Goal: Information Seeking & Learning: Find specific fact

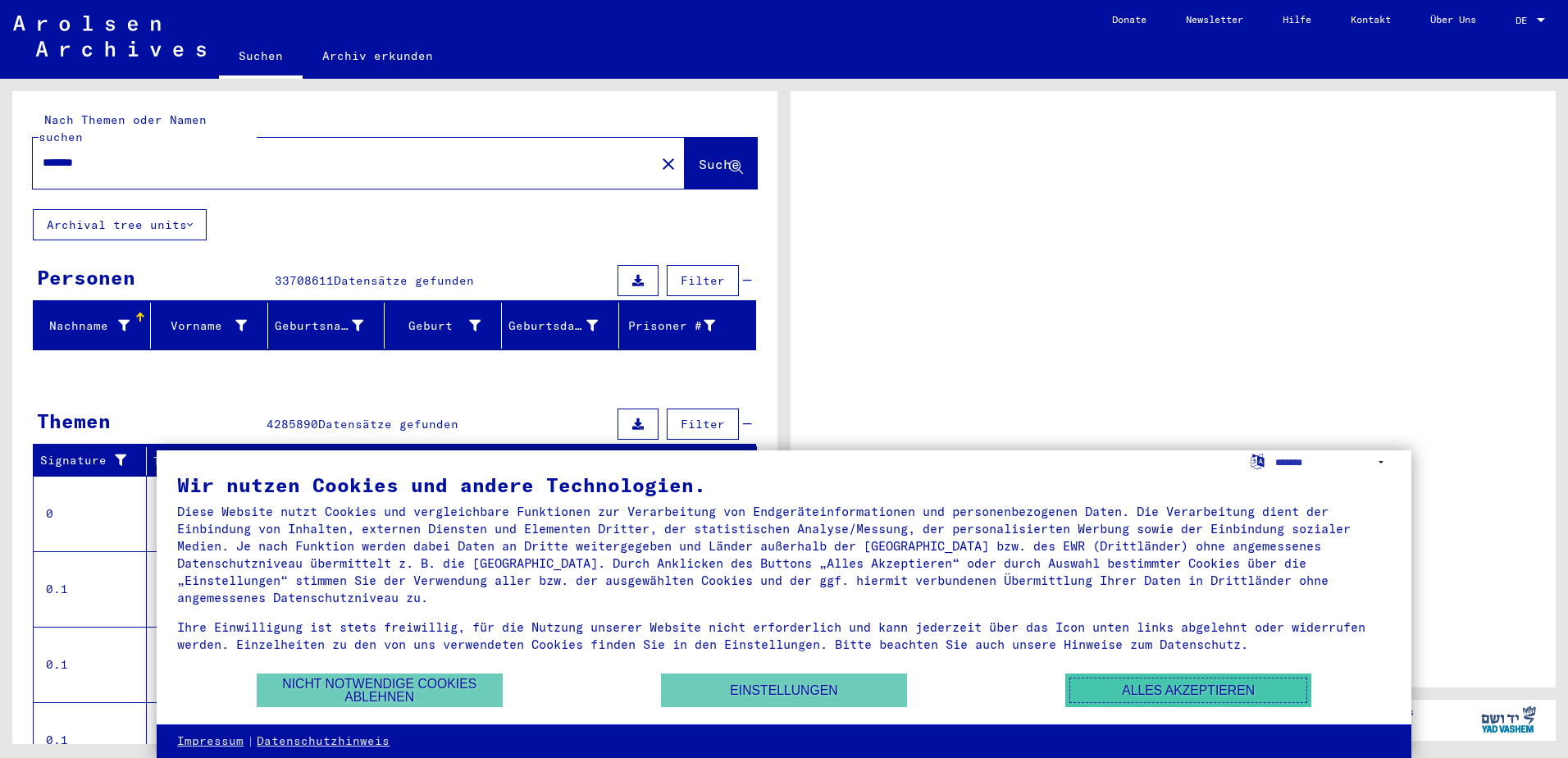
click at [1206, 689] on button "Alles akzeptieren" at bounding box center [1188, 690] width 246 height 33
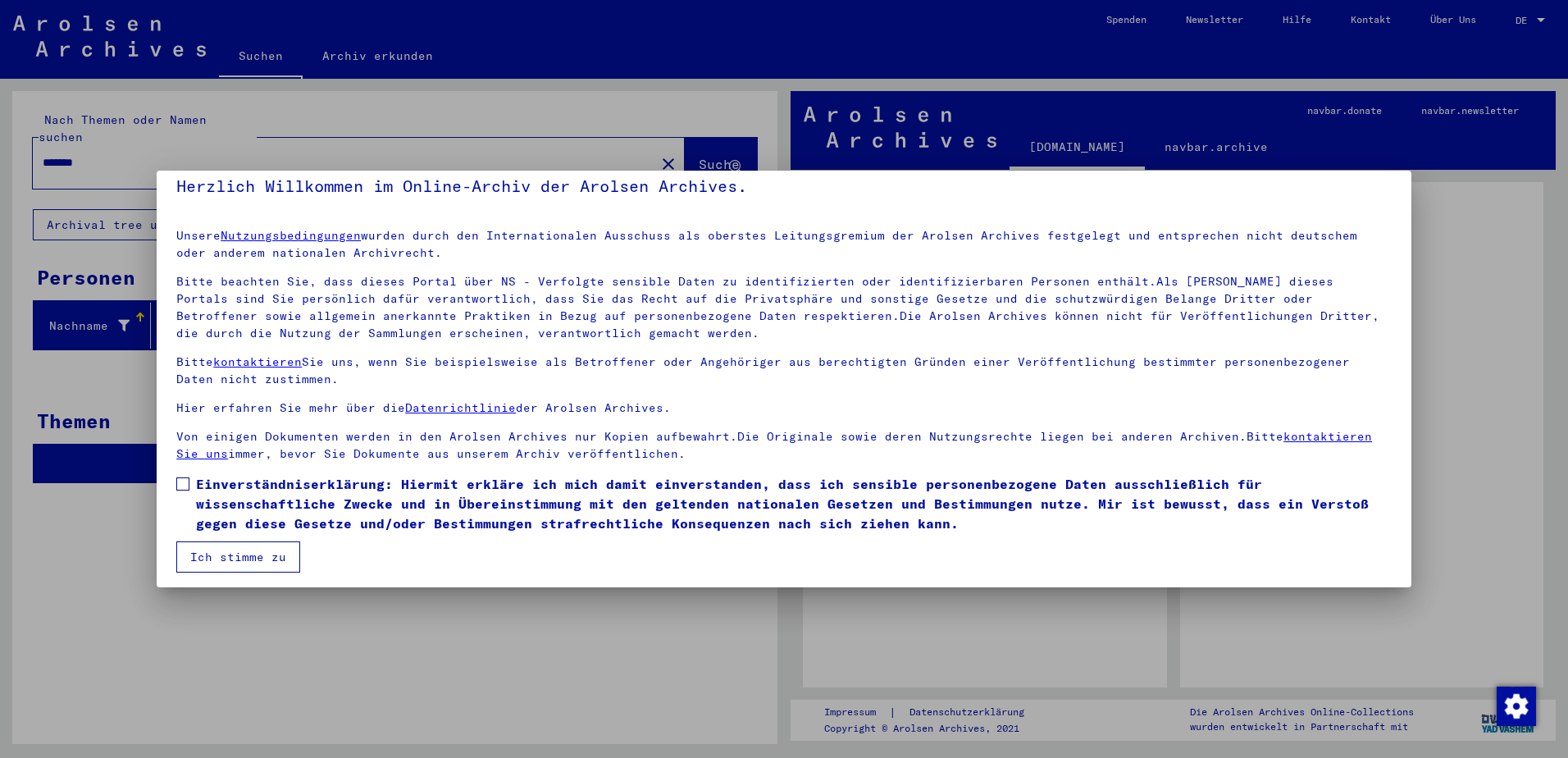
scroll to position [22, 0]
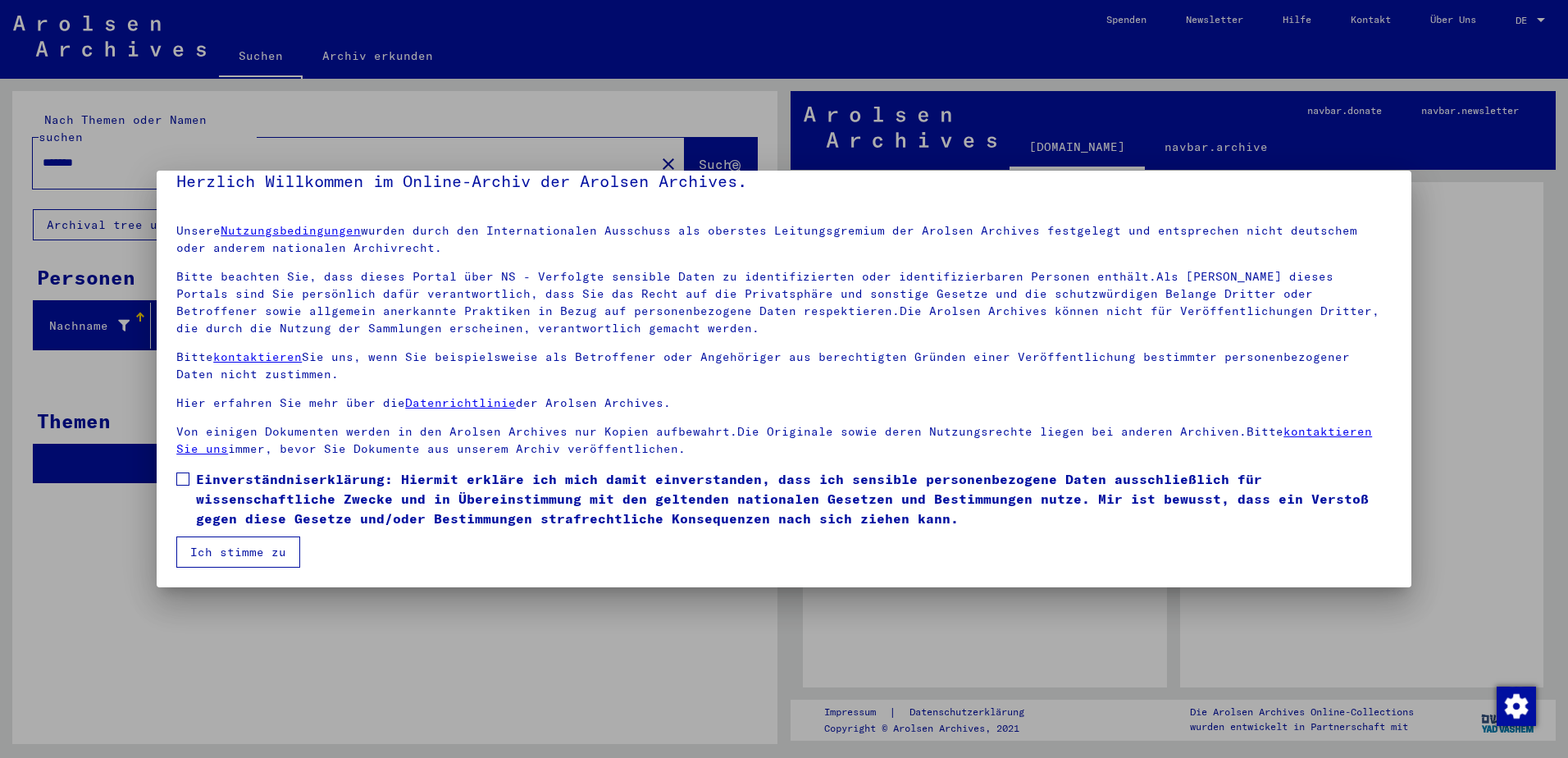
click at [236, 562] on button "Ich stimme zu" at bounding box center [238, 552] width 124 height 31
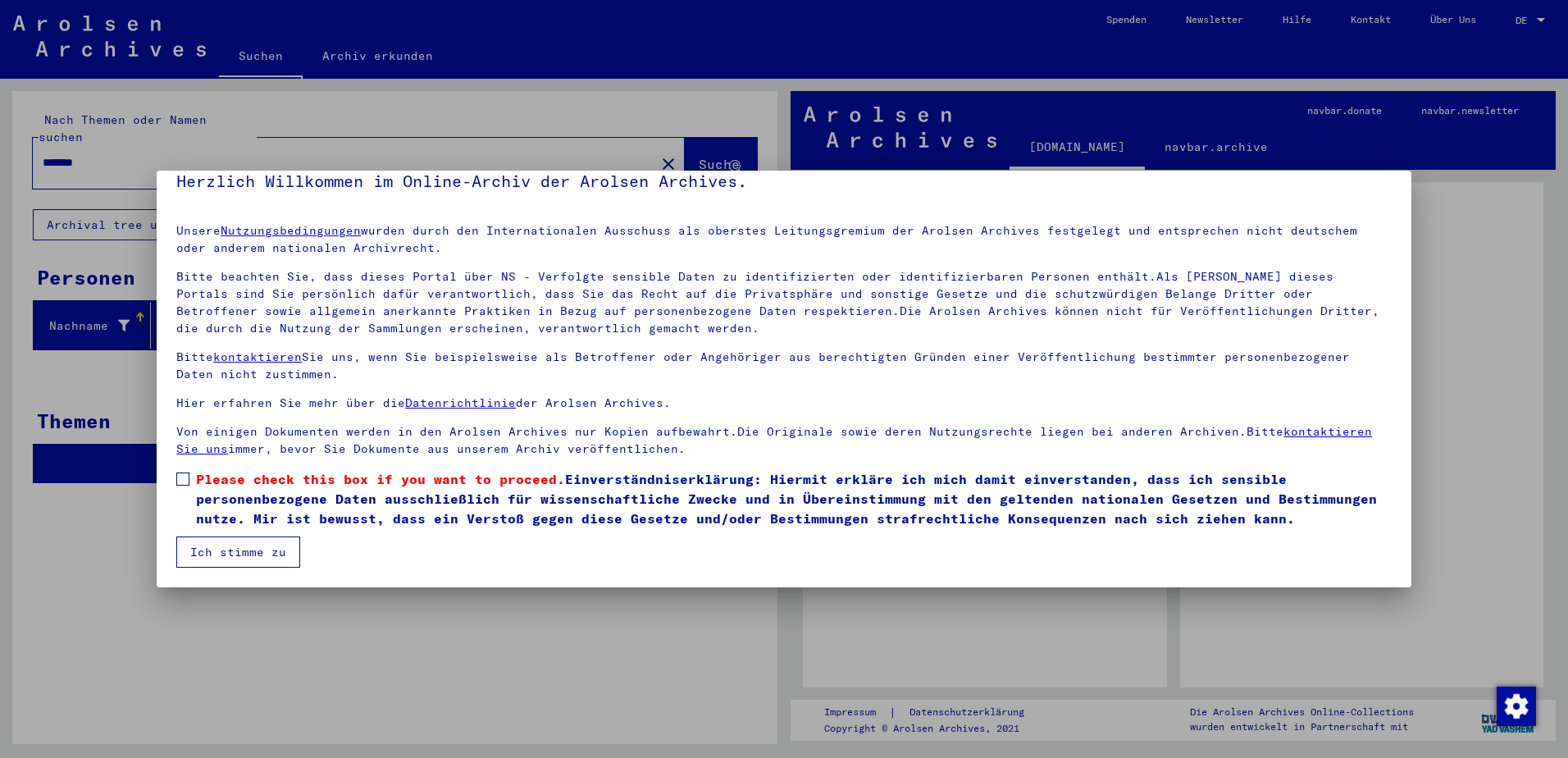
click at [94, 317] on div at bounding box center [784, 379] width 1568 height 758
click at [232, 546] on button "Ich stimme zu" at bounding box center [238, 552] width 124 height 31
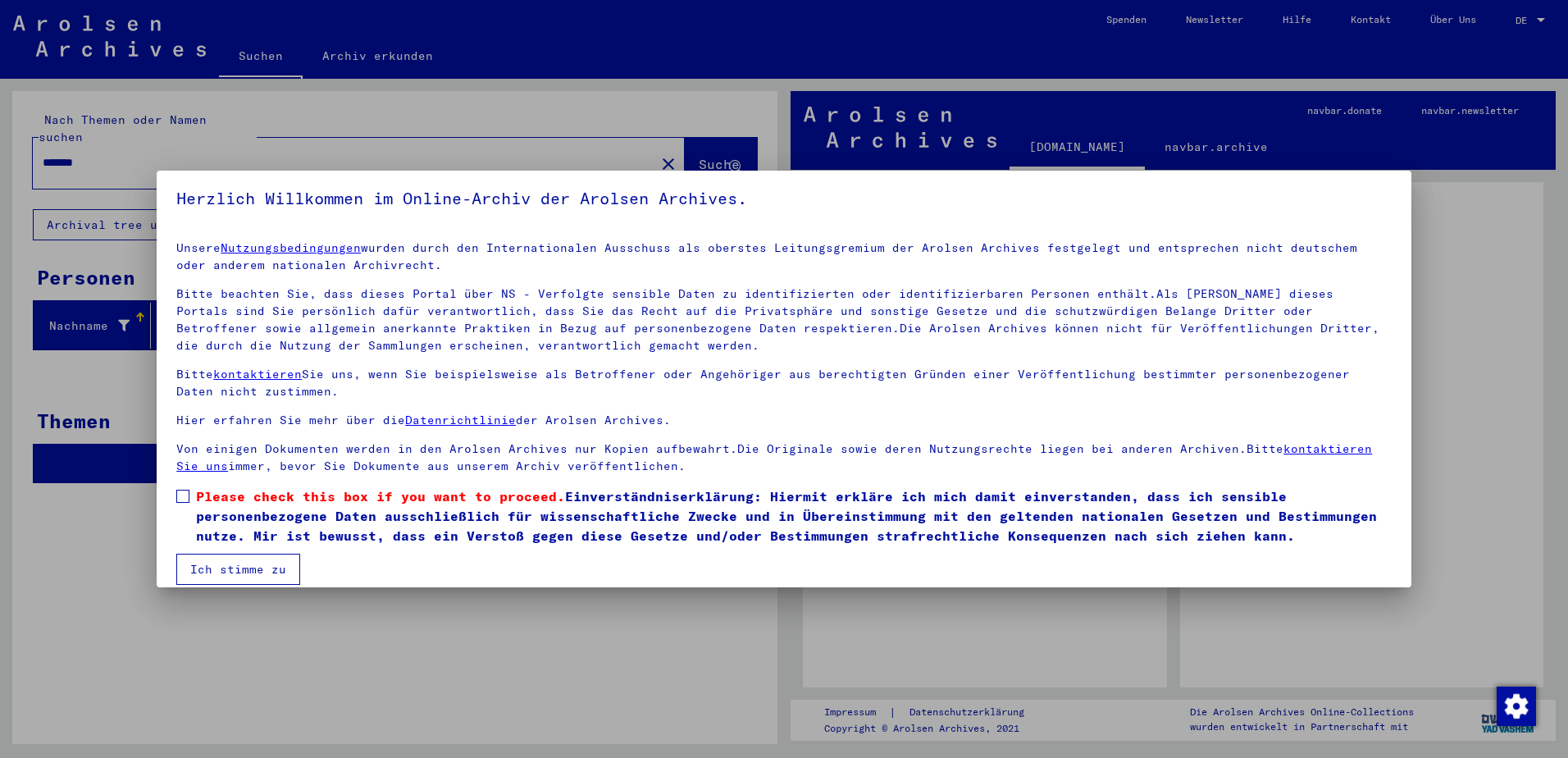
scroll to position [0, 0]
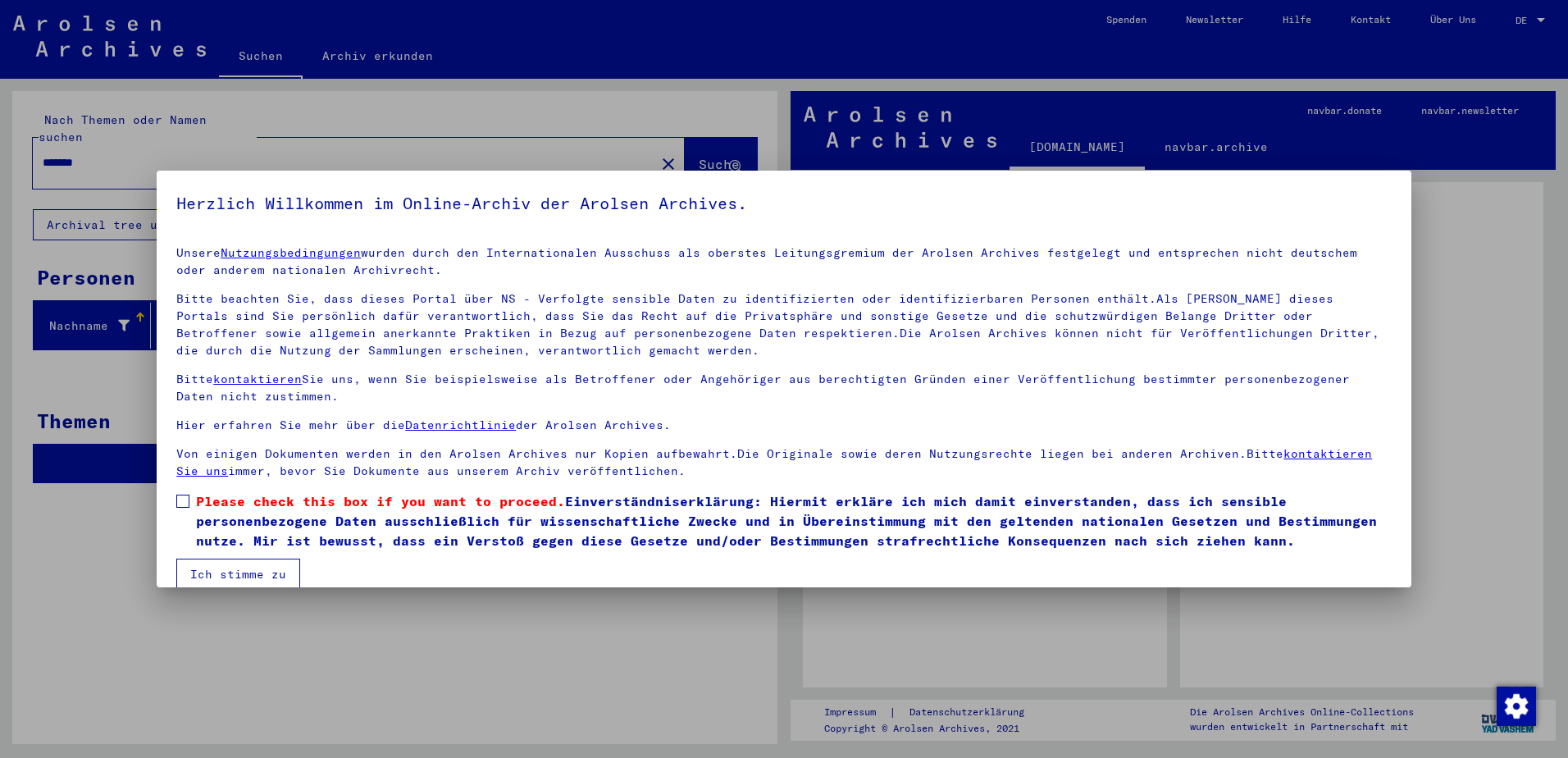
click at [184, 500] on span at bounding box center [183, 501] width 13 height 13
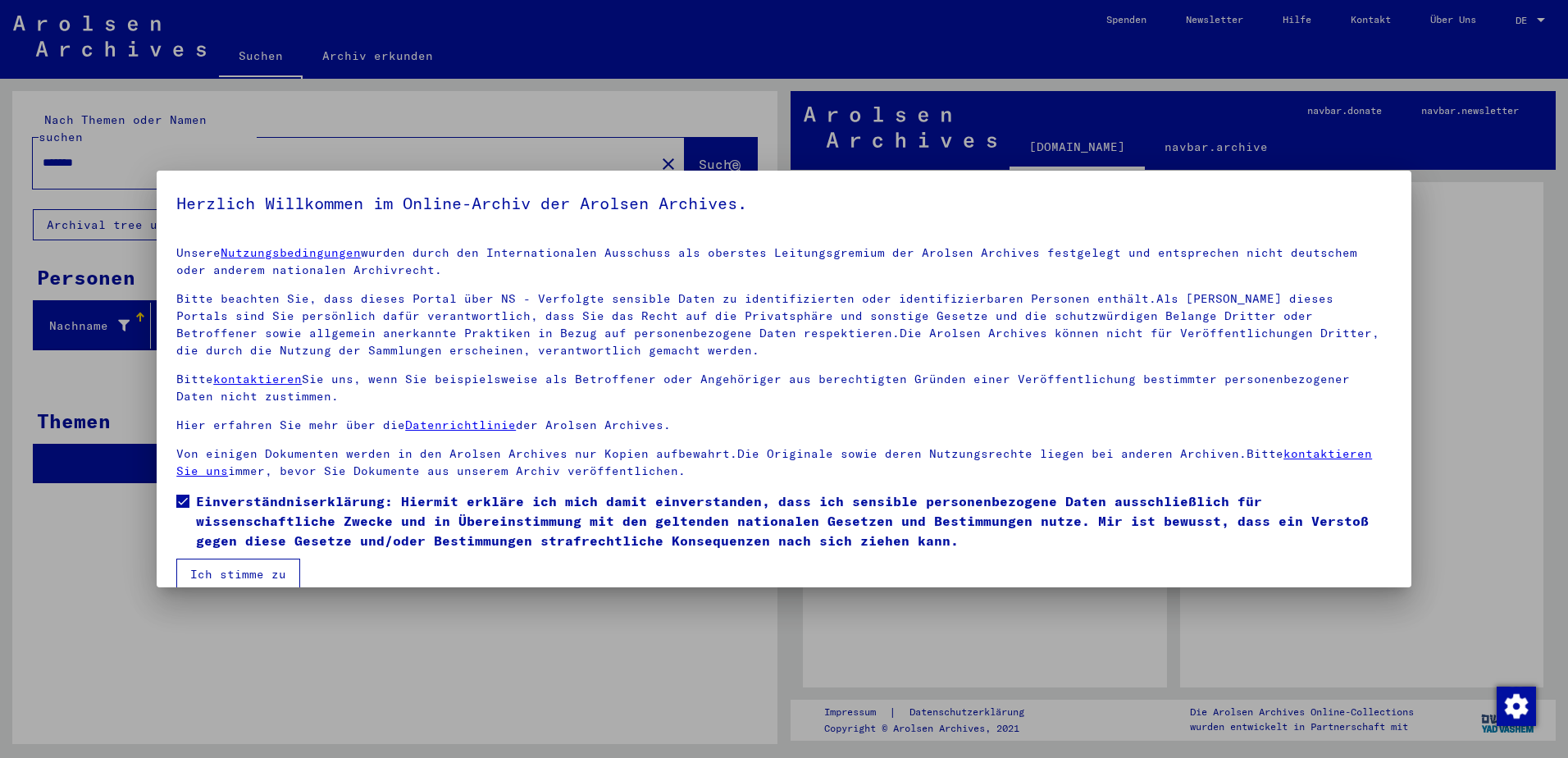
click at [224, 565] on button "Ich stimme zu" at bounding box center [238, 573] width 124 height 31
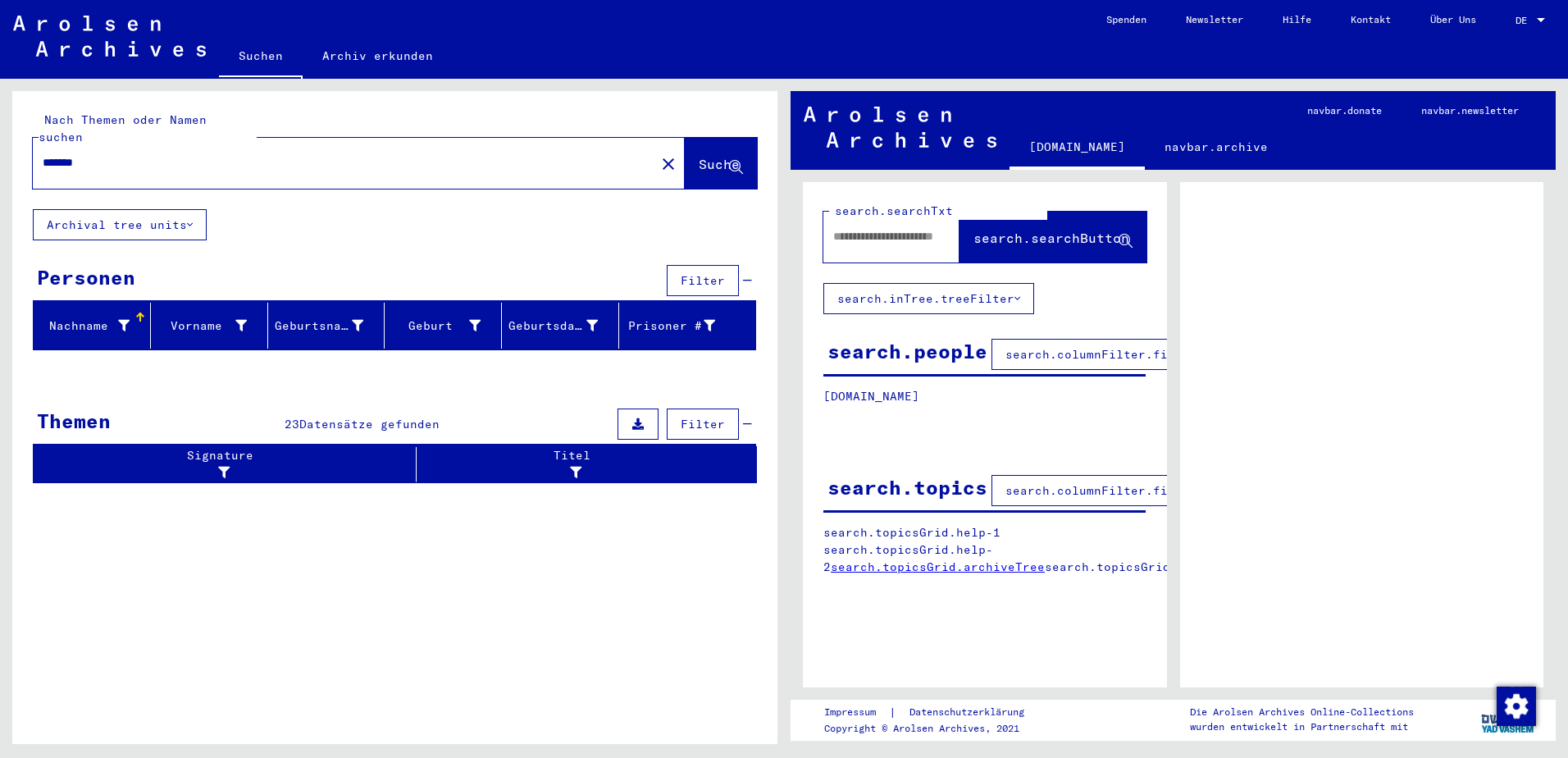
click at [125, 154] on input "*******" at bounding box center [344, 163] width 603 height 17
click at [716, 273] on span "Filter" at bounding box center [703, 281] width 45 height 15
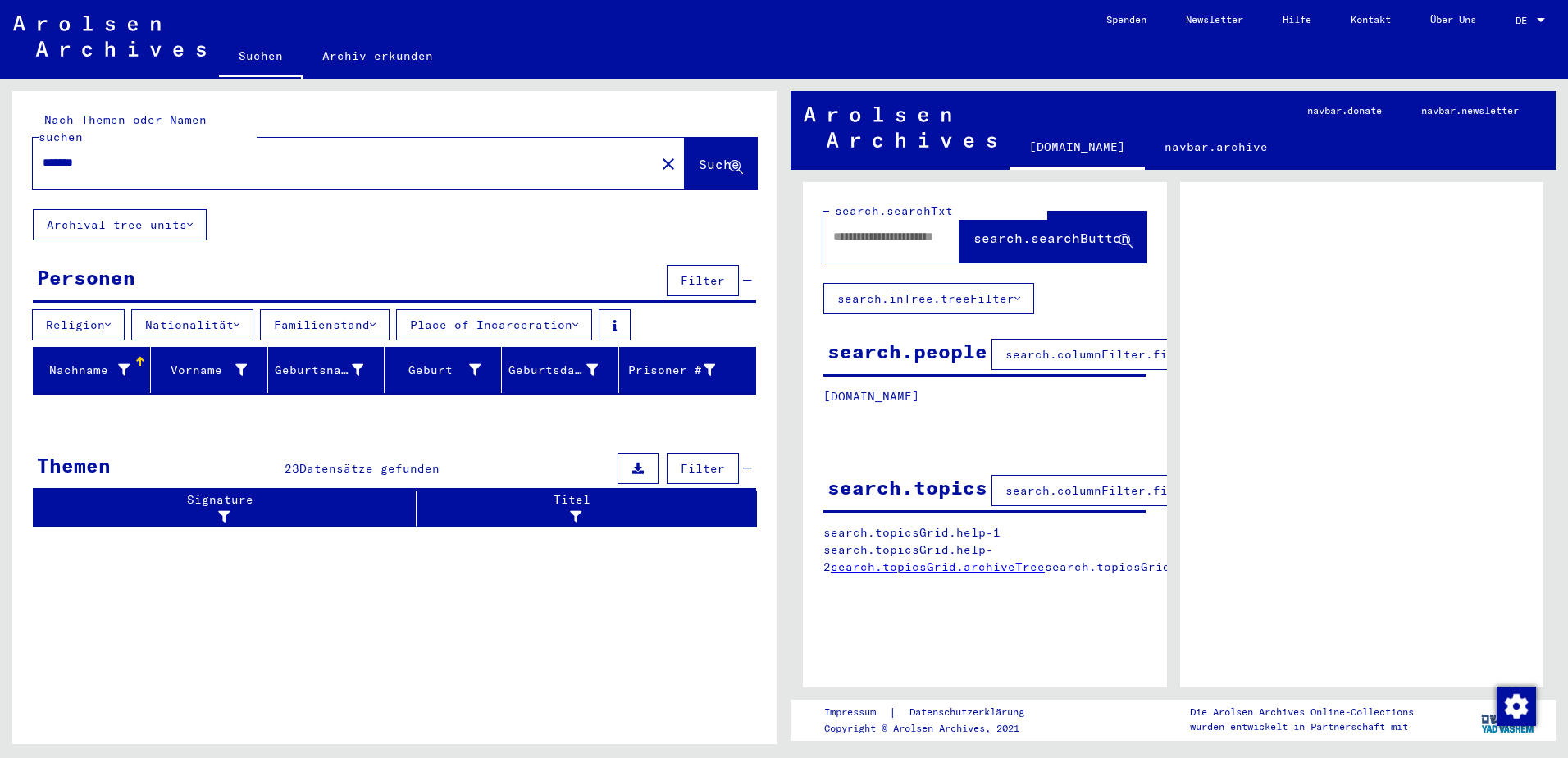
click at [513, 309] on button "Place of Incarceration" at bounding box center [494, 324] width 196 height 31
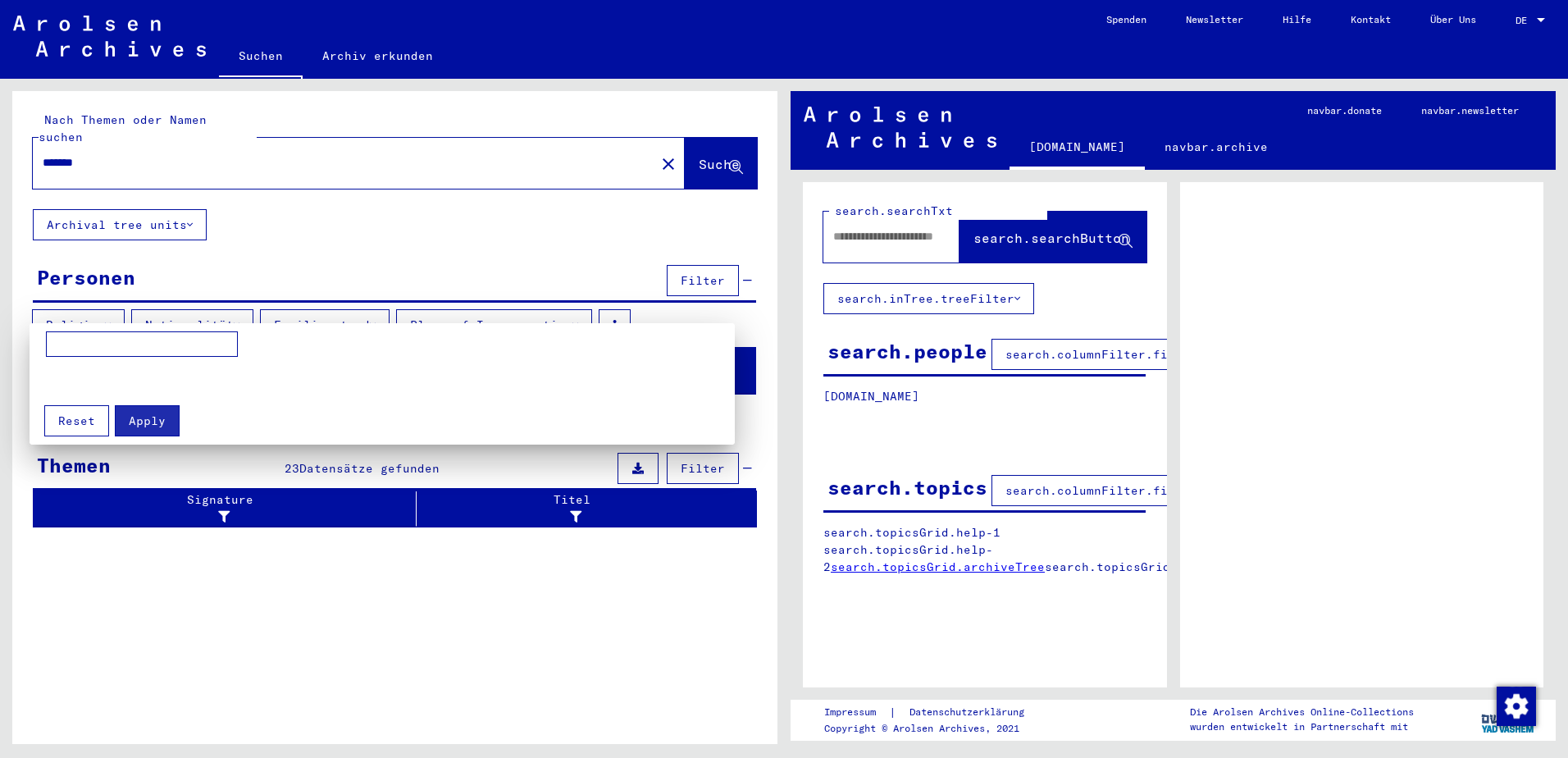
click at [205, 305] on div at bounding box center [784, 379] width 1568 height 758
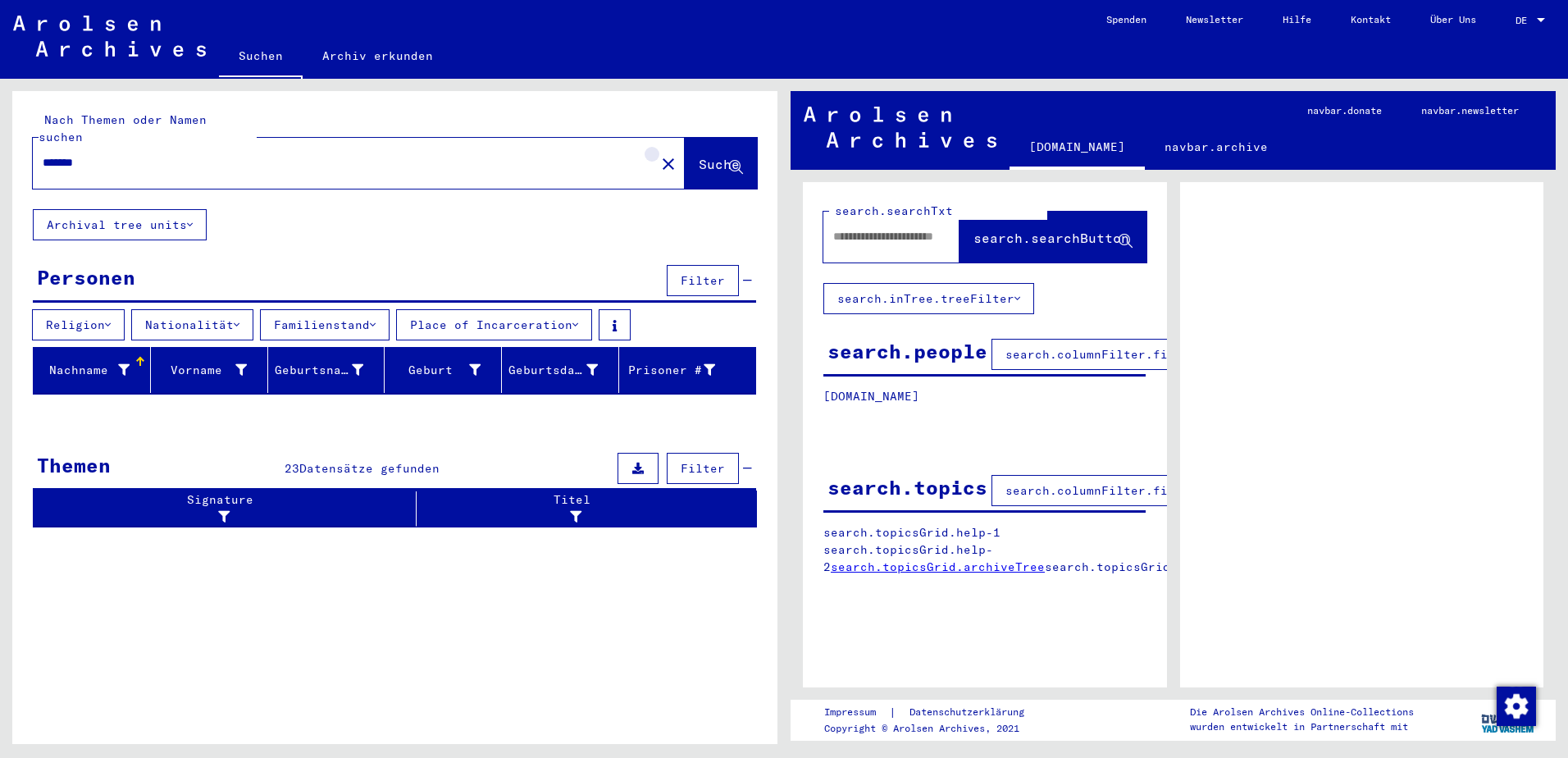
click at [659, 154] on mat-icon "close" at bounding box center [668, 164] width 20 height 20
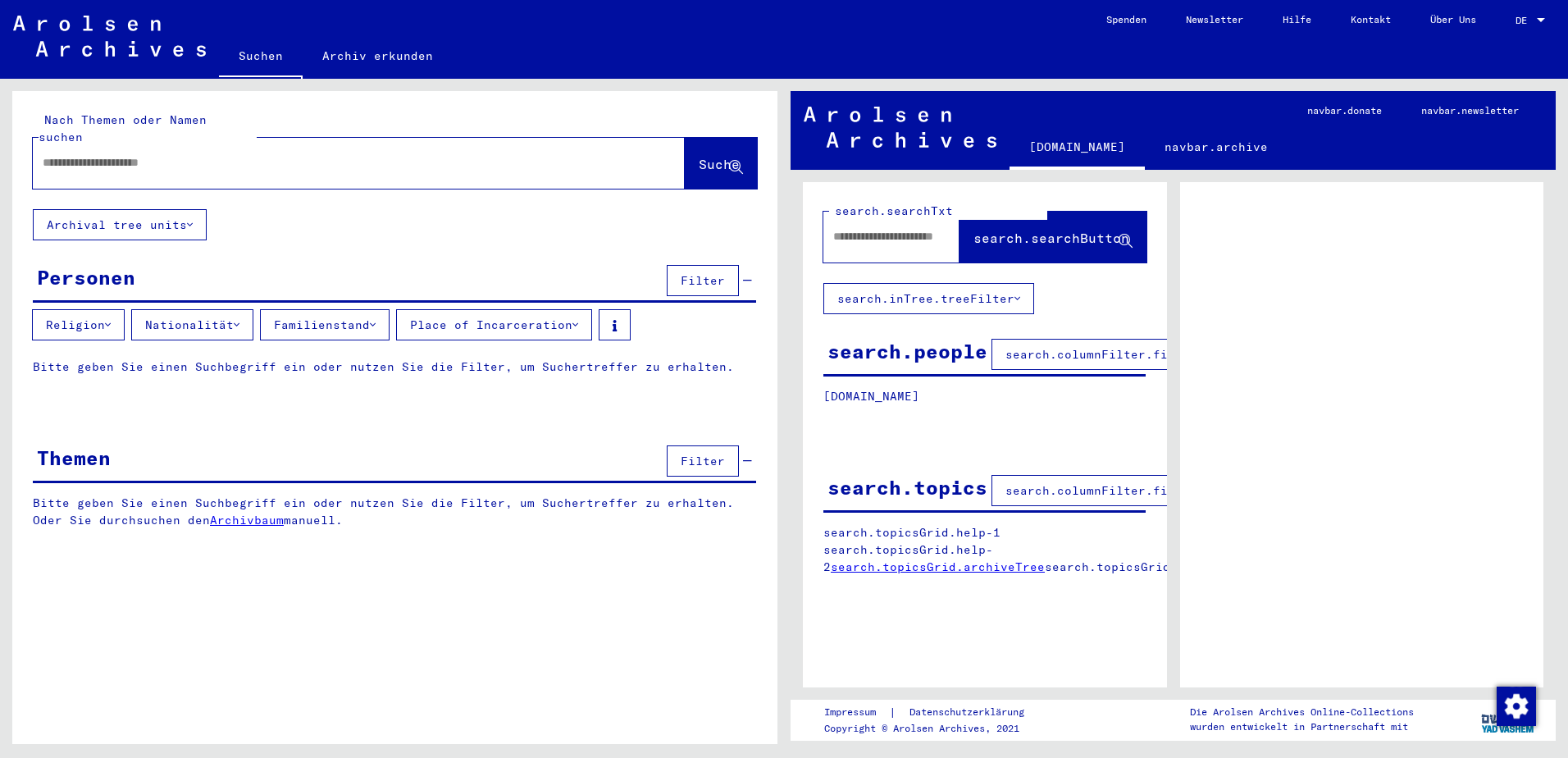
click at [1047, 360] on span "search.columnFilter.filter" at bounding box center [1100, 355] width 191 height 15
click at [957, 397] on p "[DOMAIN_NAME]" at bounding box center [984, 397] width 322 height 17
click at [924, 408] on div "[DOMAIN_NAME] search.topicsGrid.signature search.peopleGrid.lastName search.peo…" at bounding box center [984, 409] width 364 height 42
click at [390, 309] on button "Familienstand" at bounding box center [324, 324] width 129 height 31
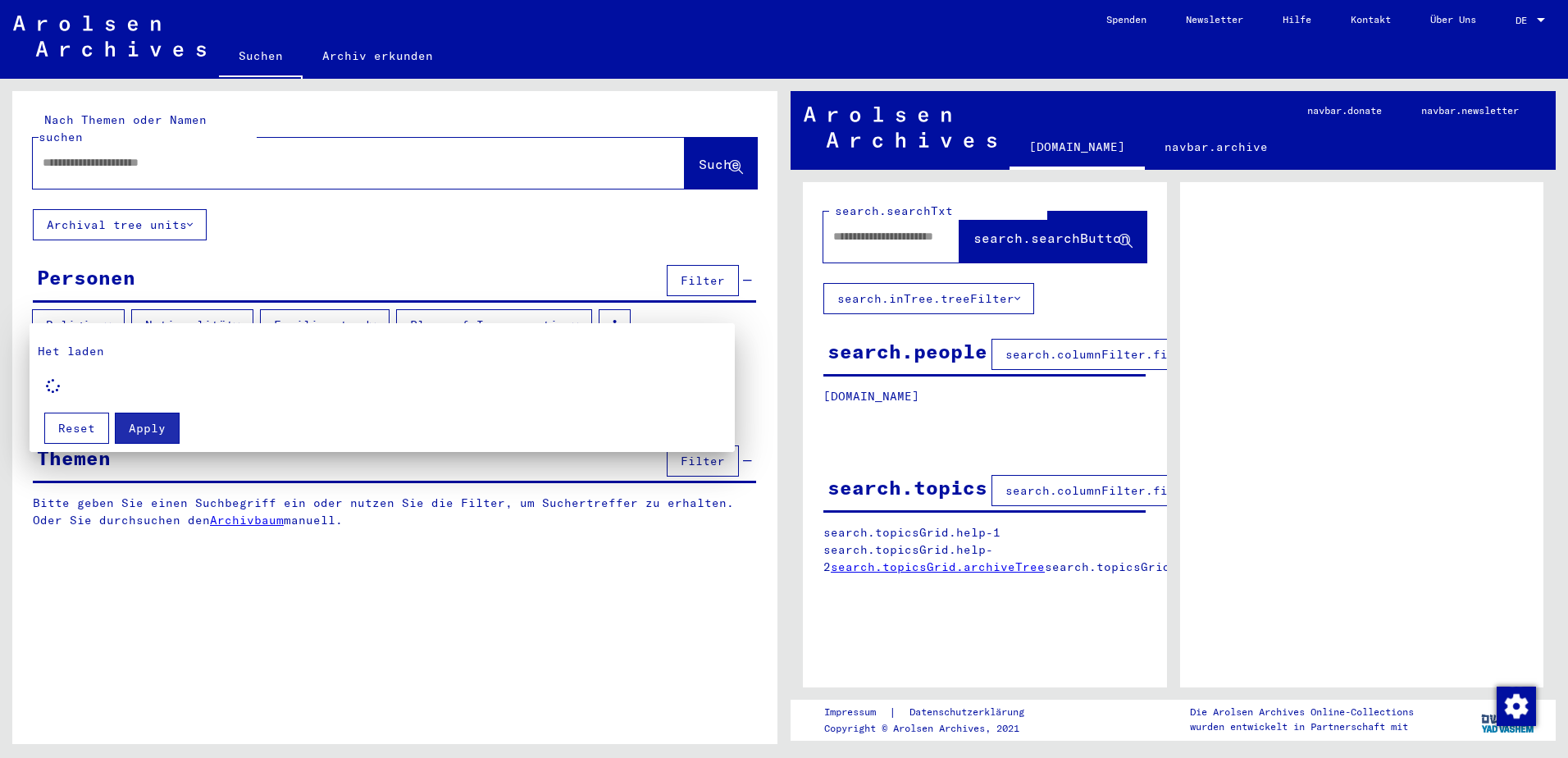
click at [226, 313] on div at bounding box center [784, 379] width 1568 height 758
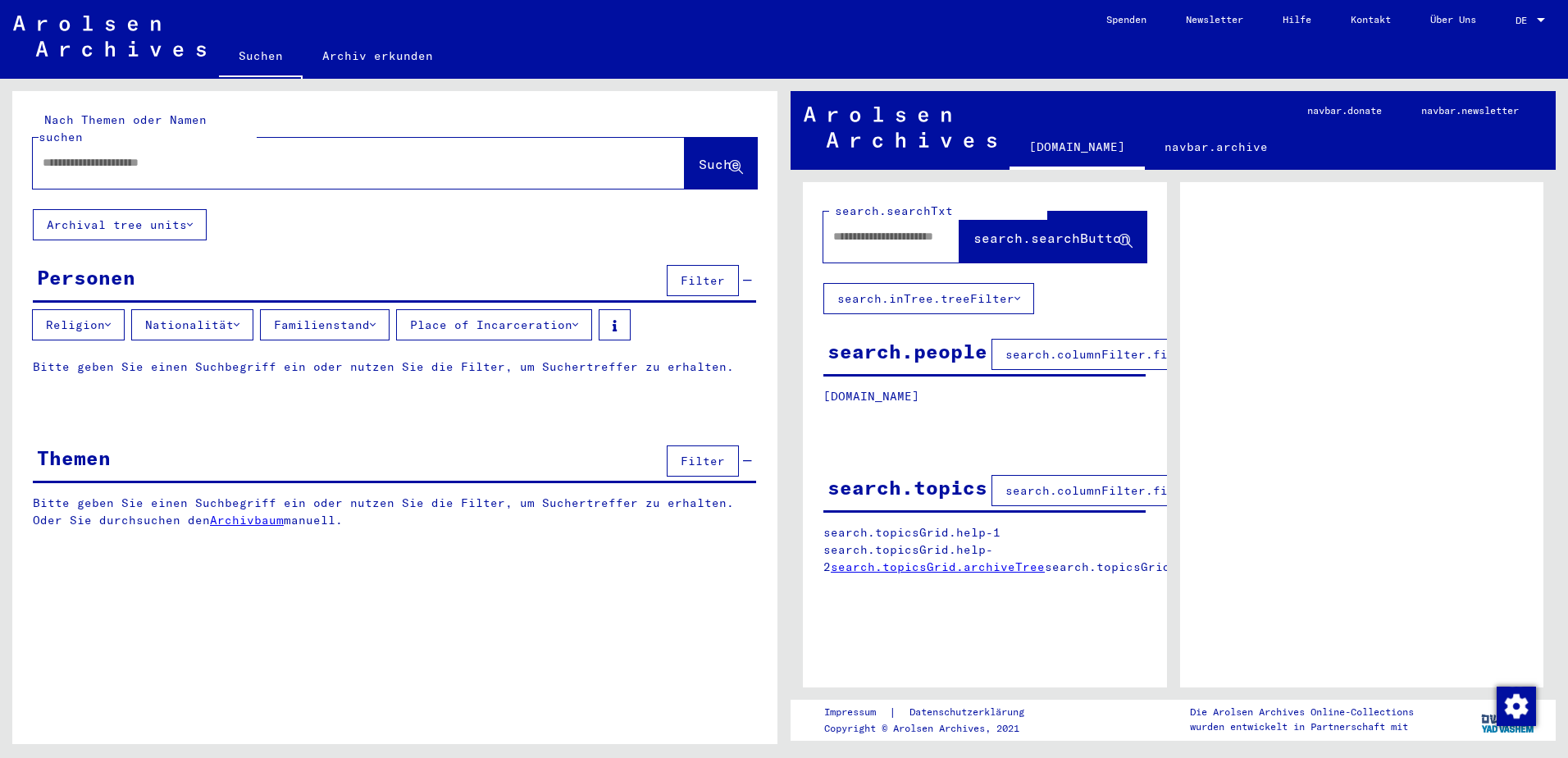
click at [219, 309] on button "Nationalität" at bounding box center [192, 324] width 123 height 31
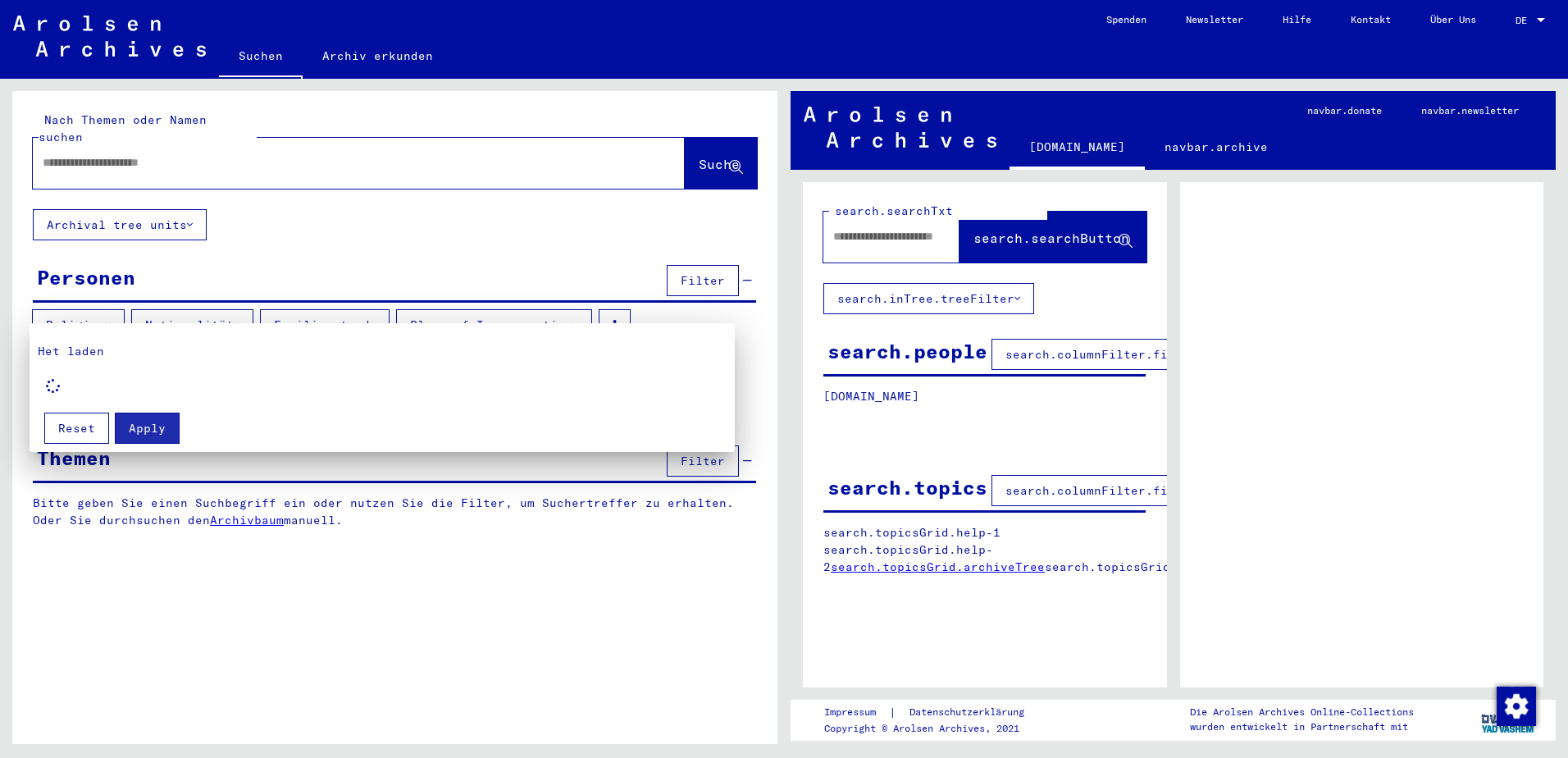
click at [580, 214] on div at bounding box center [784, 379] width 1568 height 758
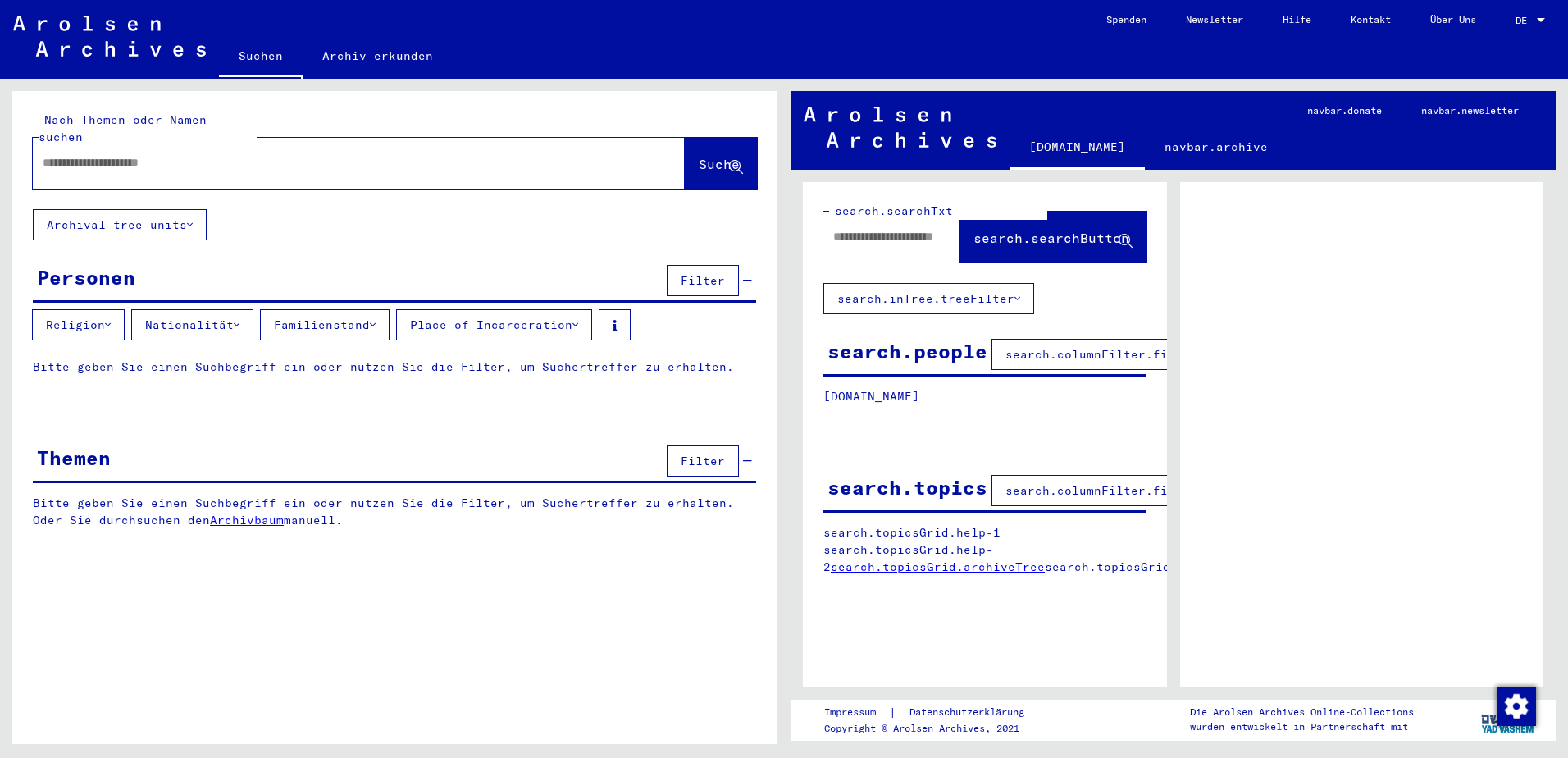
click at [100, 154] on input "text" at bounding box center [344, 163] width 603 height 17
type input "*******"
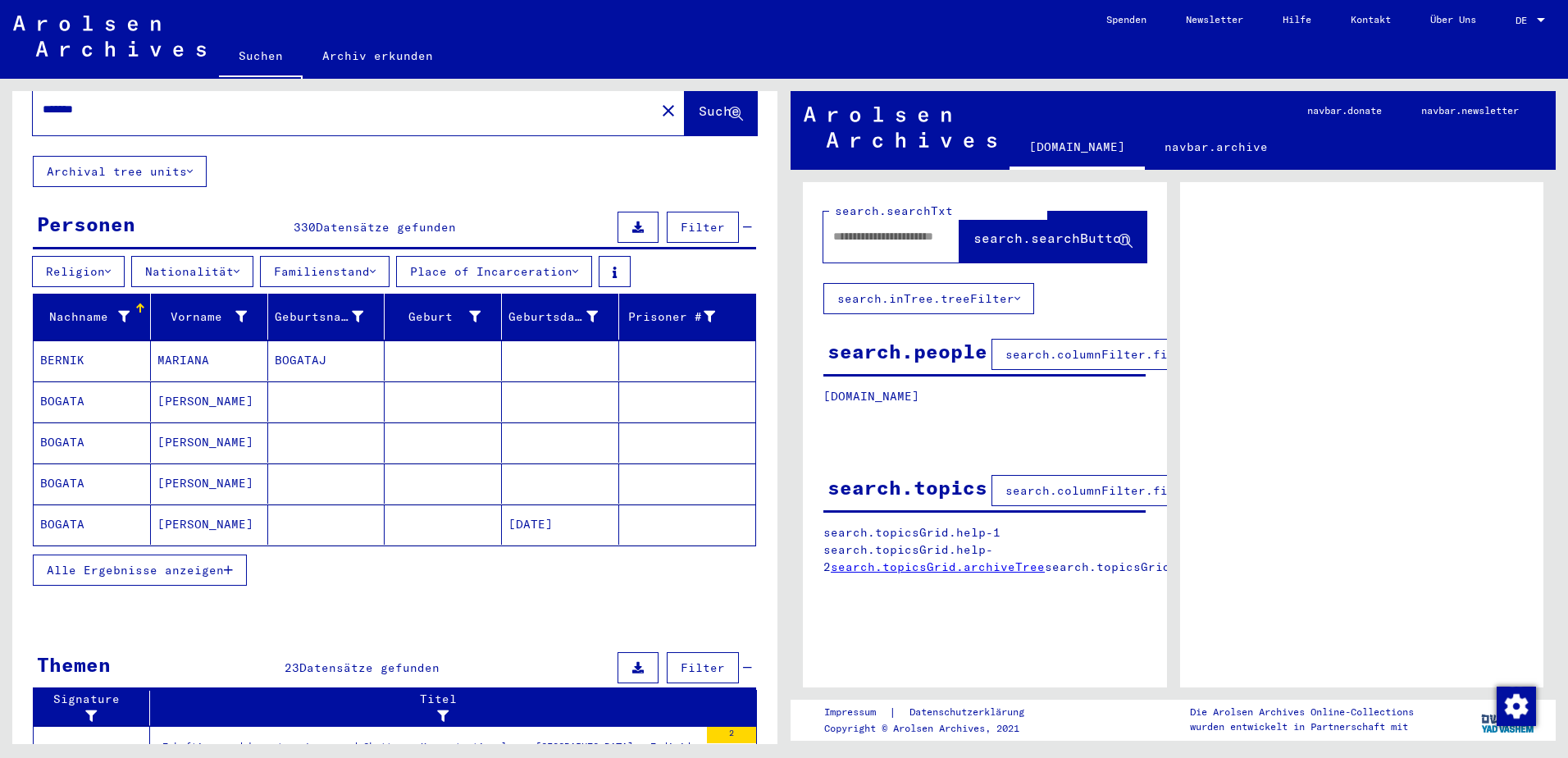
scroll to position [82, 0]
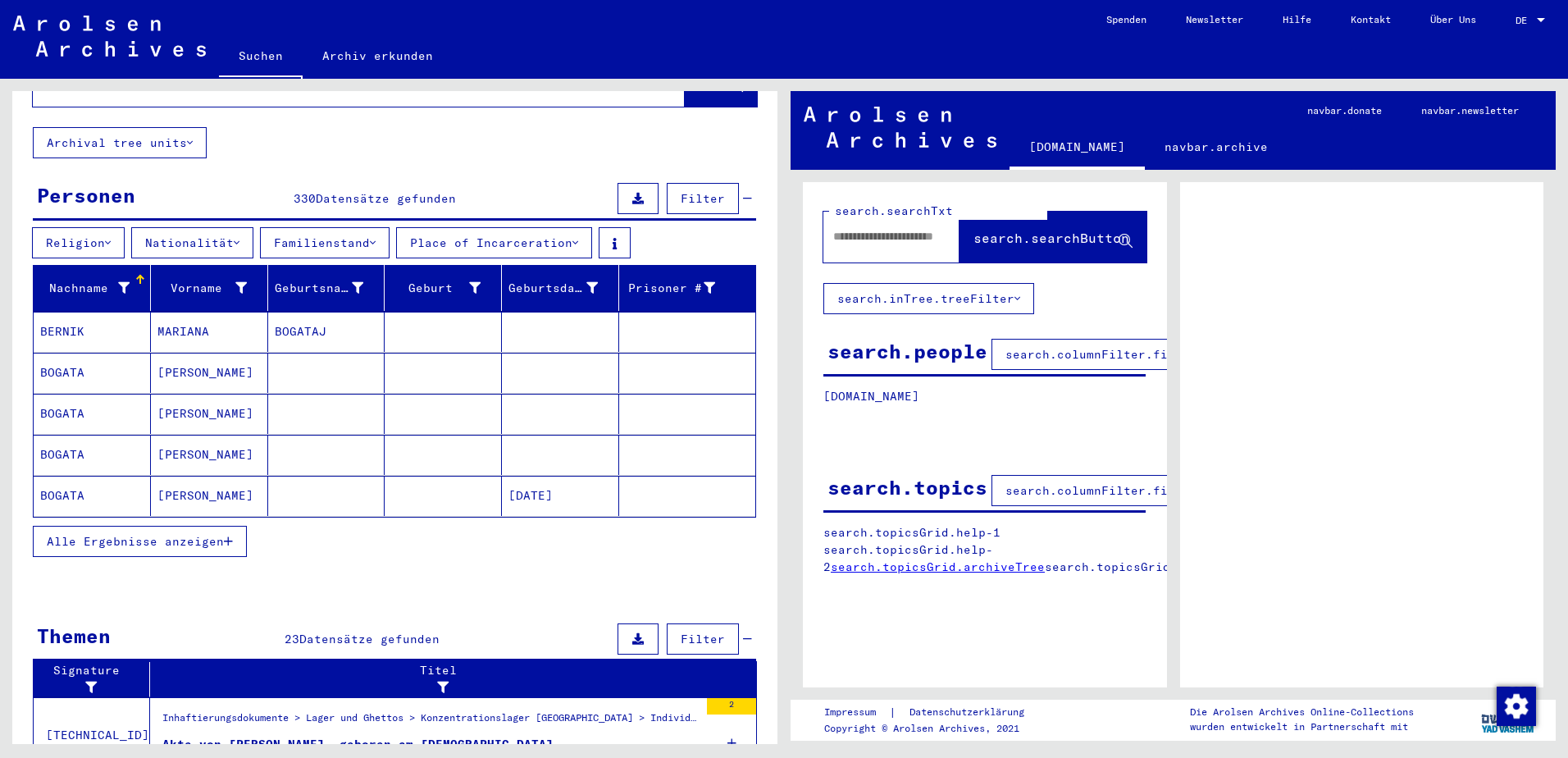
click at [217, 534] on span "Alle Ergebnisse anzeigen" at bounding box center [135, 541] width 177 height 15
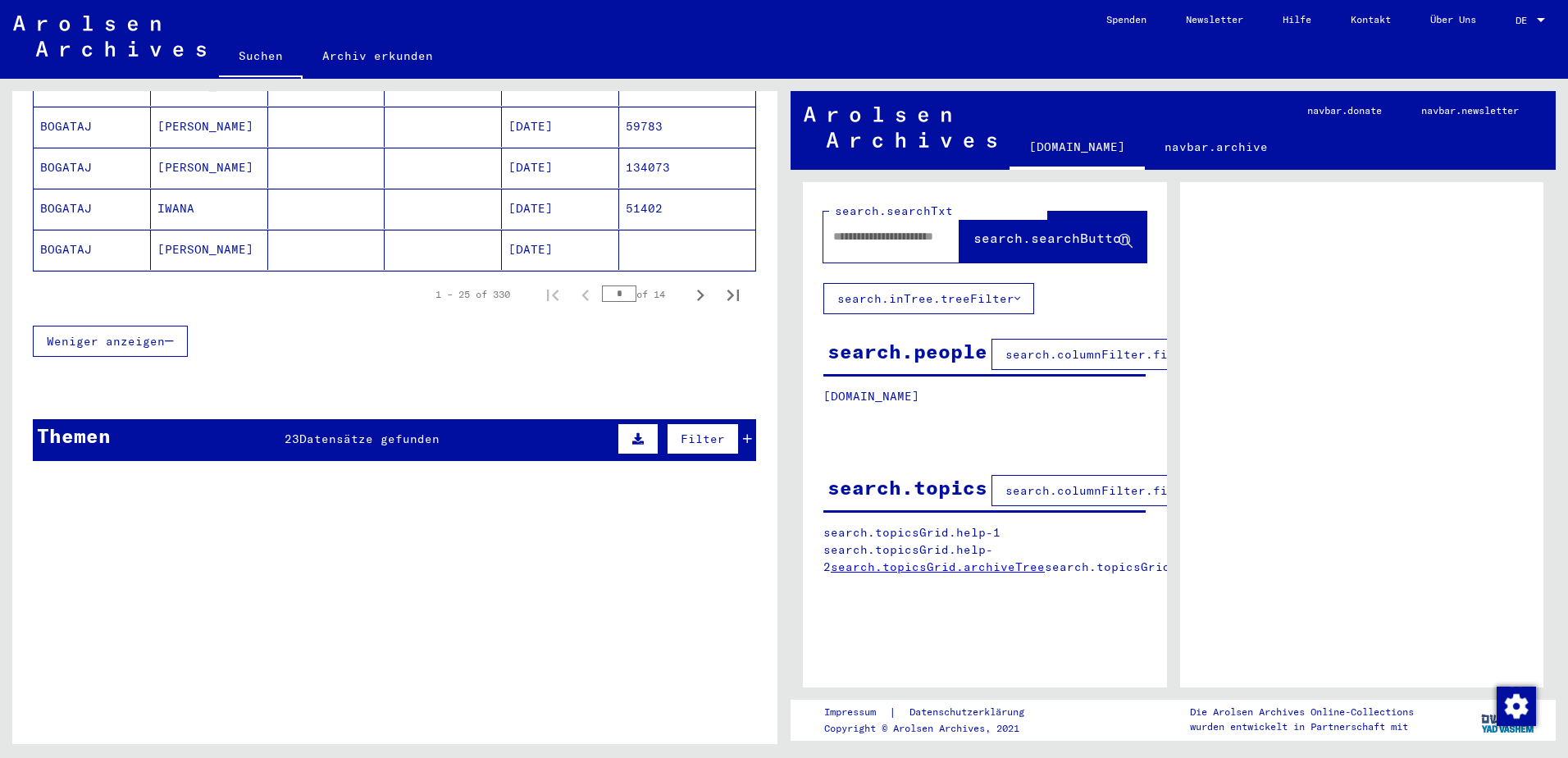
scroll to position [738, 0]
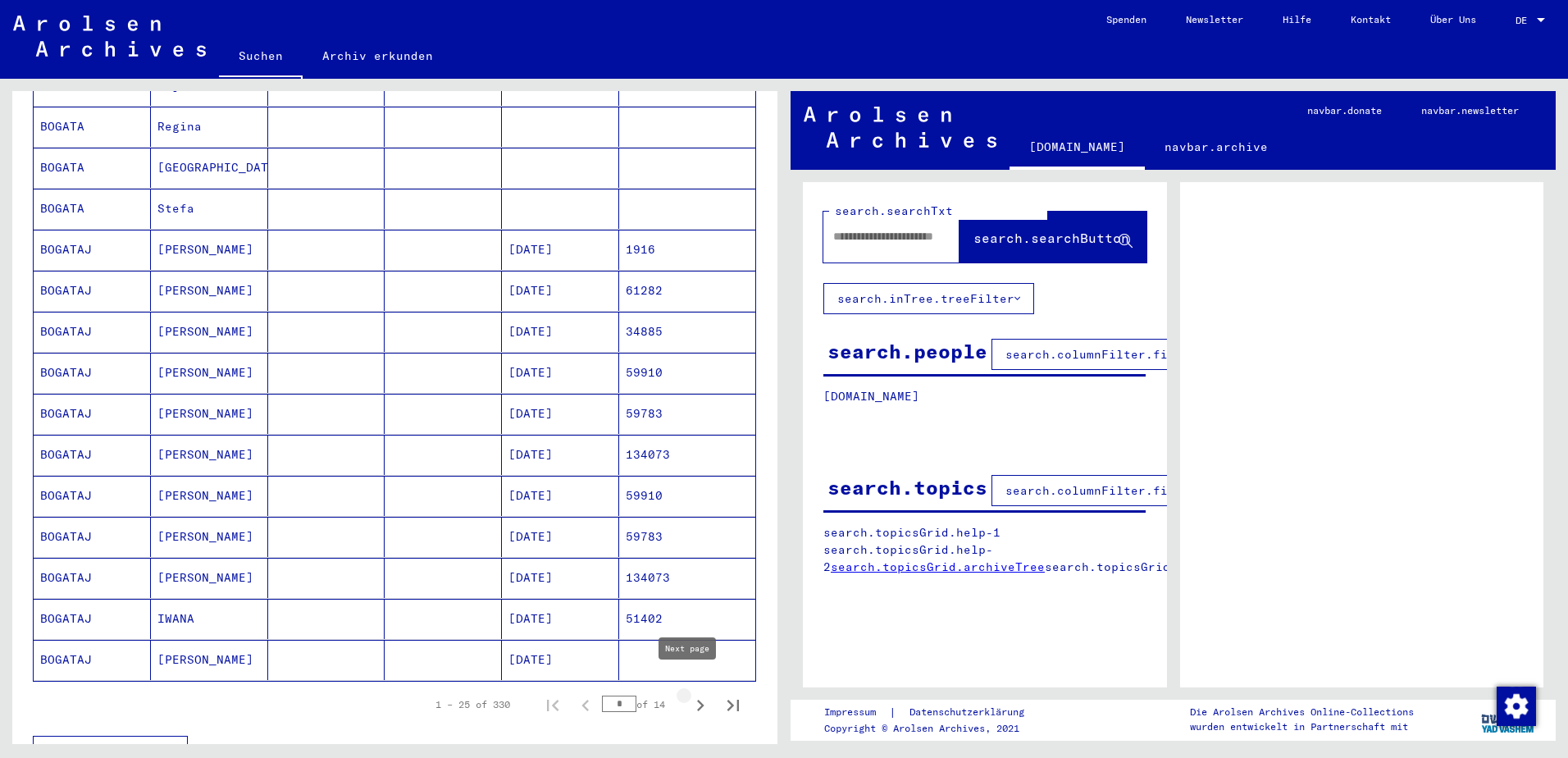
click at [688, 694] on icon "Next page" at bounding box center [700, 706] width 23 height 23
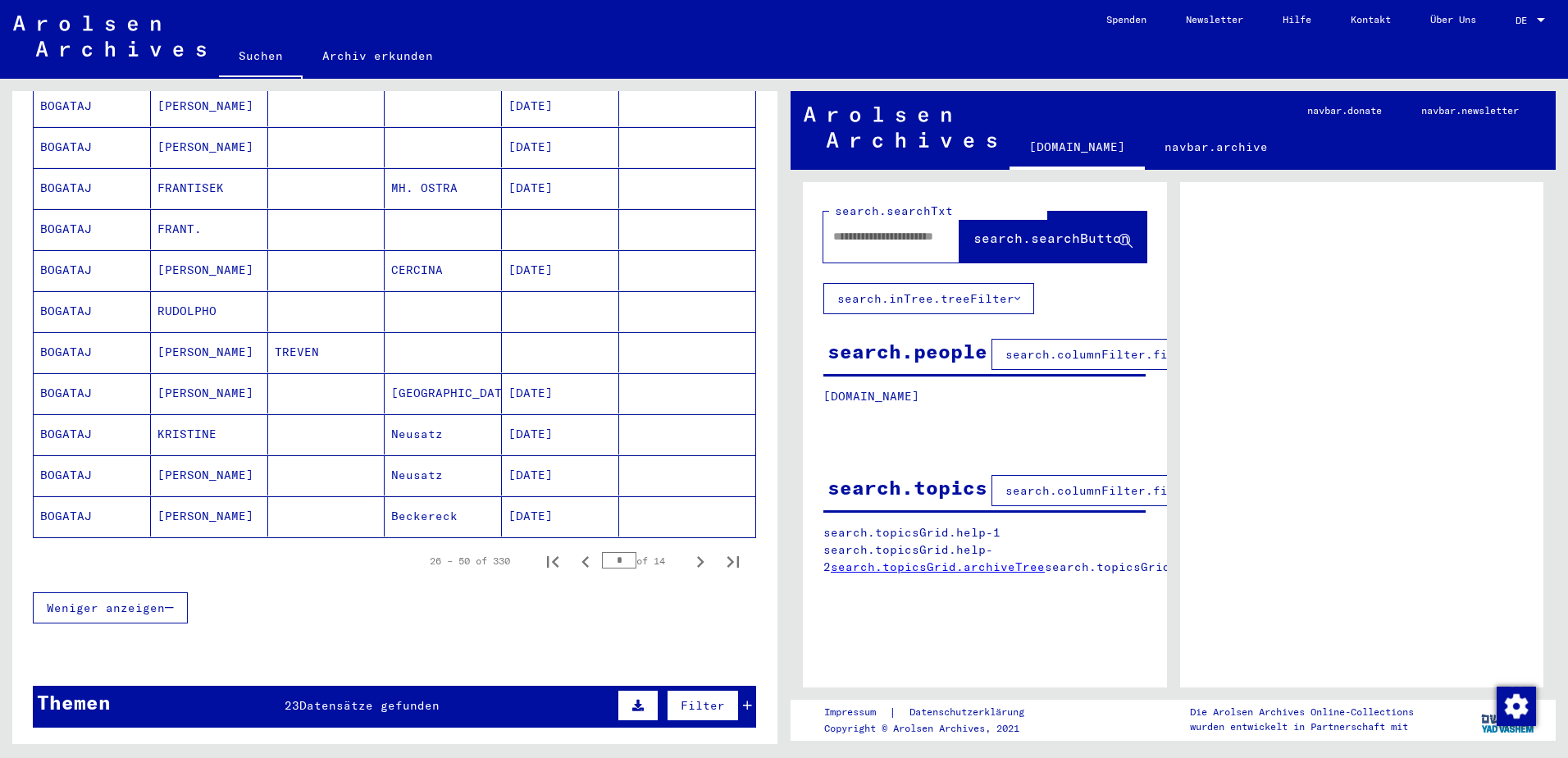
scroll to position [903, 0]
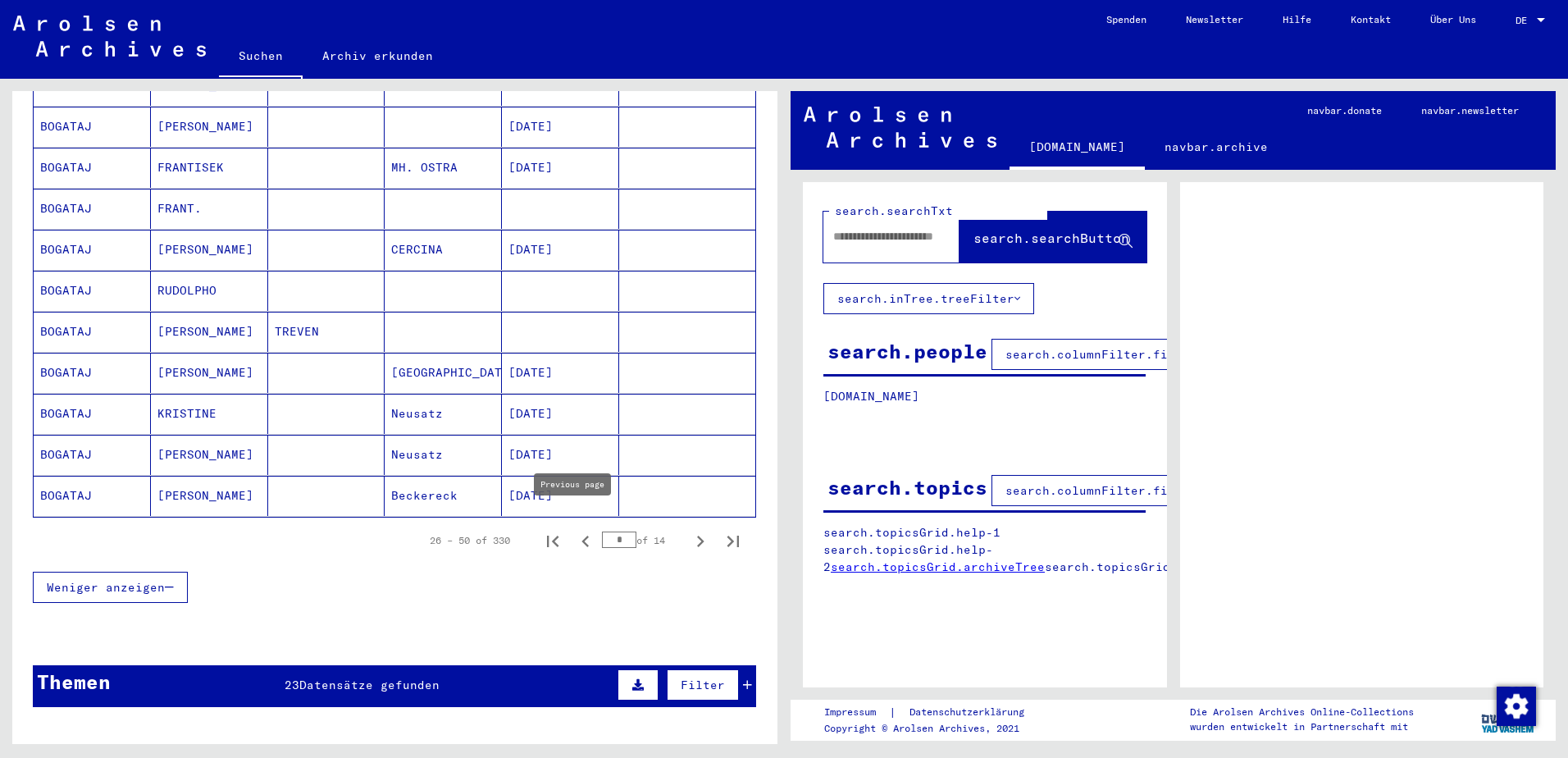
click at [575, 530] on icon "Previous page" at bounding box center [586, 541] width 23 height 23
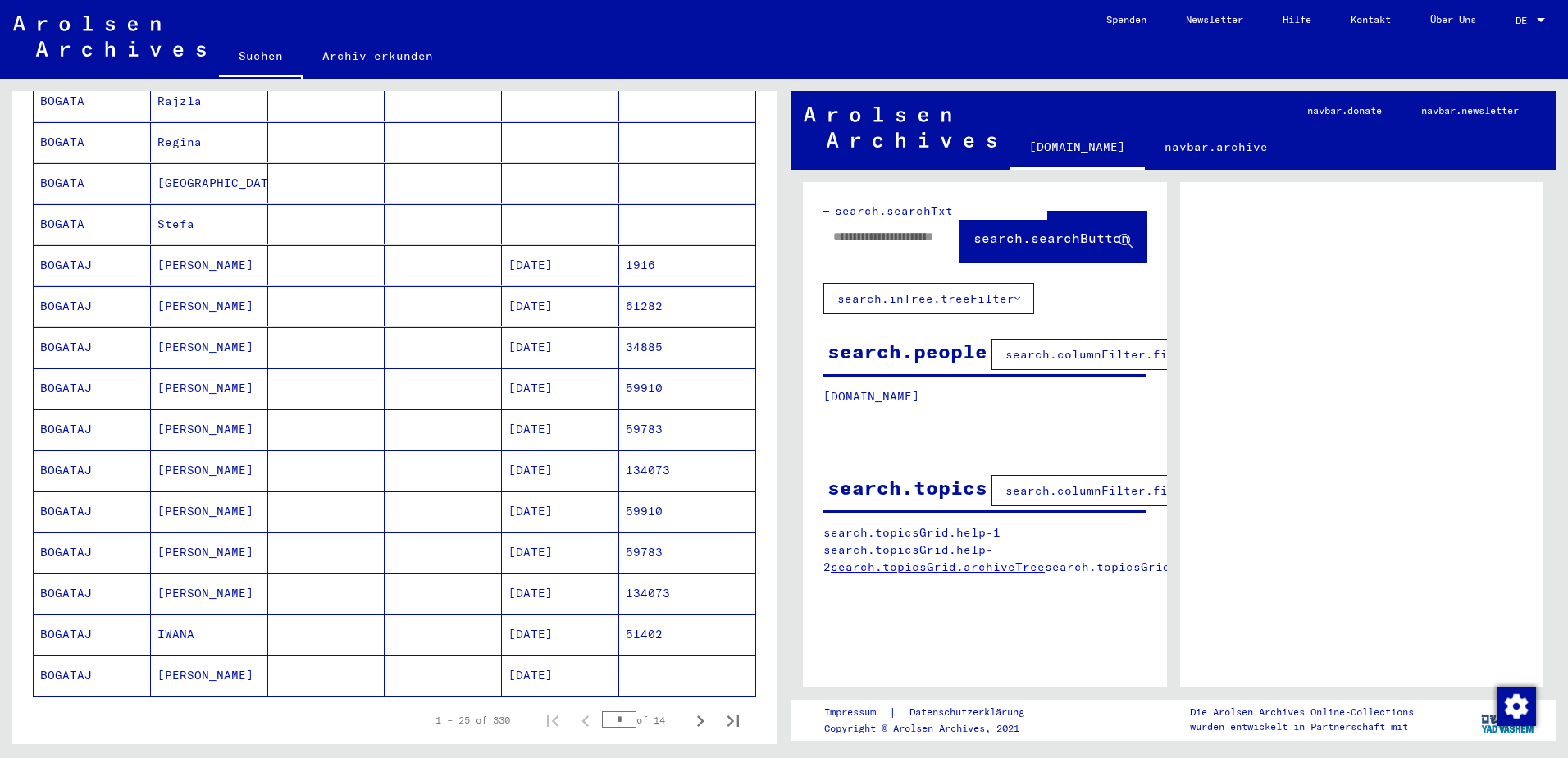
scroll to position [820, 0]
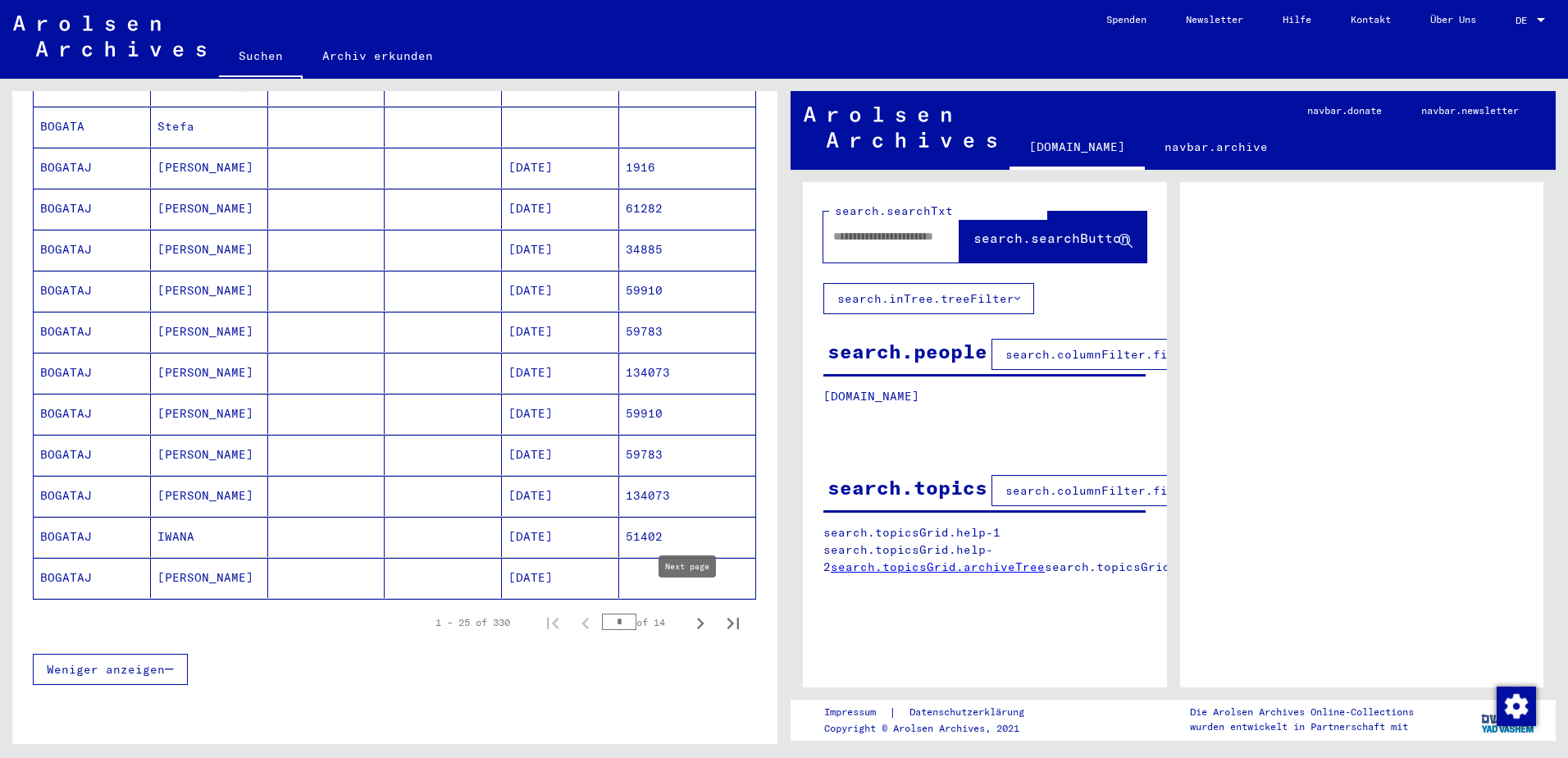
click at [688, 612] on icon "Next page" at bounding box center [700, 623] width 23 height 23
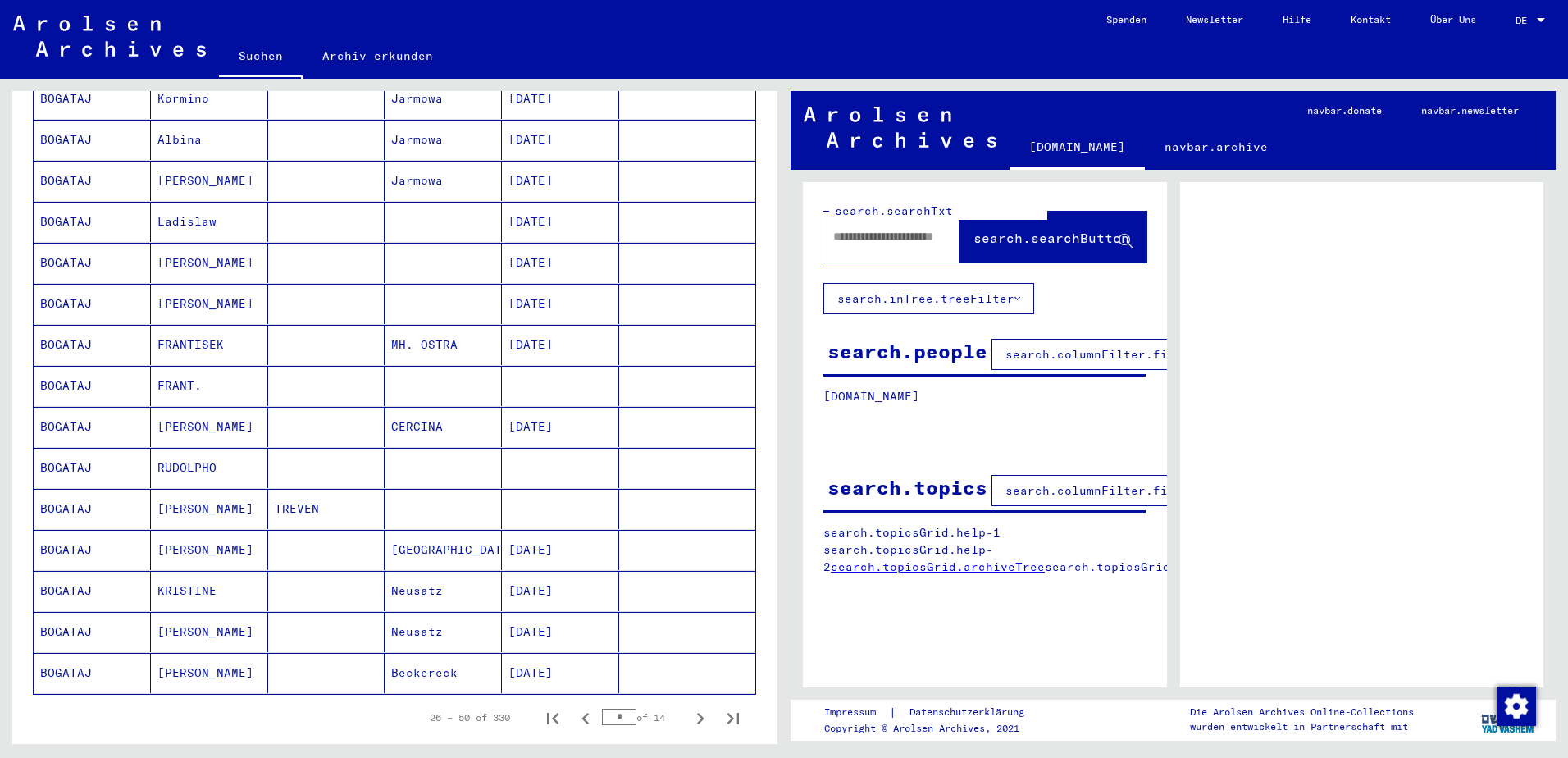
scroll to position [984, 0]
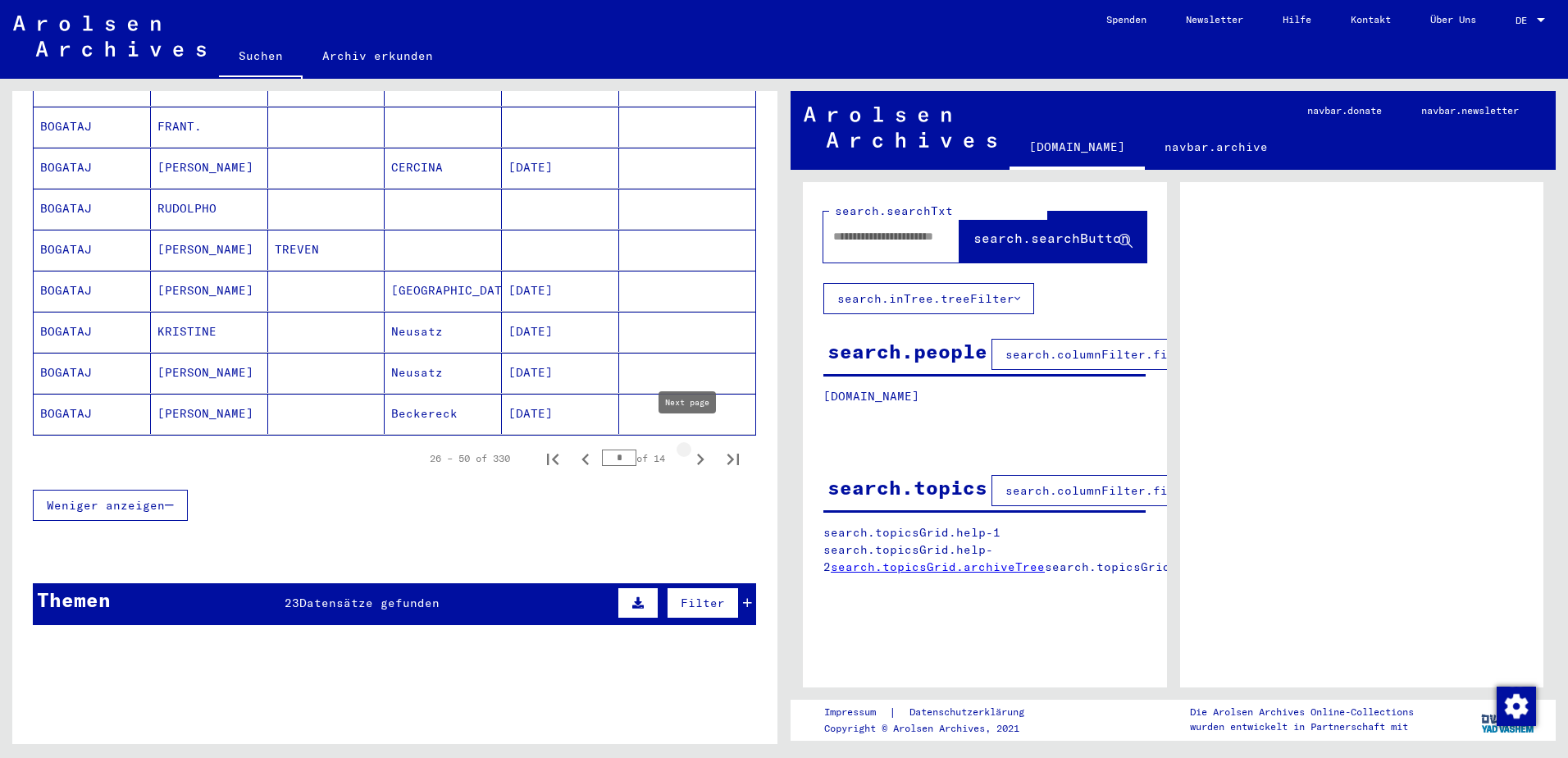
click at [688, 448] on icon "Next page" at bounding box center [700, 459] width 23 height 23
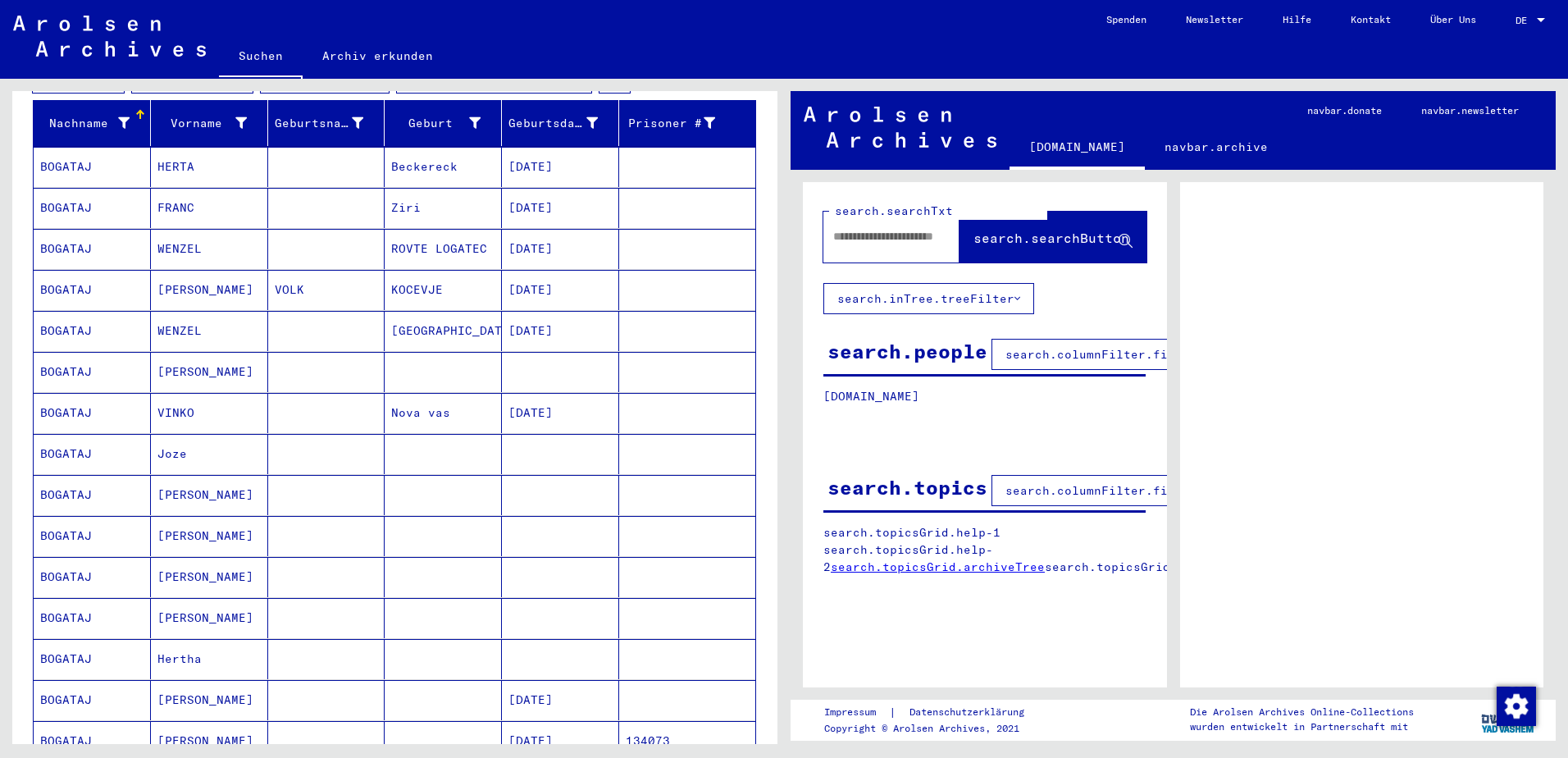
scroll to position [246, 0]
click at [532, 276] on mat-cell "[DATE]" at bounding box center [560, 291] width 117 height 40
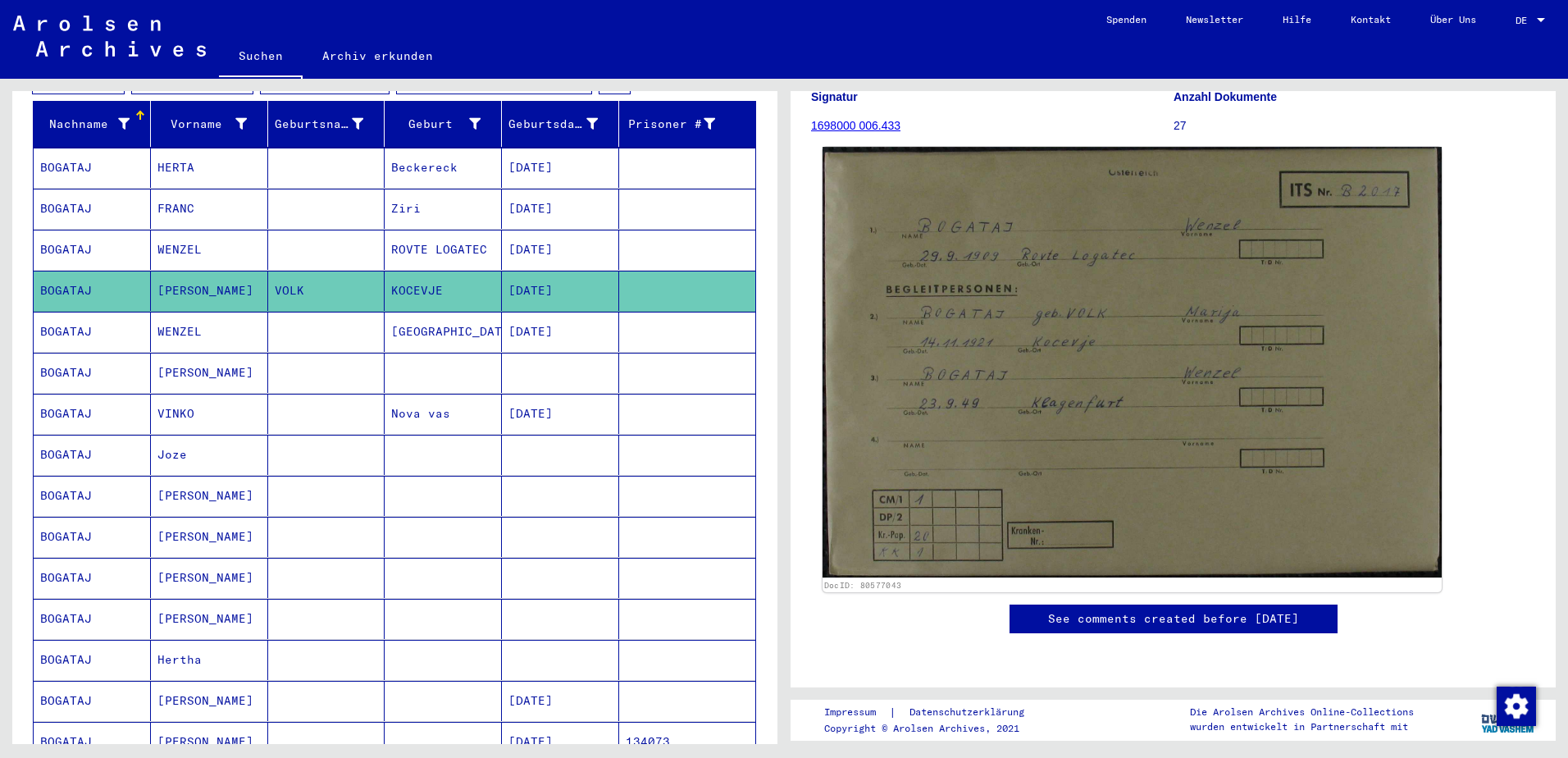
scroll to position [246, 0]
click at [1056, 355] on img at bounding box center [1132, 362] width 619 height 432
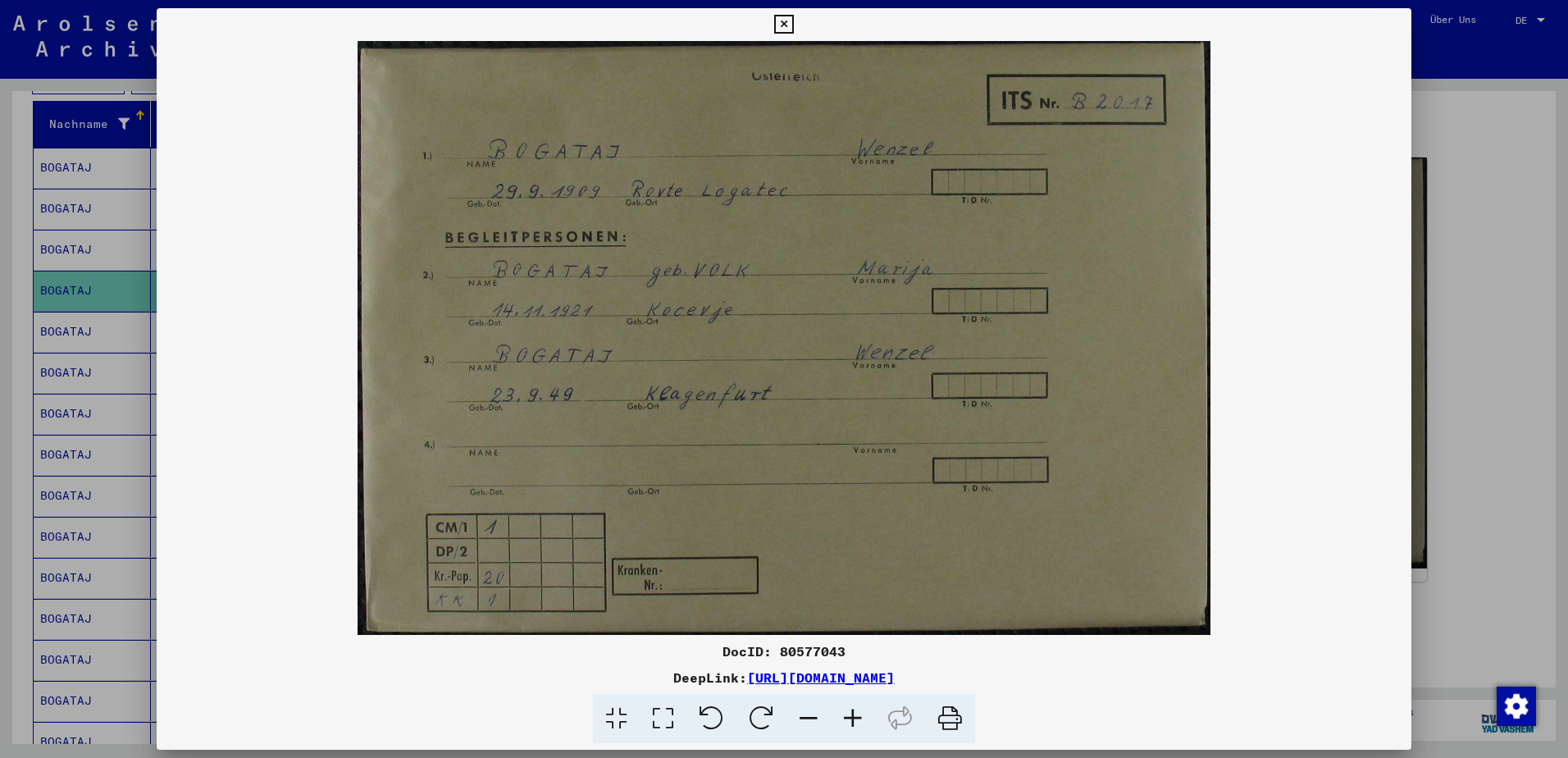
click at [784, 20] on icon at bounding box center [784, 25] width 19 height 20
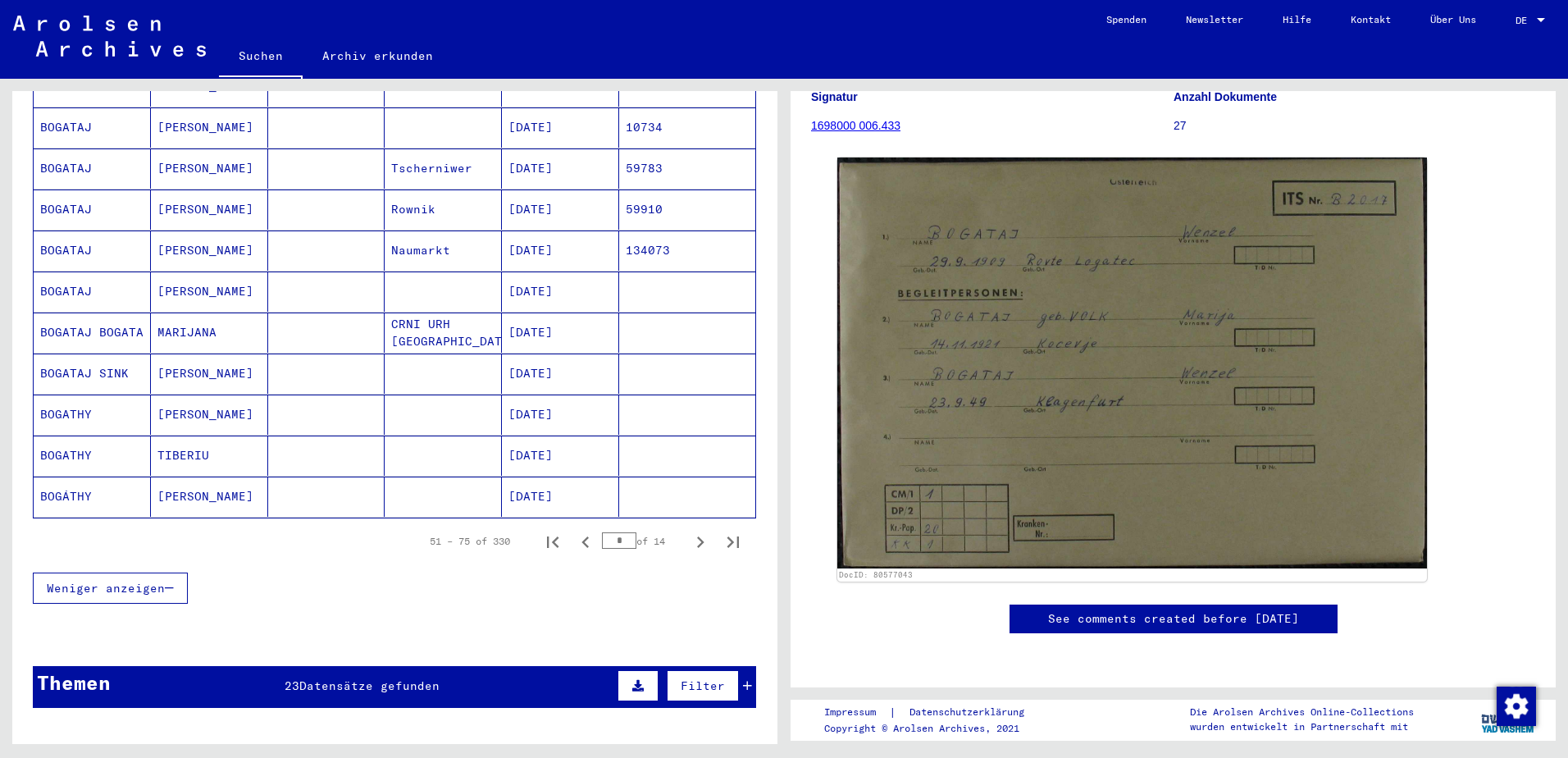
scroll to position [903, 0]
click at [688, 530] on icon "Next page" at bounding box center [700, 541] width 23 height 23
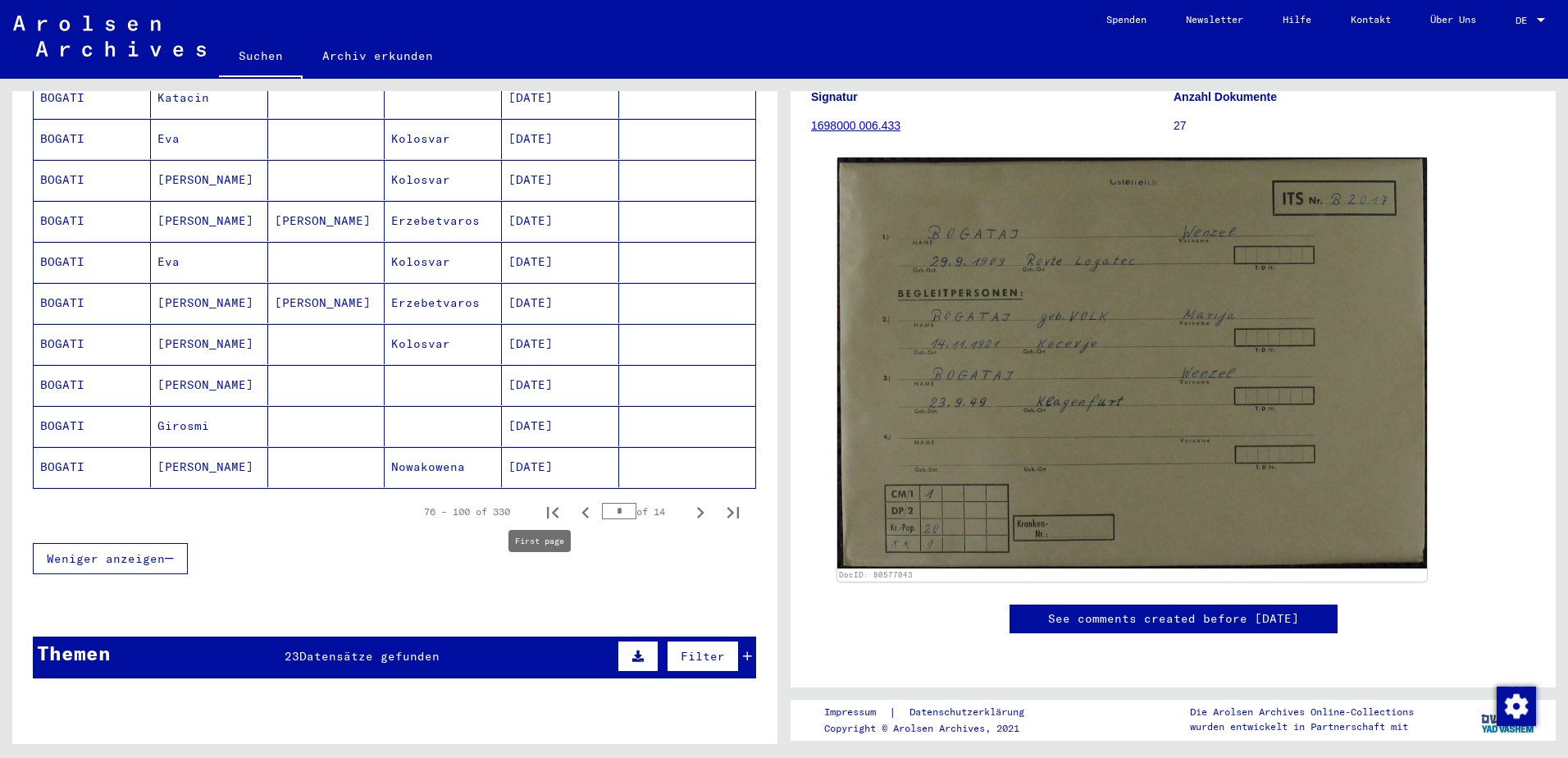
scroll to position [1066, 0]
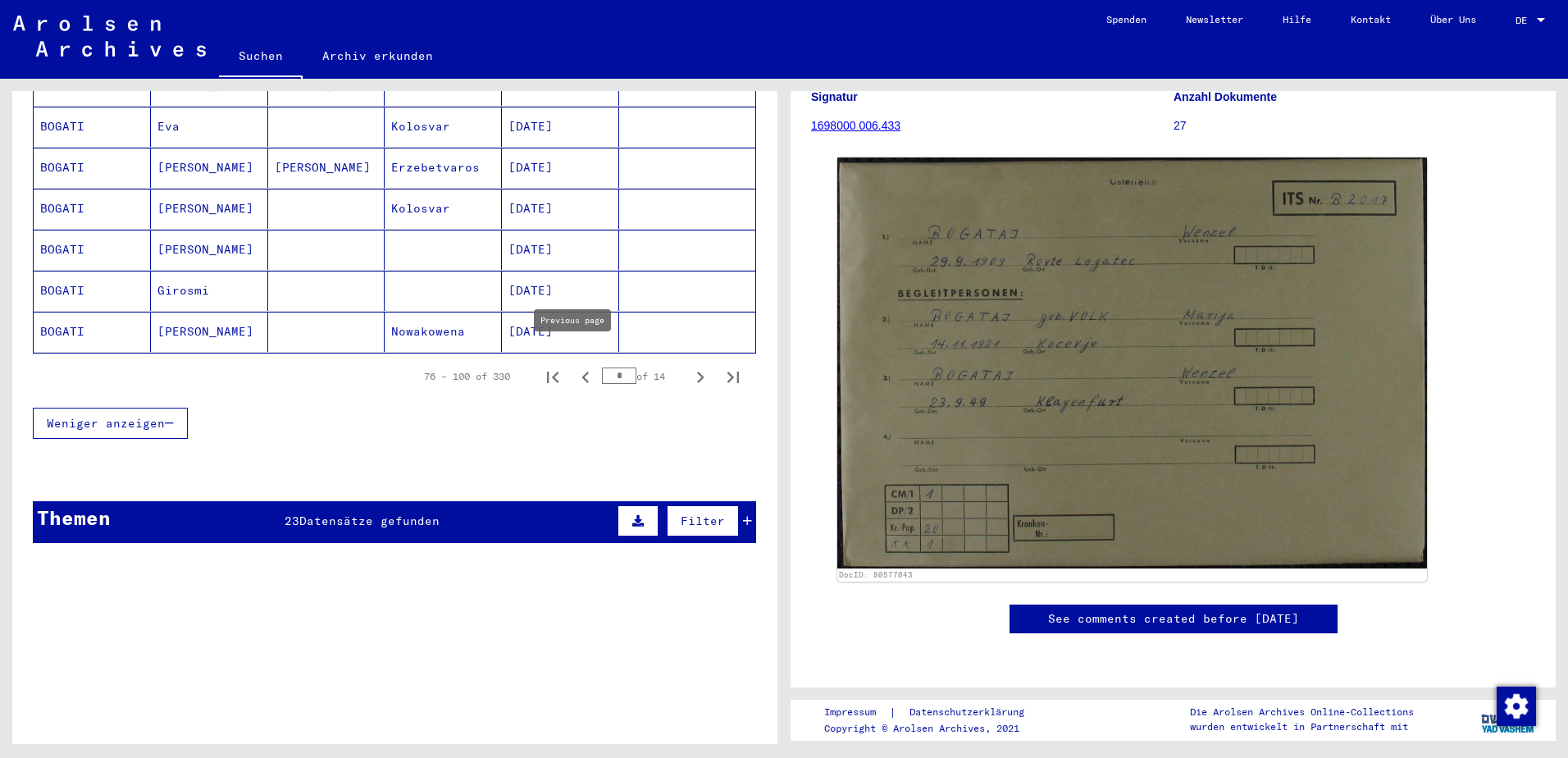
click at [576, 366] on icon "Previous page" at bounding box center [586, 378] width 23 height 23
click at [582, 372] on icon "Previous page" at bounding box center [586, 378] width 8 height 11
click at [576, 366] on icon "Previous page" at bounding box center [586, 378] width 23 height 23
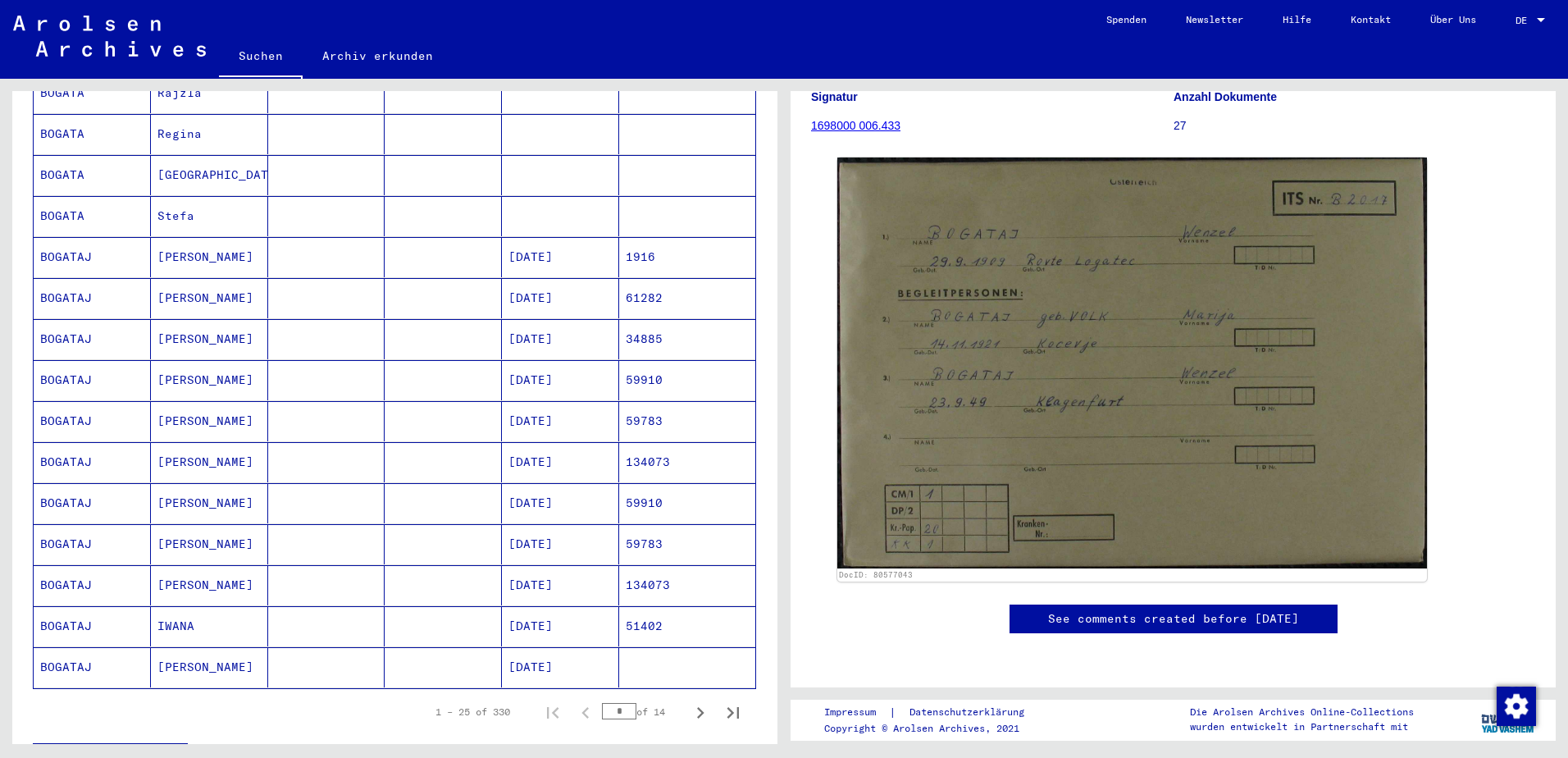
scroll to position [820, 0]
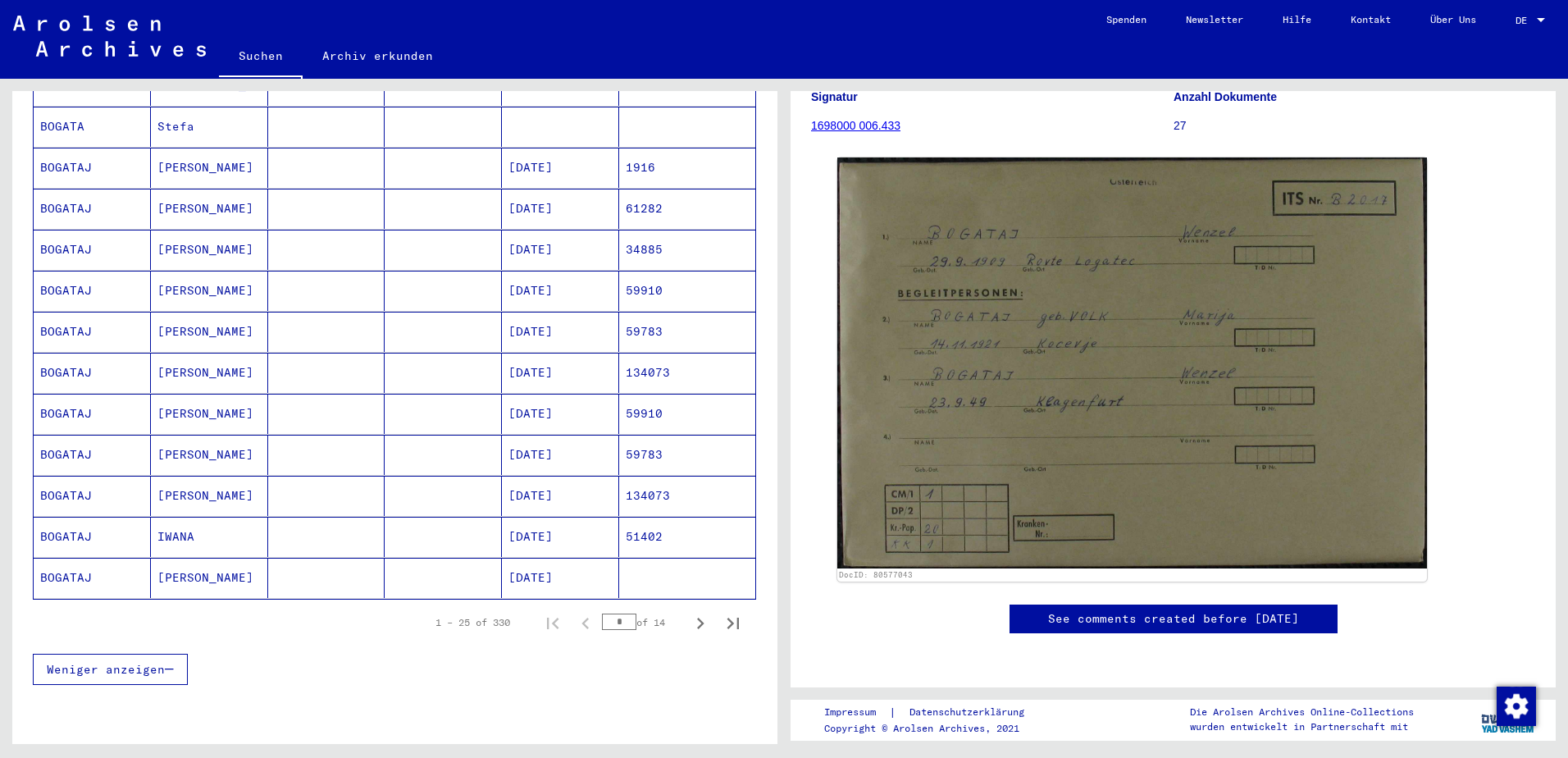
click at [178, 516] on mat-cell "IWANA" at bounding box center [209, 536] width 117 height 40
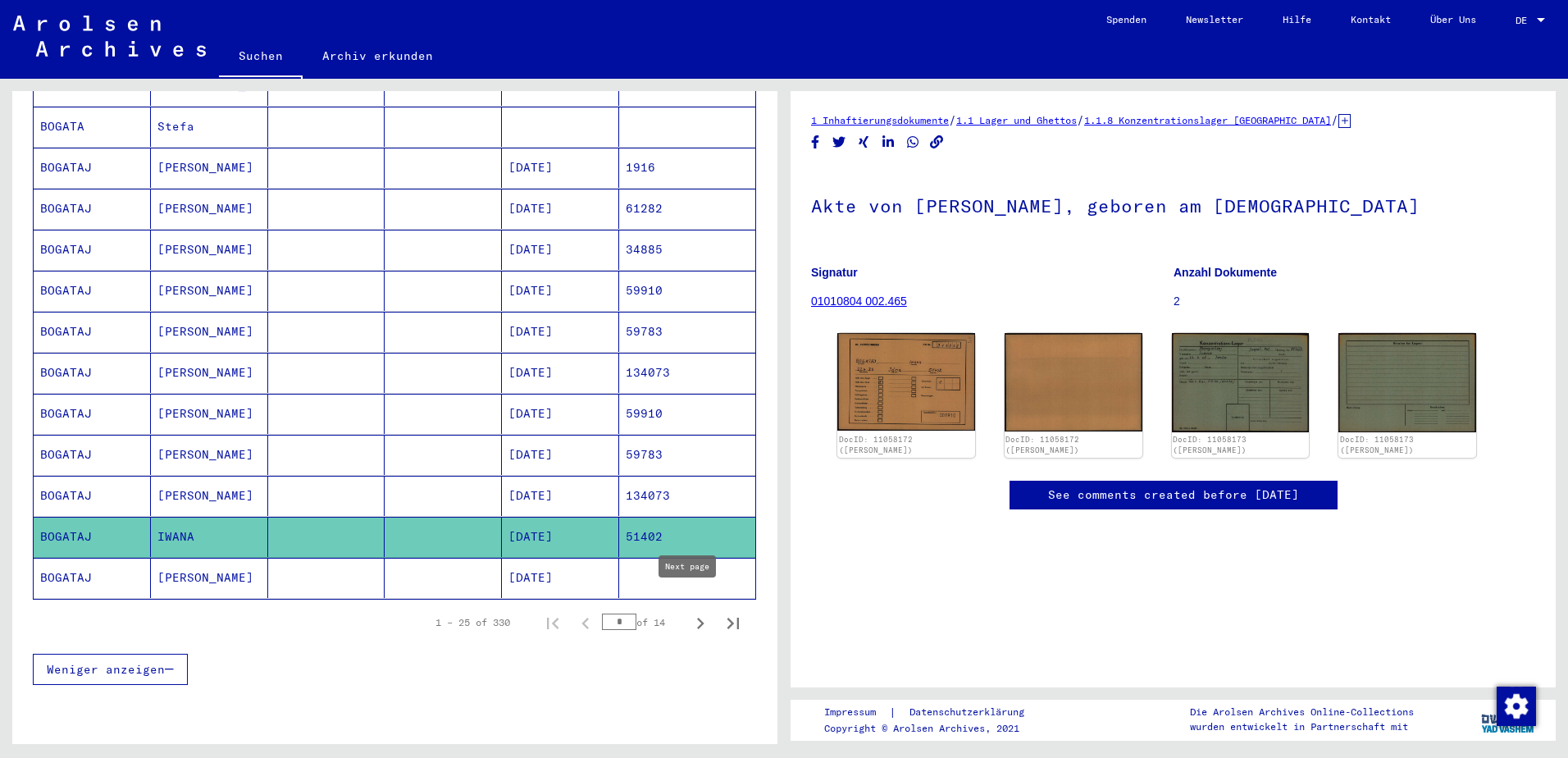
click at [688, 612] on icon "Next page" at bounding box center [700, 623] width 23 height 23
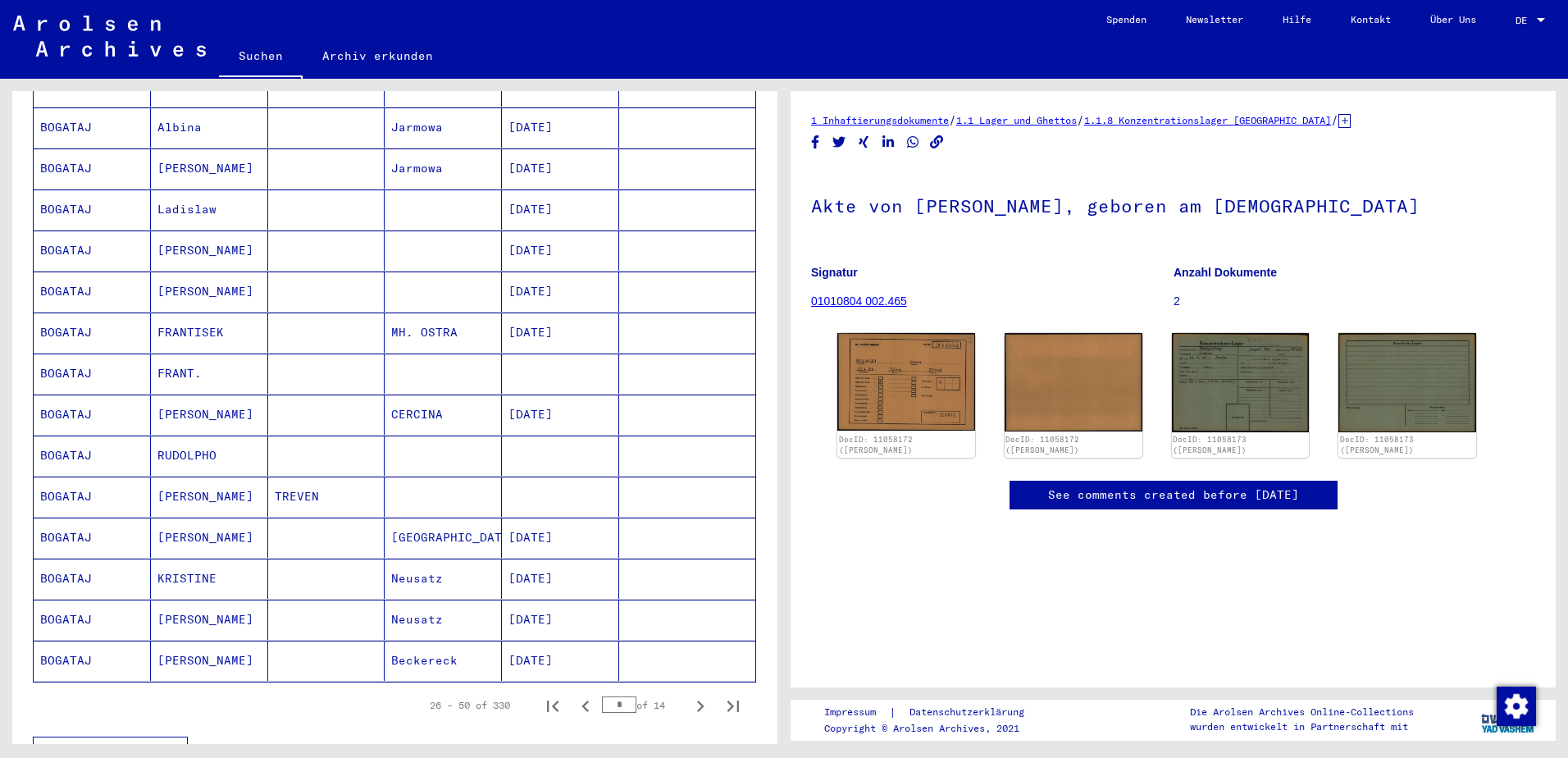
scroll to position [738, 0]
click at [576, 694] on icon "Previous page" at bounding box center [586, 706] width 23 height 23
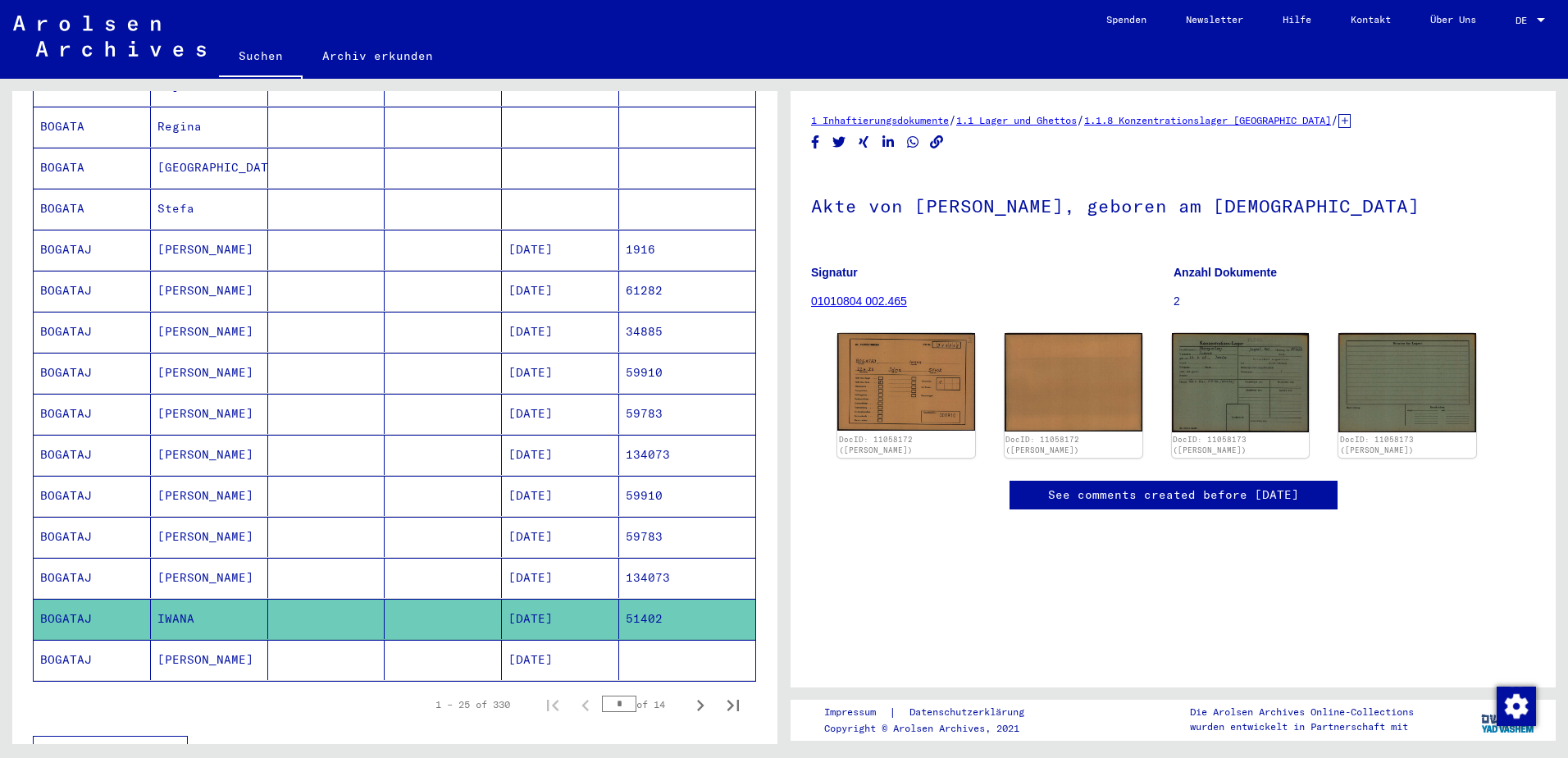
scroll to position [574, 0]
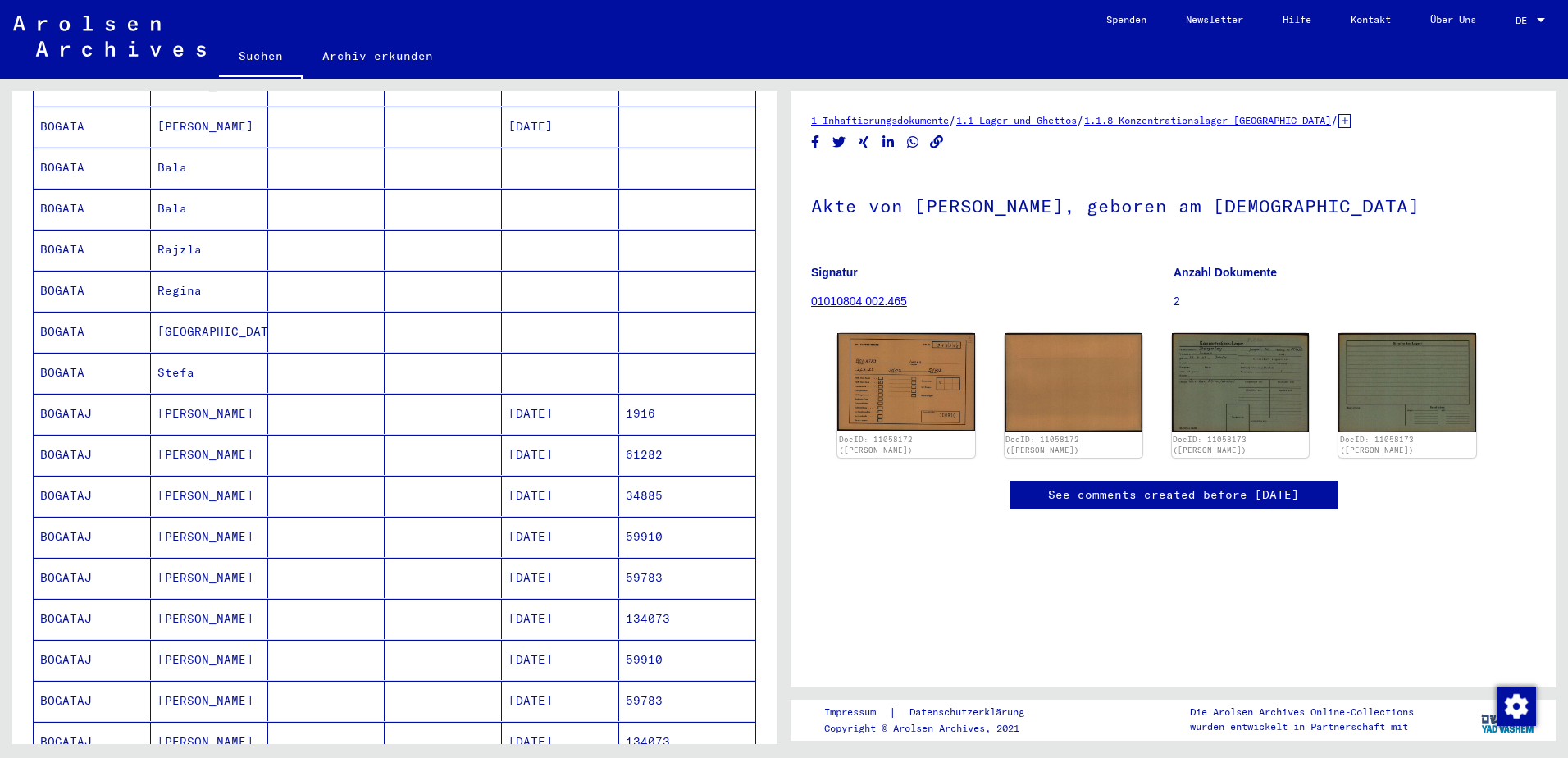
click at [179, 479] on mat-cell "[PERSON_NAME]" at bounding box center [209, 496] width 117 height 40
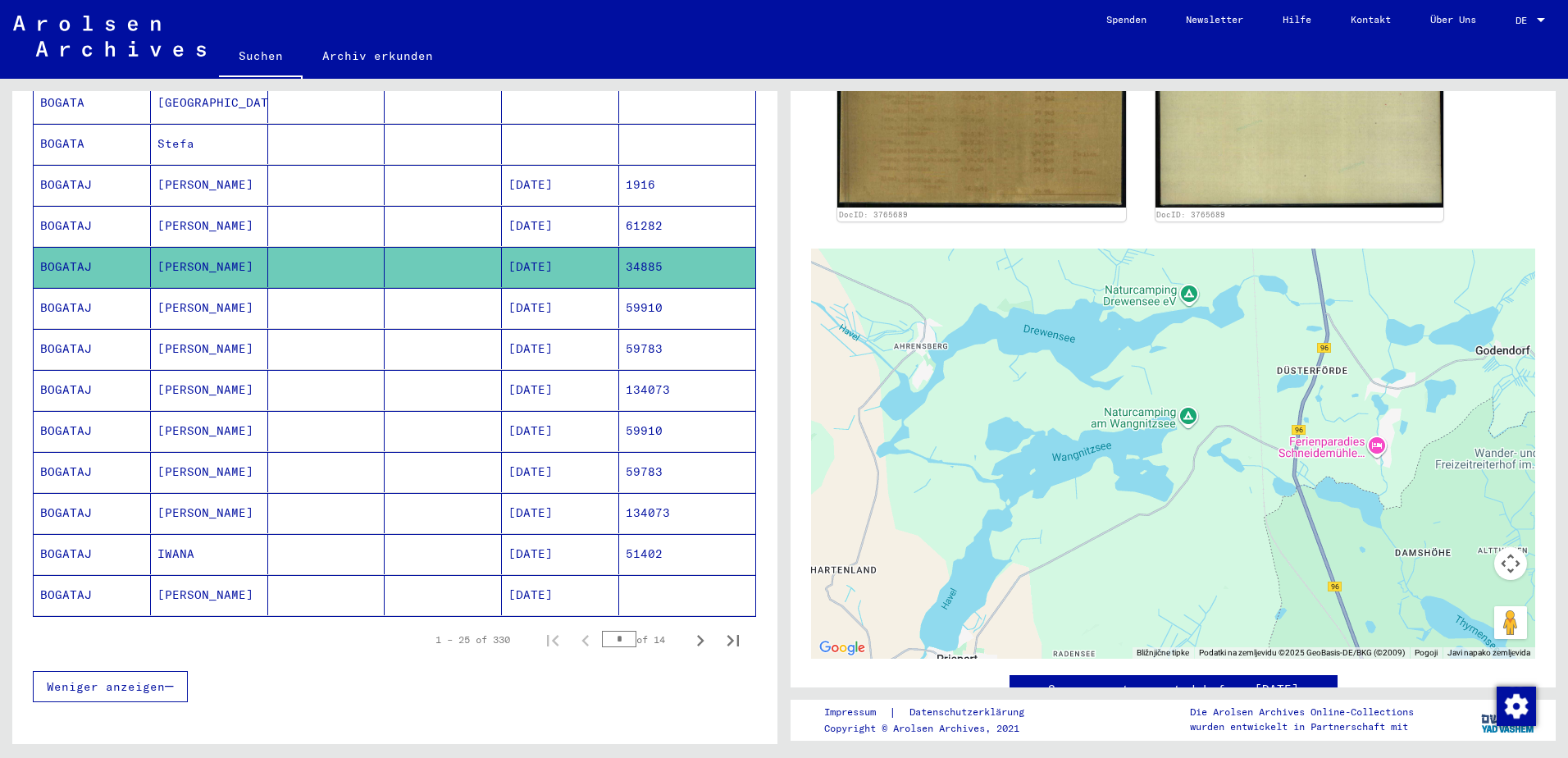
scroll to position [820, 0]
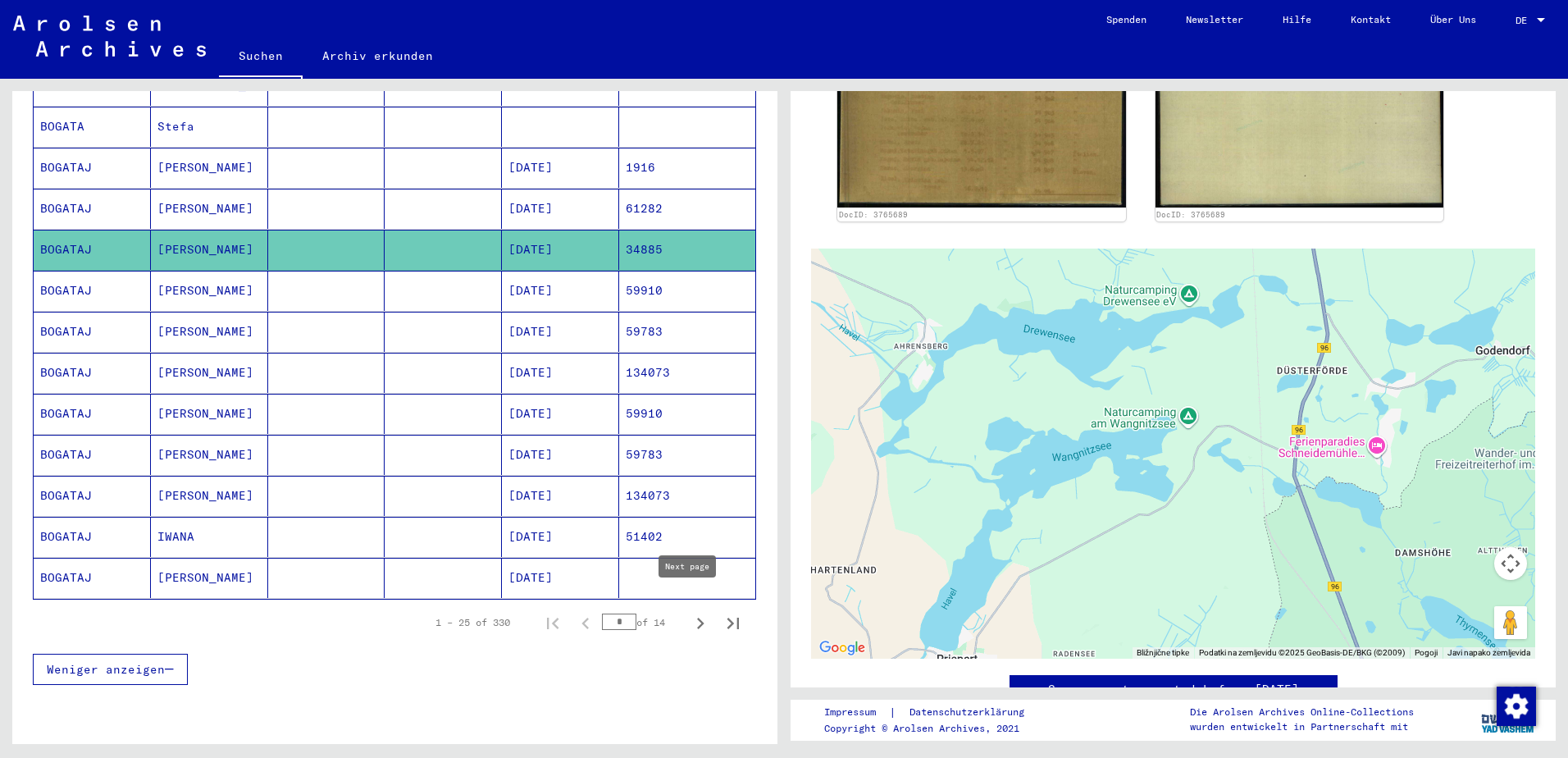
click at [688, 612] on icon "Next page" at bounding box center [700, 623] width 23 height 23
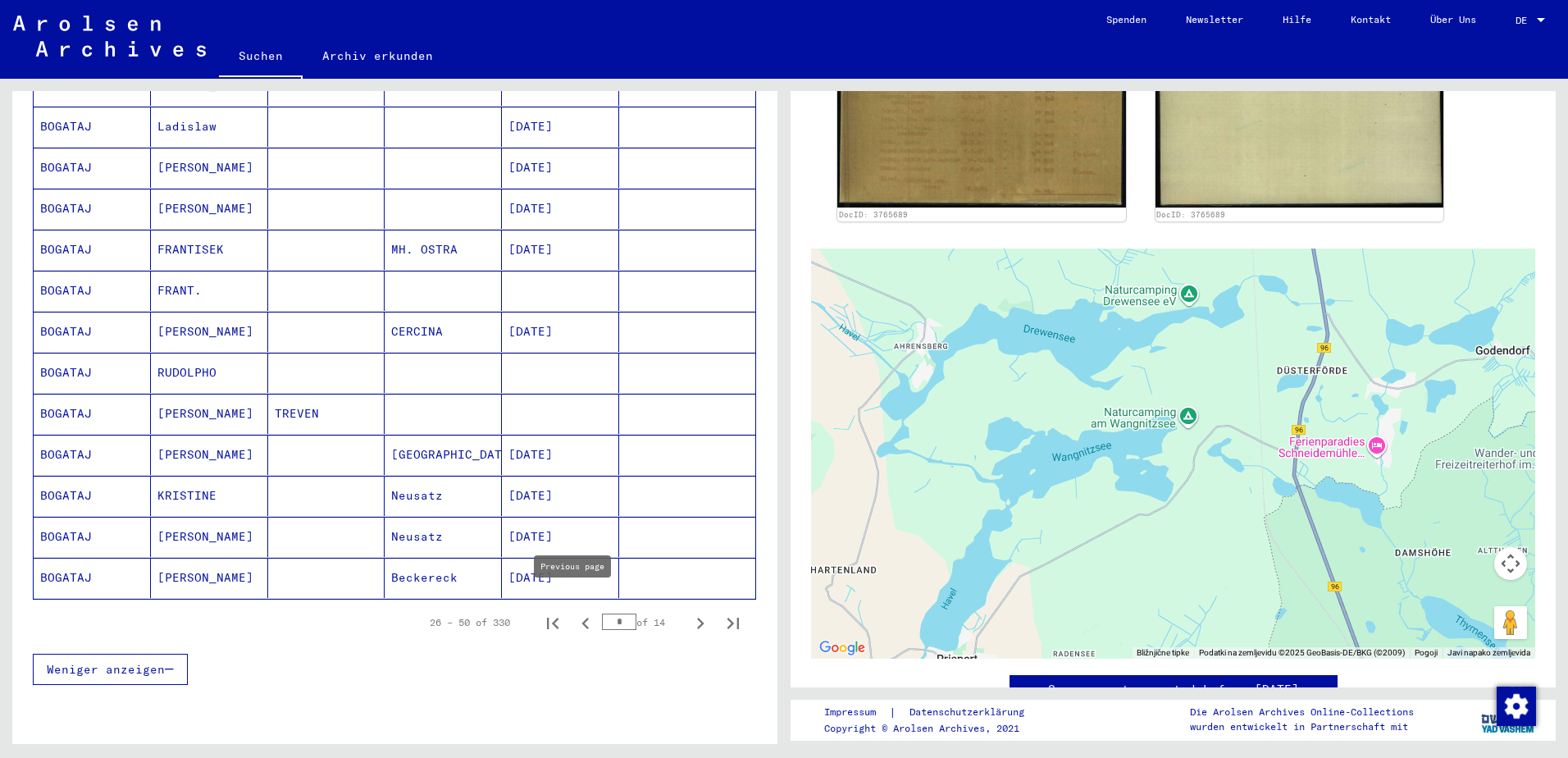
click at [575, 612] on icon "Previous page" at bounding box center [586, 623] width 23 height 23
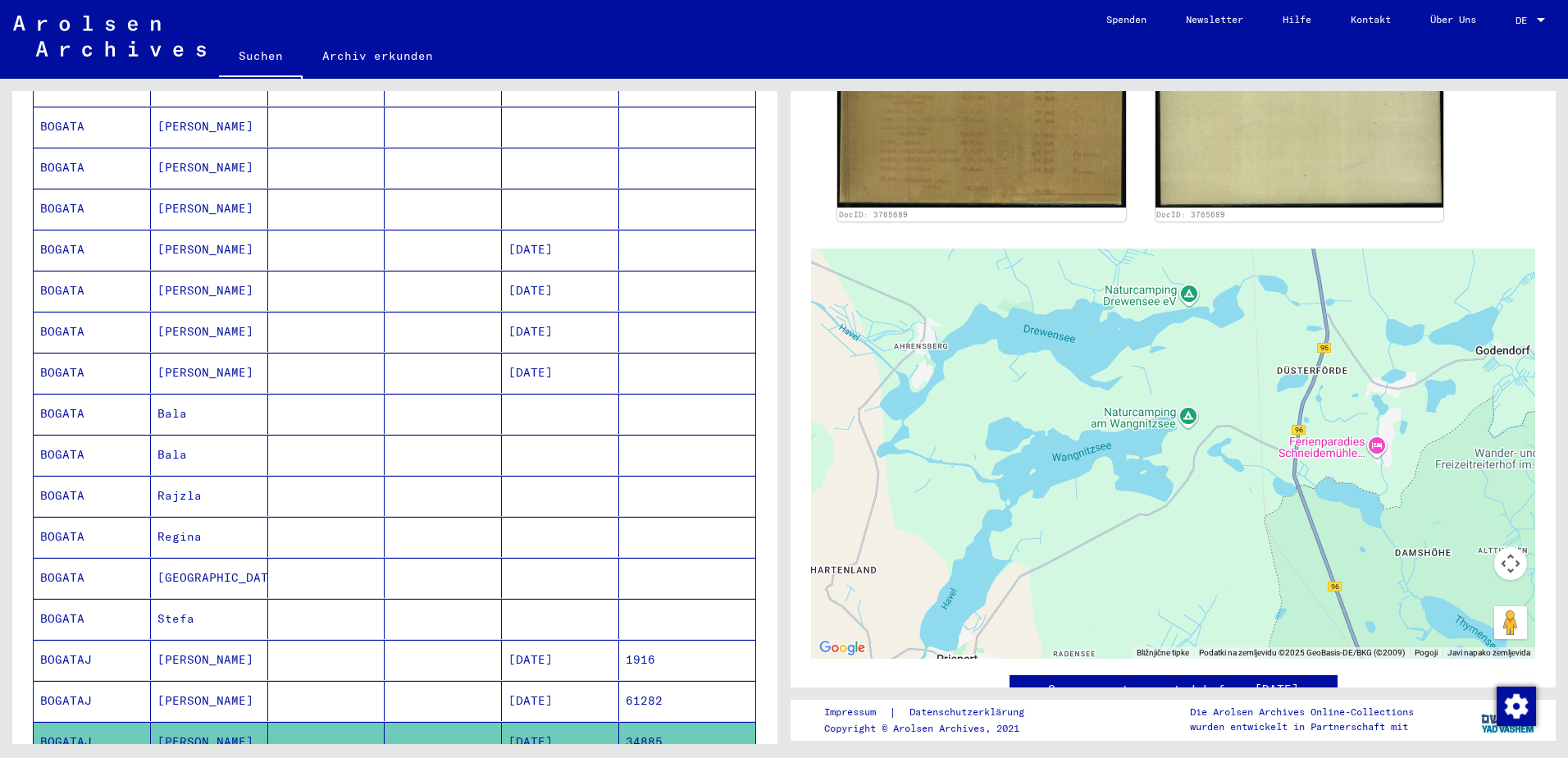
scroll to position [246, 0]
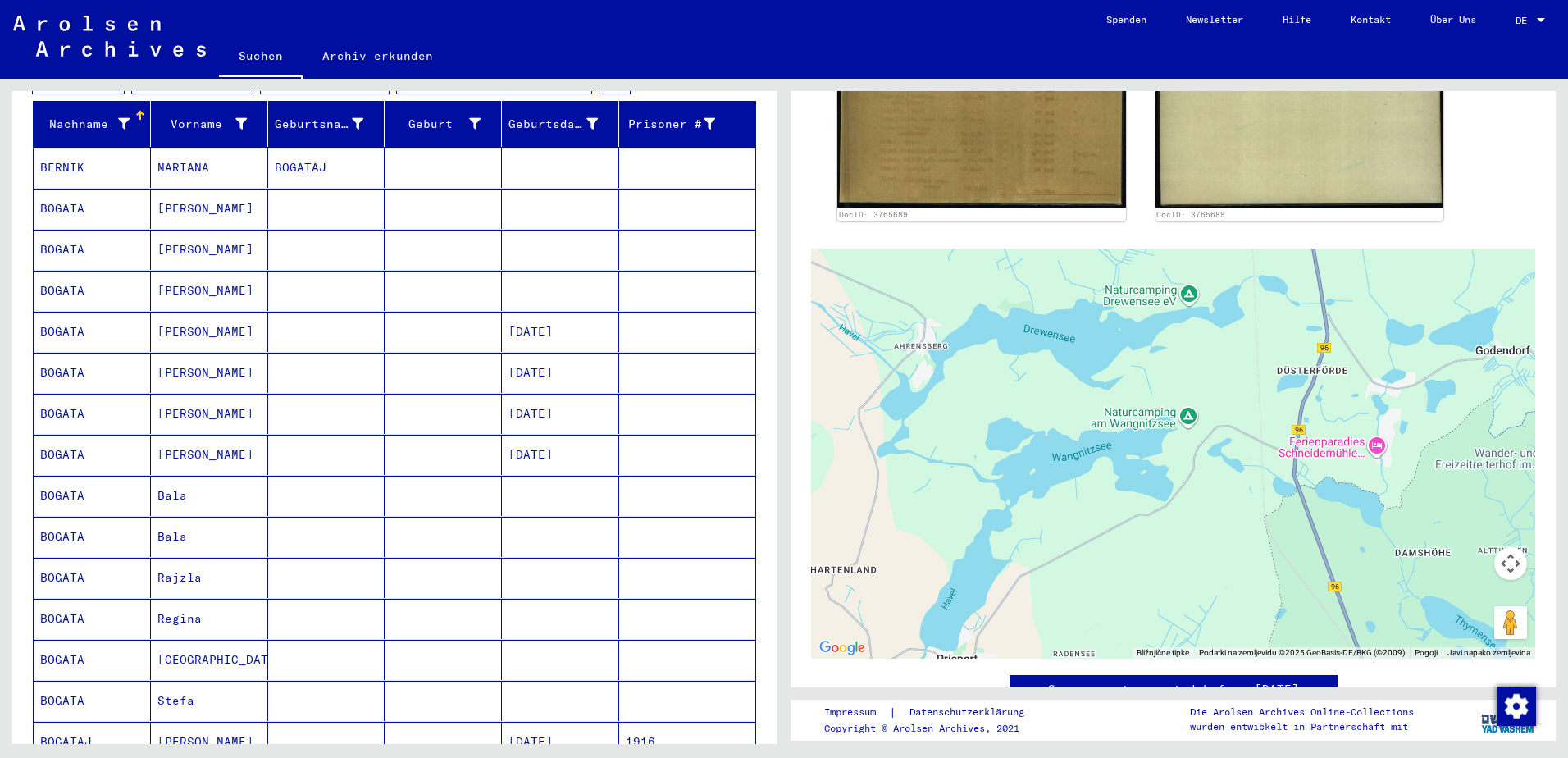
click at [180, 229] on mat-cell "[PERSON_NAME]" at bounding box center [209, 249] width 117 height 40
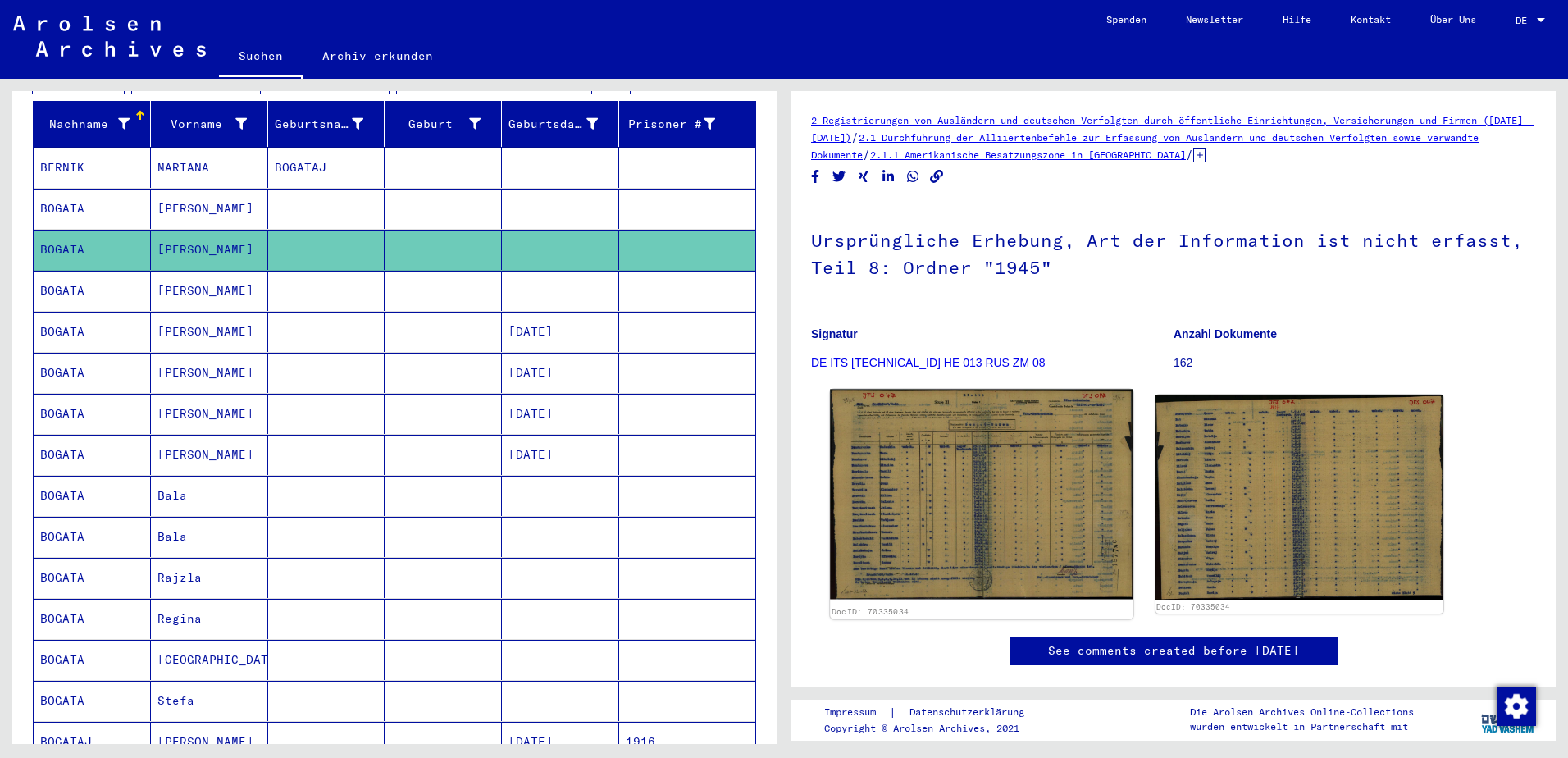
click at [984, 480] on img at bounding box center [981, 495] width 302 height 210
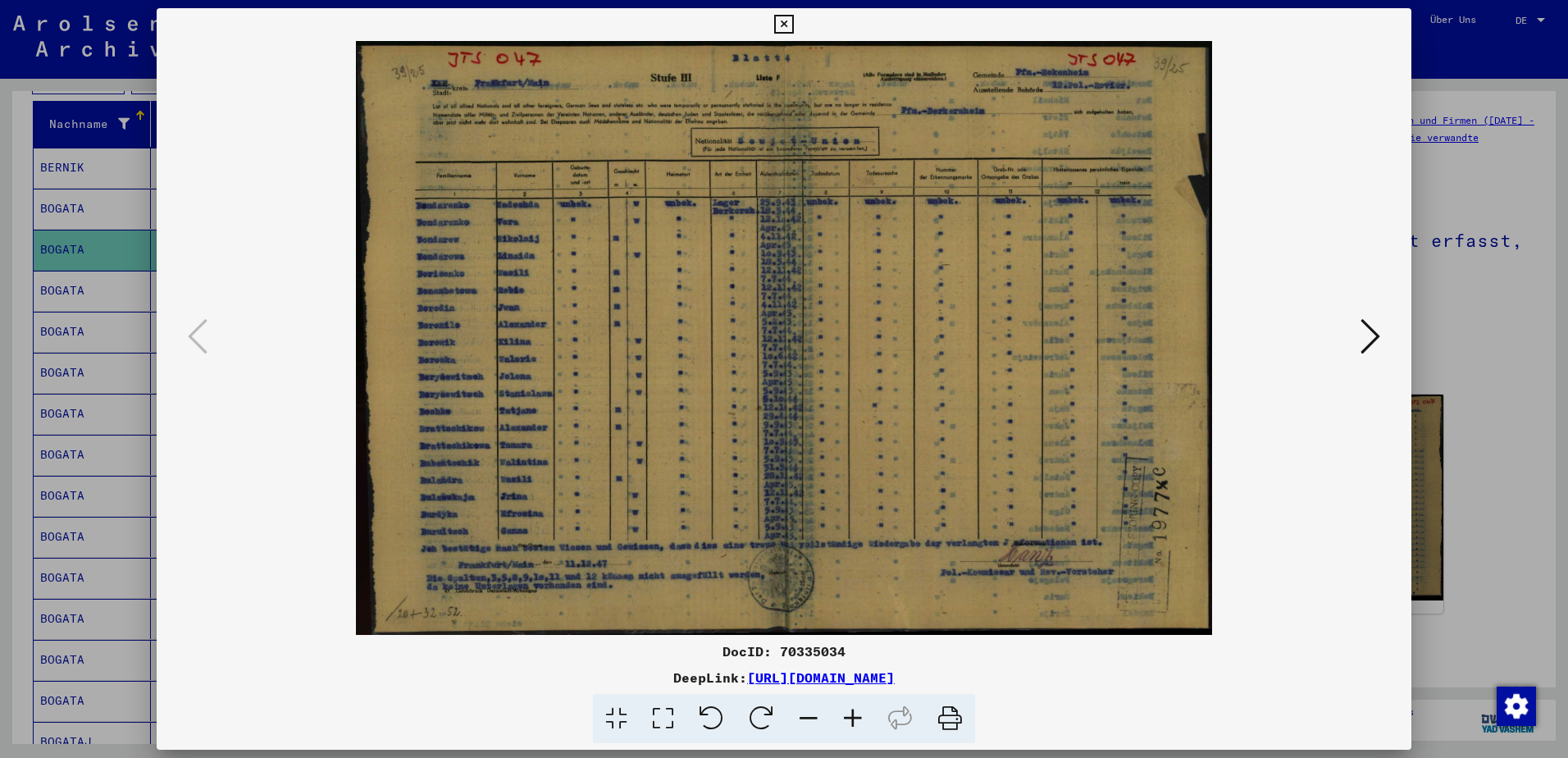
click at [1378, 335] on icon at bounding box center [1370, 336] width 20 height 39
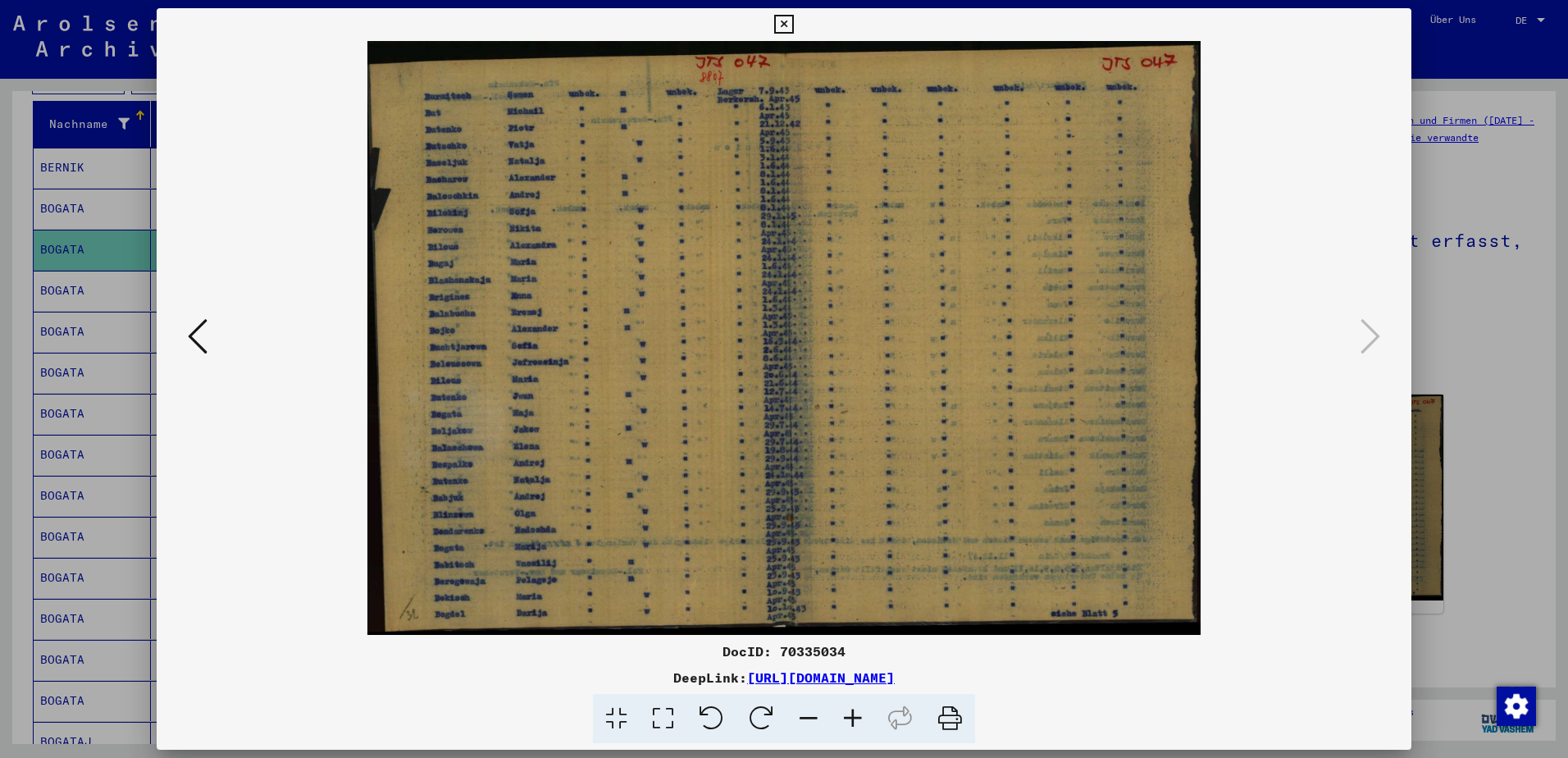
click at [1455, 529] on div at bounding box center [784, 379] width 1568 height 758
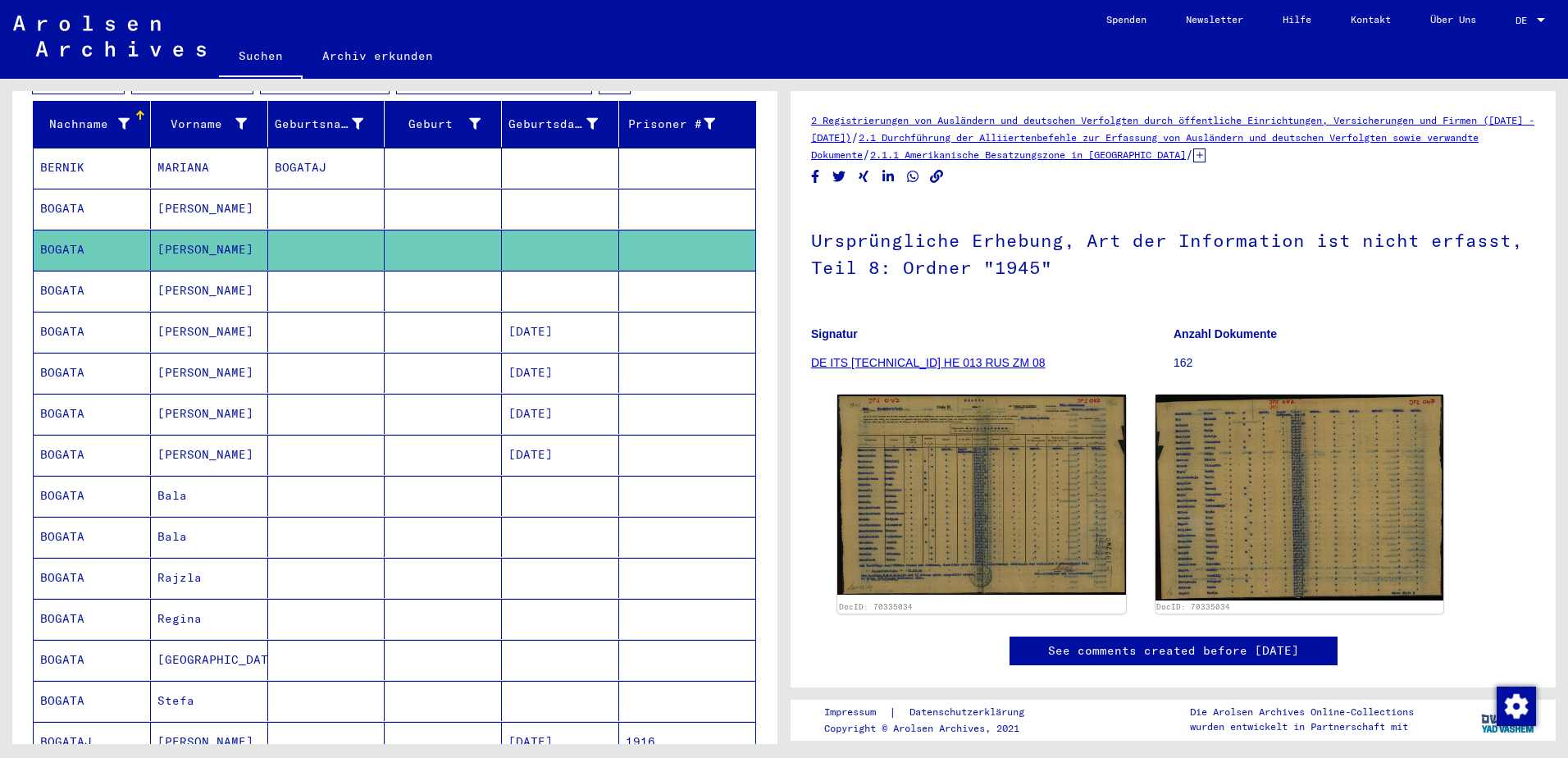
click at [178, 276] on mat-cell "[PERSON_NAME]" at bounding box center [209, 291] width 117 height 40
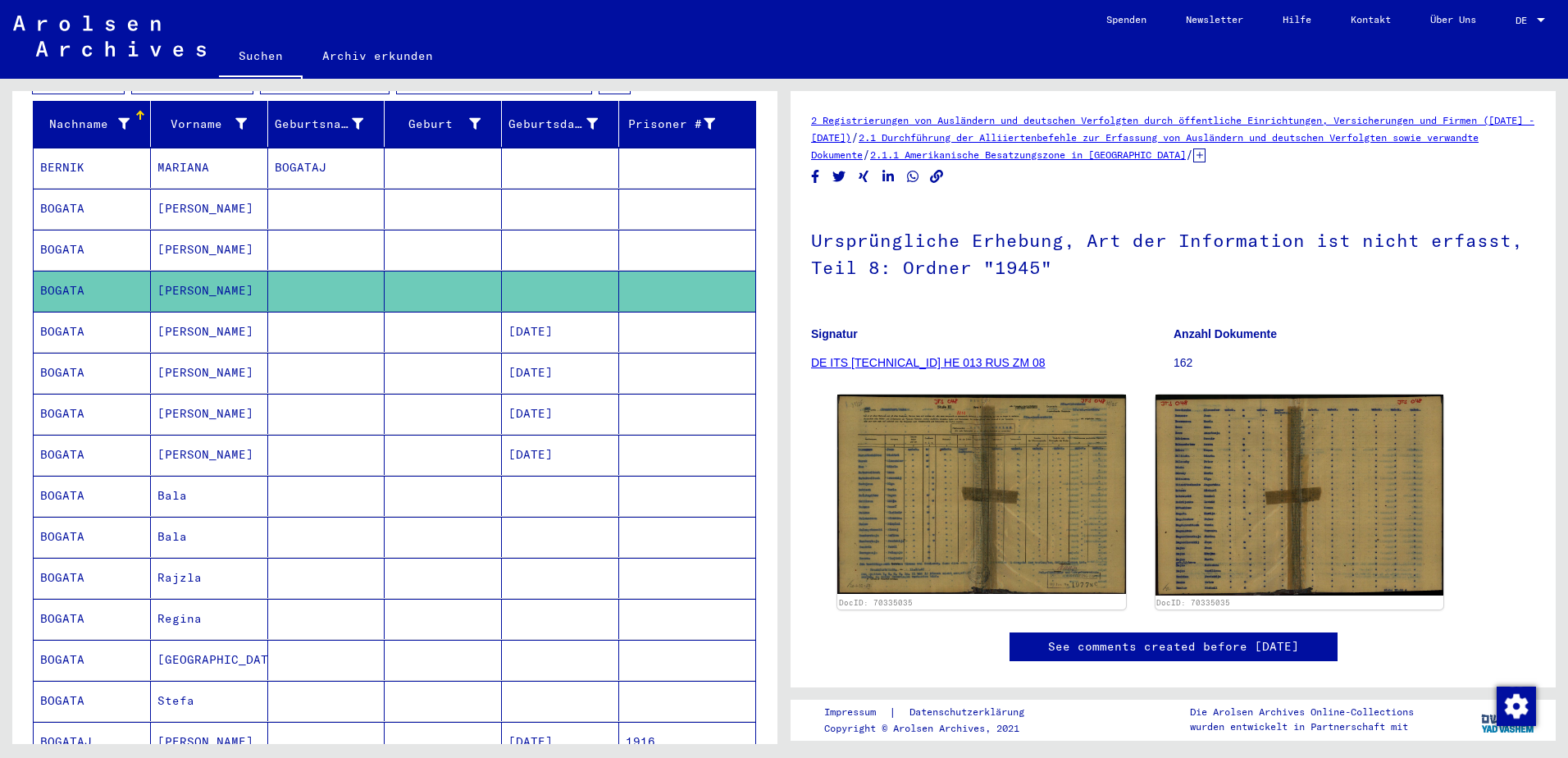
click at [165, 442] on mat-cell "[PERSON_NAME]" at bounding box center [209, 455] width 117 height 40
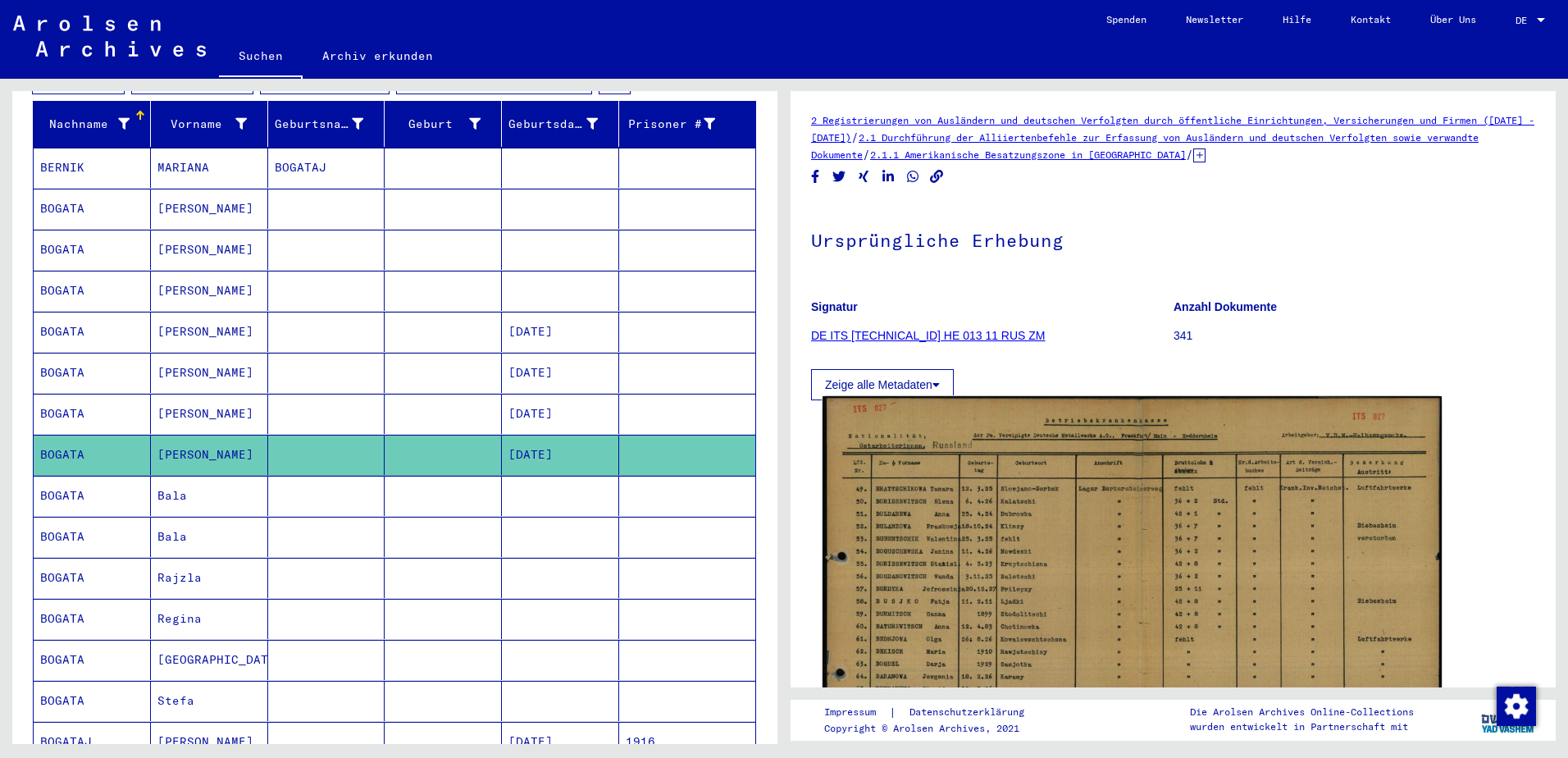
click at [1101, 544] on img at bounding box center [1132, 614] width 619 height 436
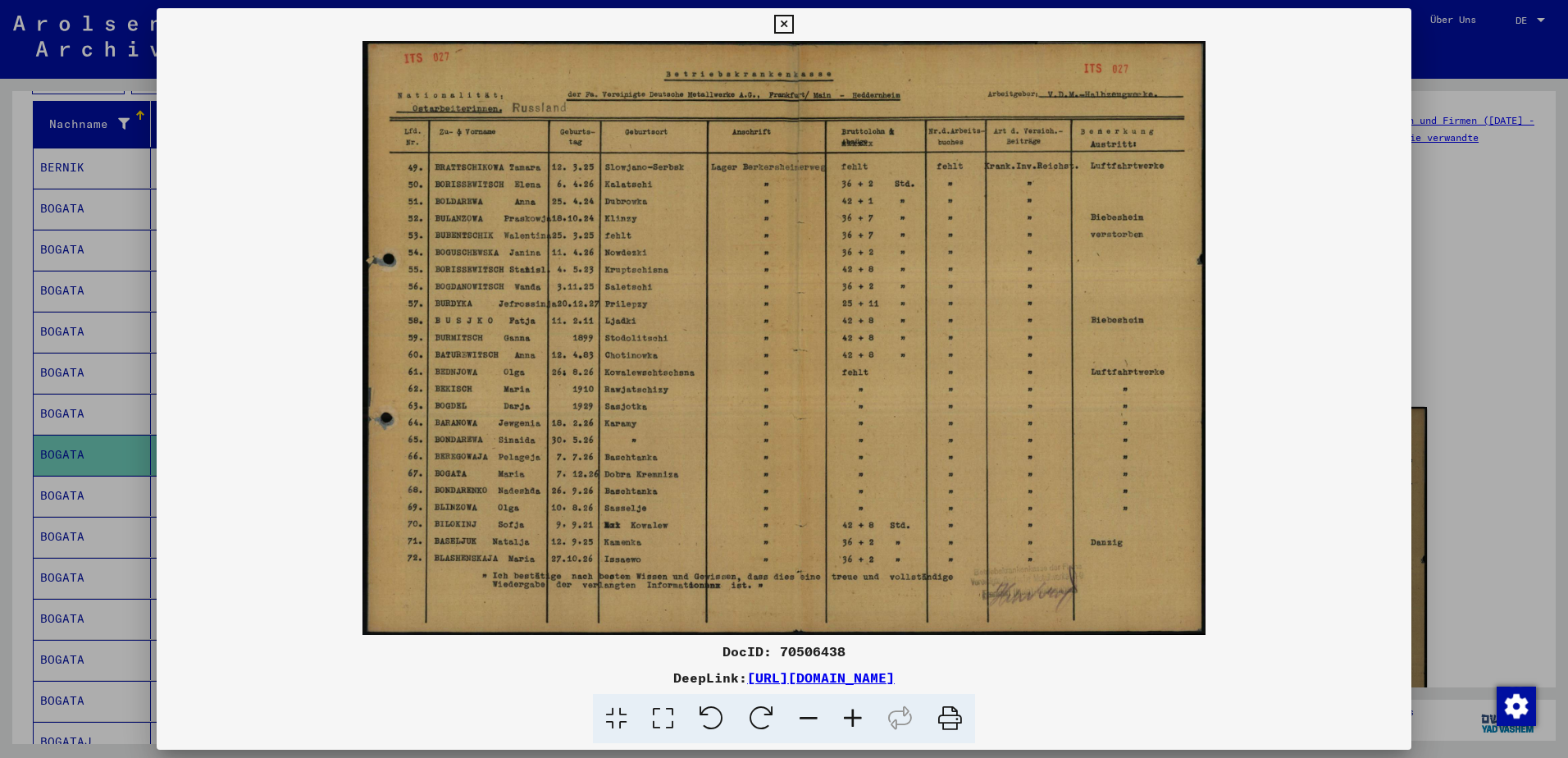
click at [1546, 498] on div at bounding box center [784, 379] width 1568 height 758
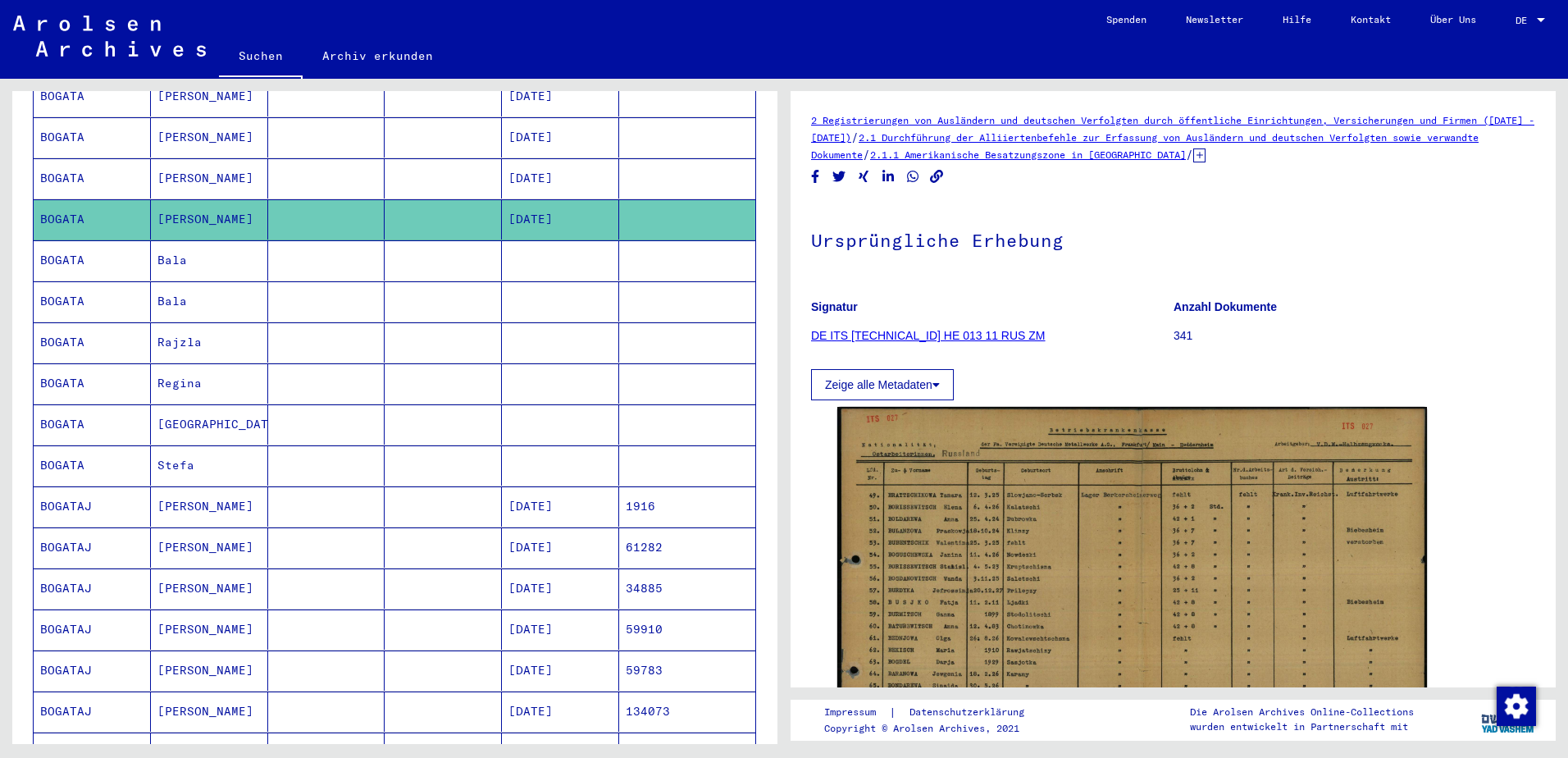
scroll to position [492, 0]
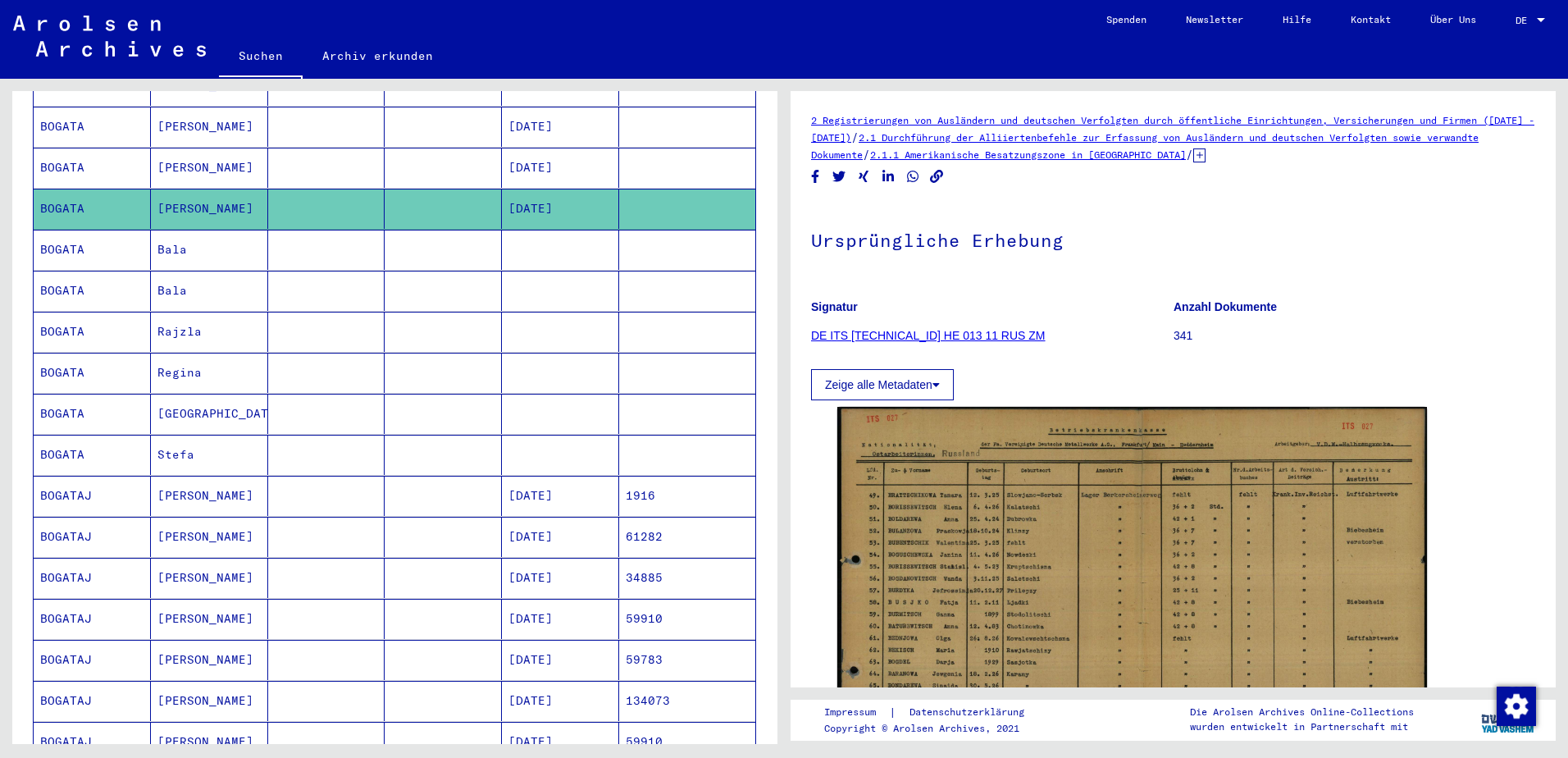
click at [176, 642] on mat-cell "[PERSON_NAME]" at bounding box center [209, 660] width 117 height 40
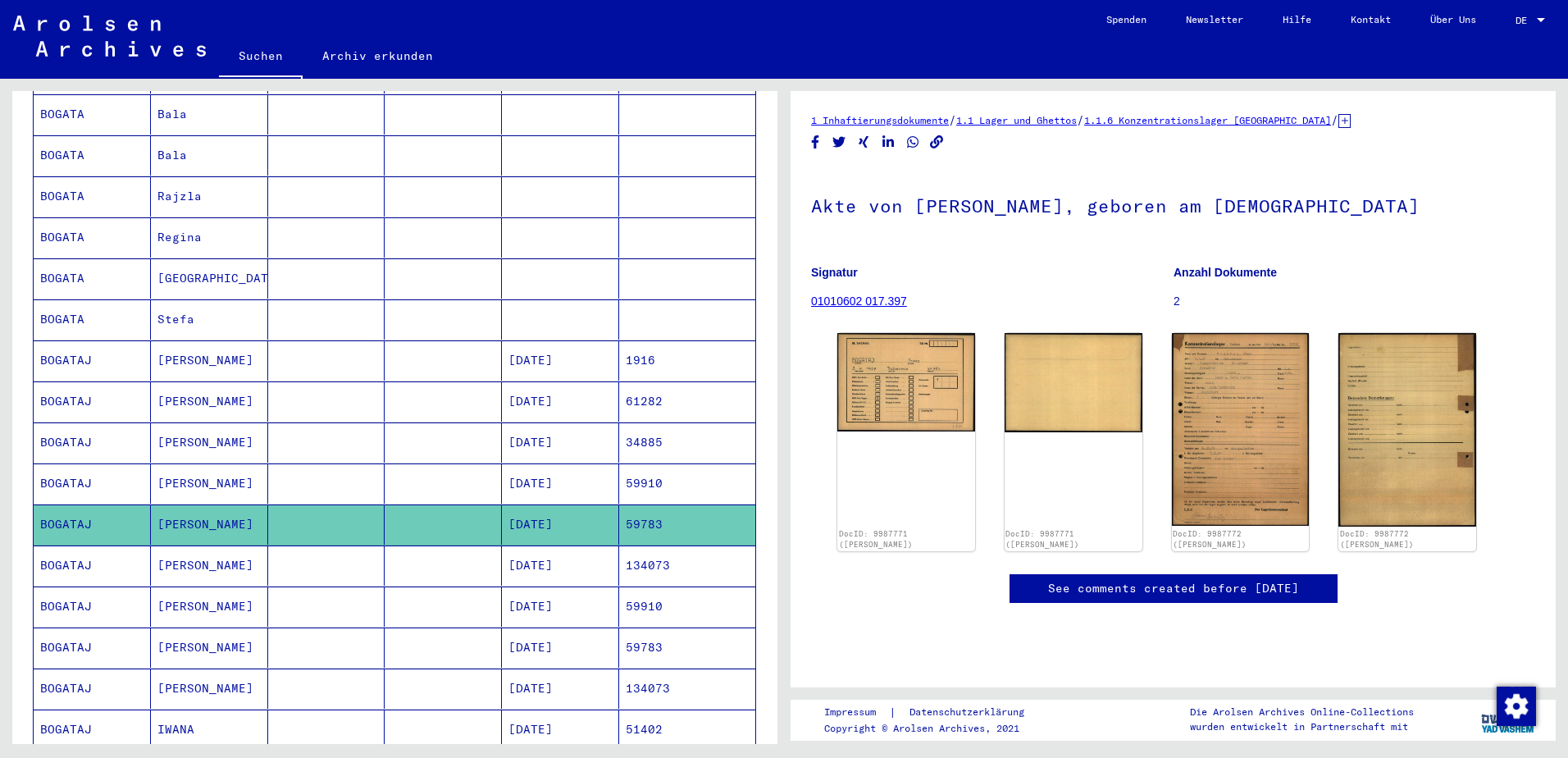
scroll to position [656, 0]
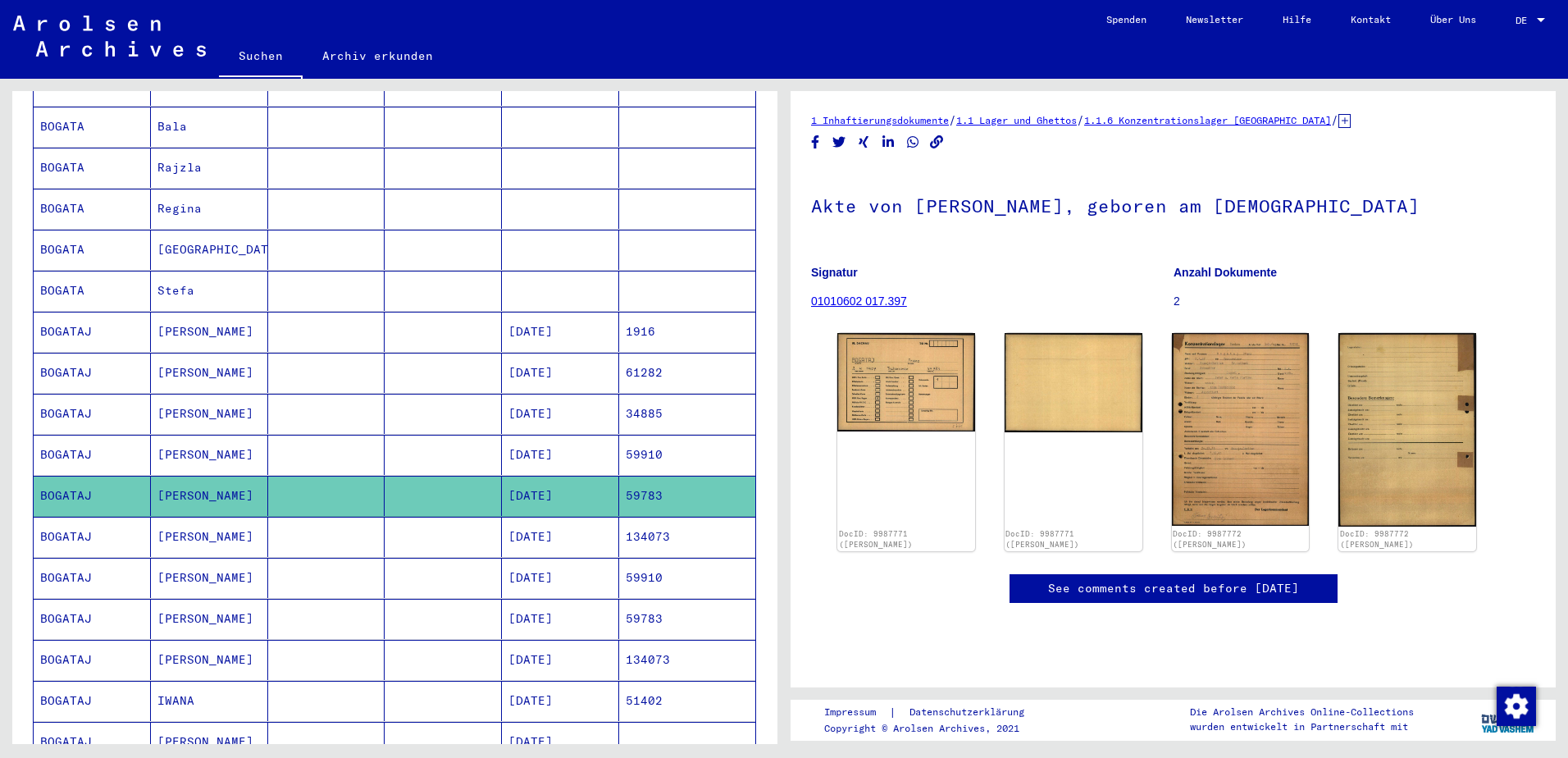
click at [184, 516] on mat-cell "[PERSON_NAME]" at bounding box center [209, 536] width 117 height 40
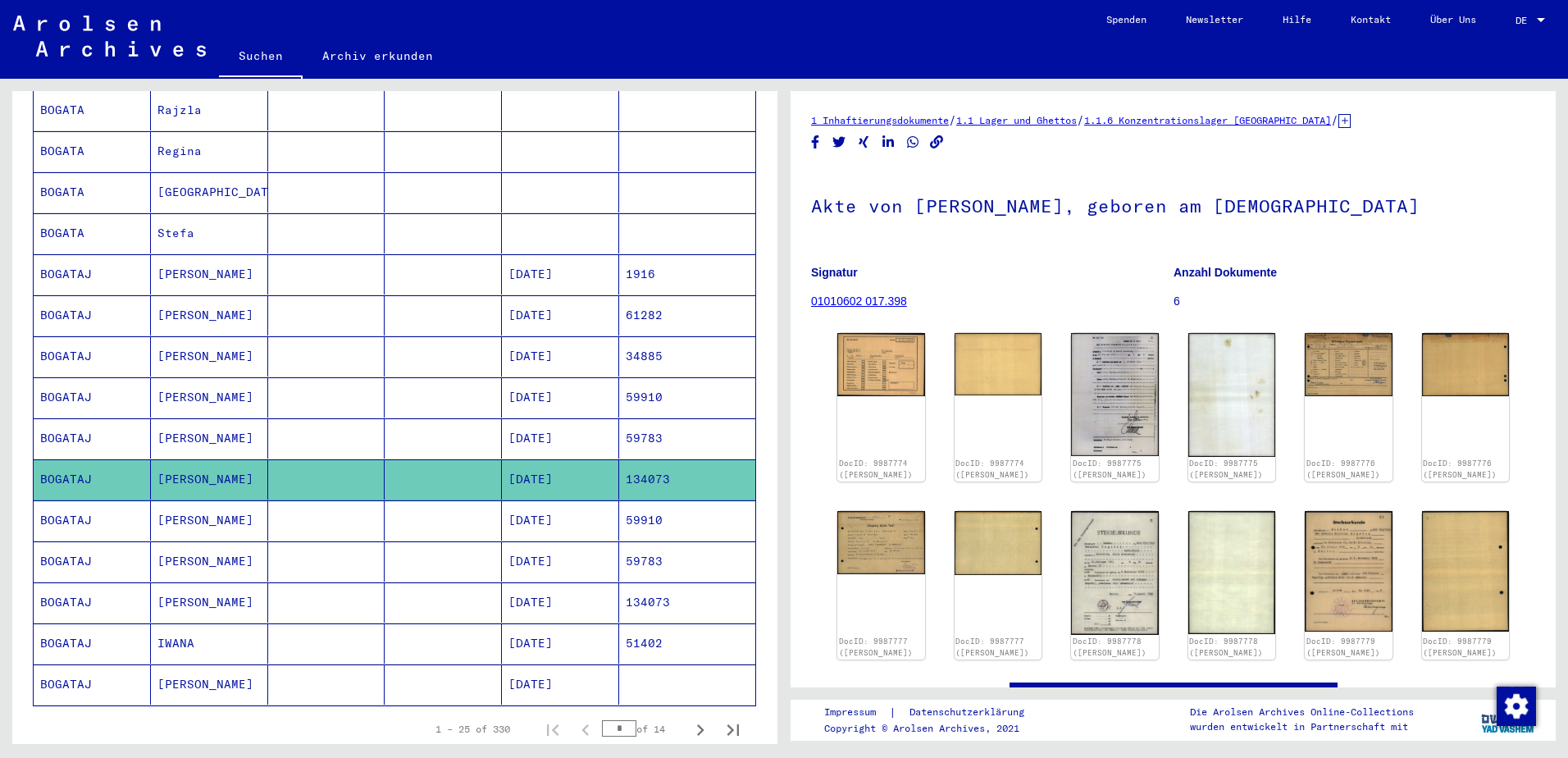
scroll to position [738, 0]
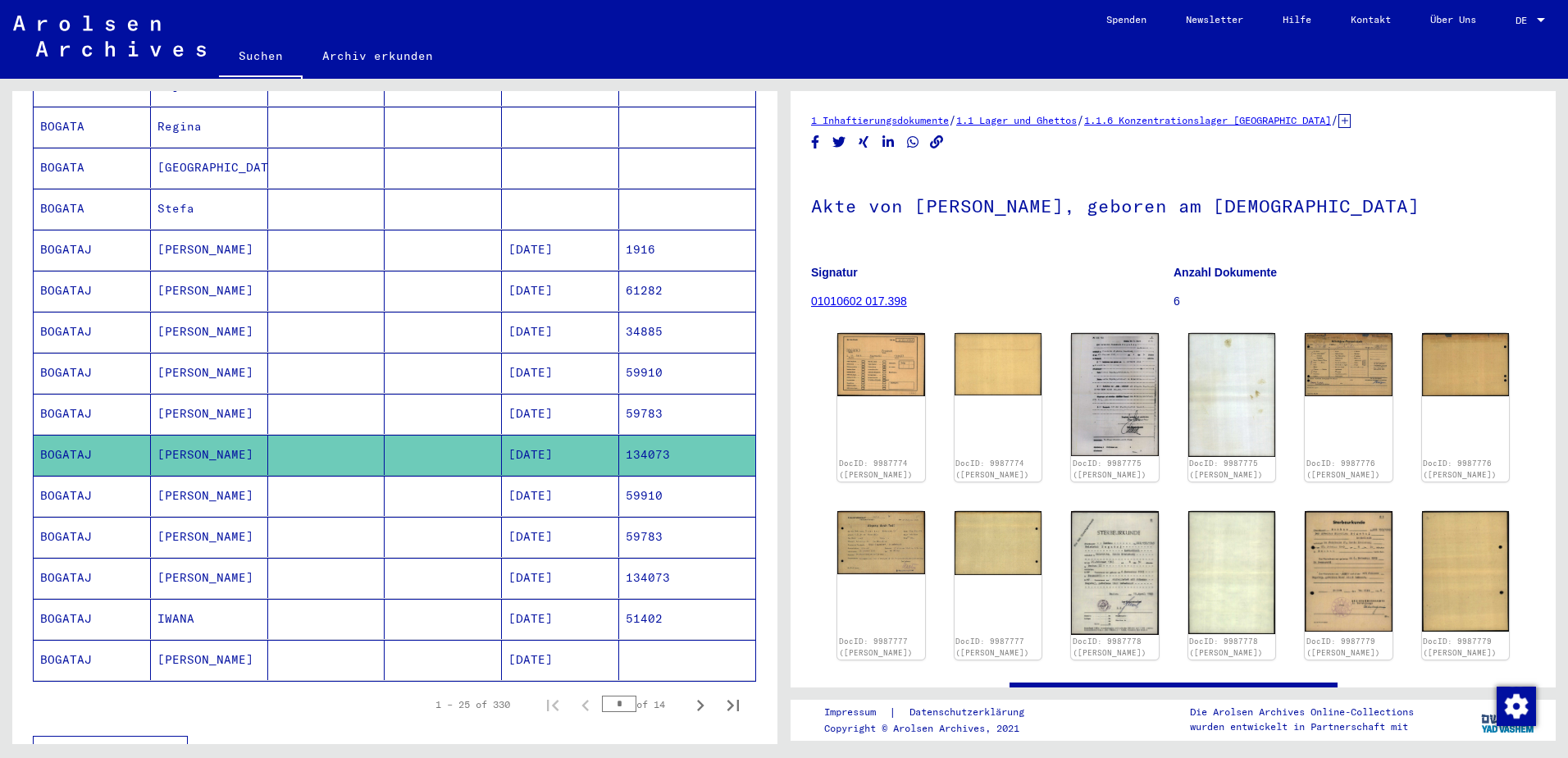
click at [167, 602] on mat-cell "IWANA" at bounding box center [209, 619] width 117 height 40
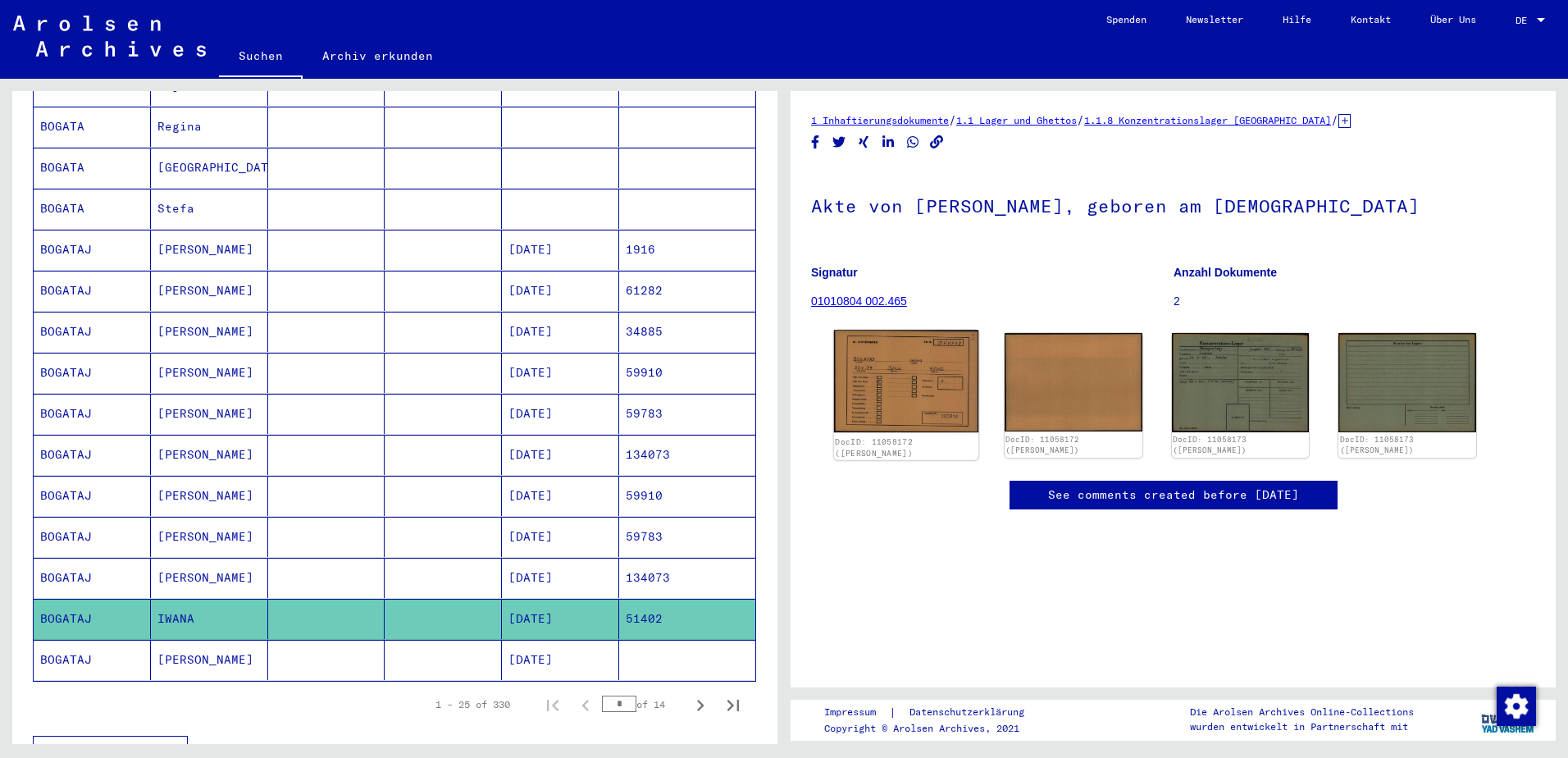
click at [916, 375] on img at bounding box center [906, 381] width 145 height 103
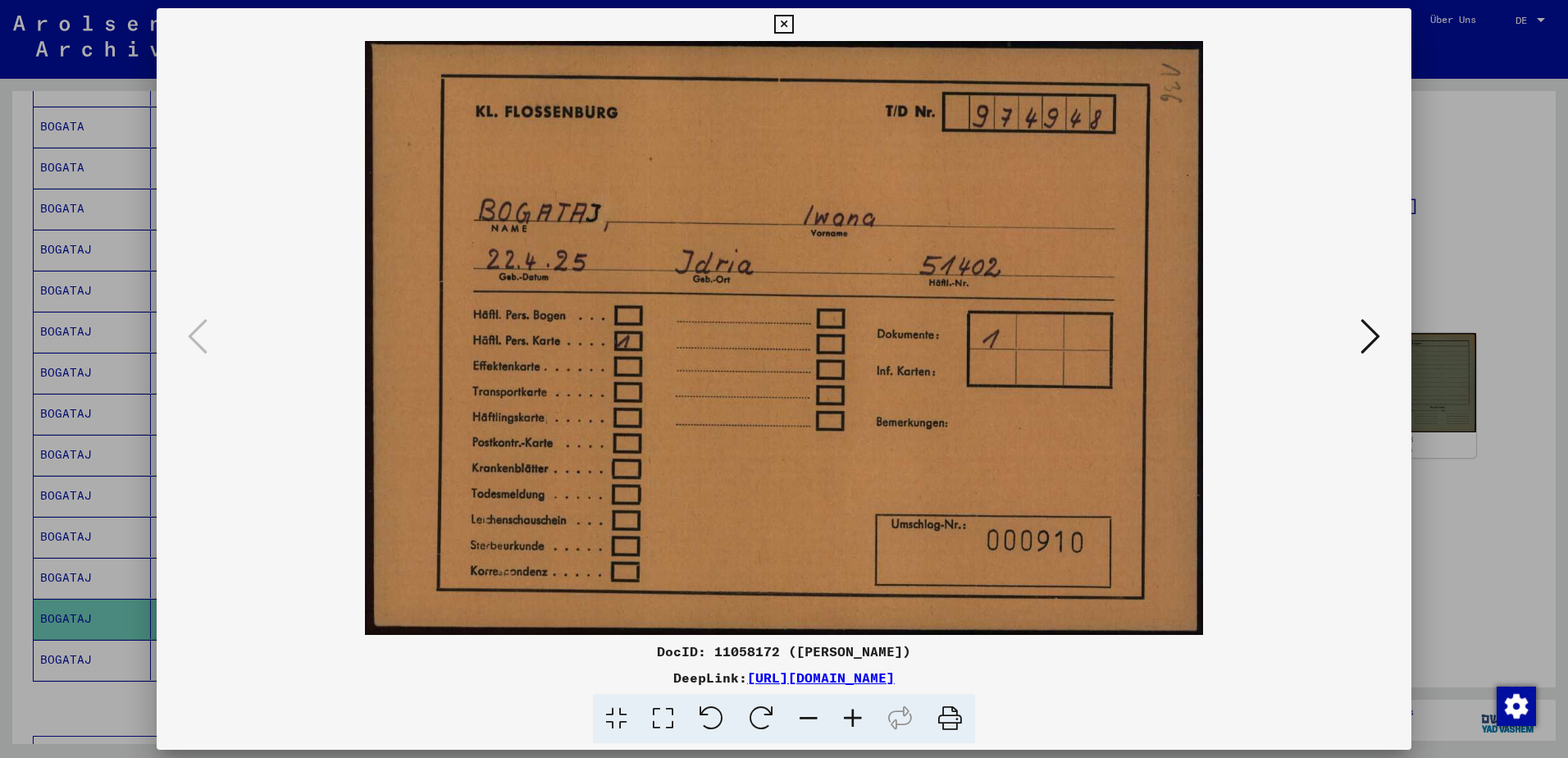
click at [1363, 337] on icon at bounding box center [1370, 336] width 20 height 39
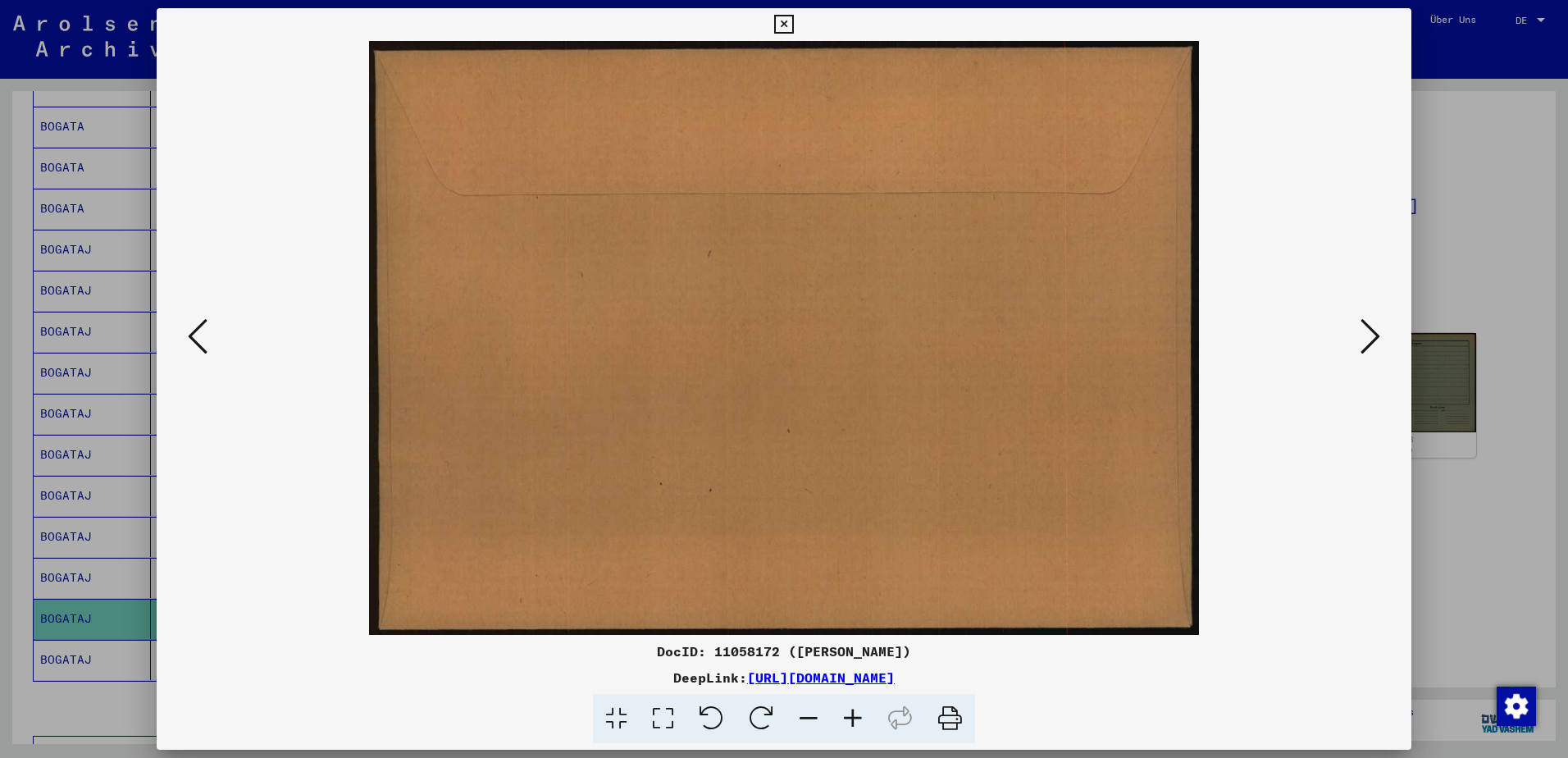
click at [1366, 339] on icon at bounding box center [1370, 336] width 20 height 39
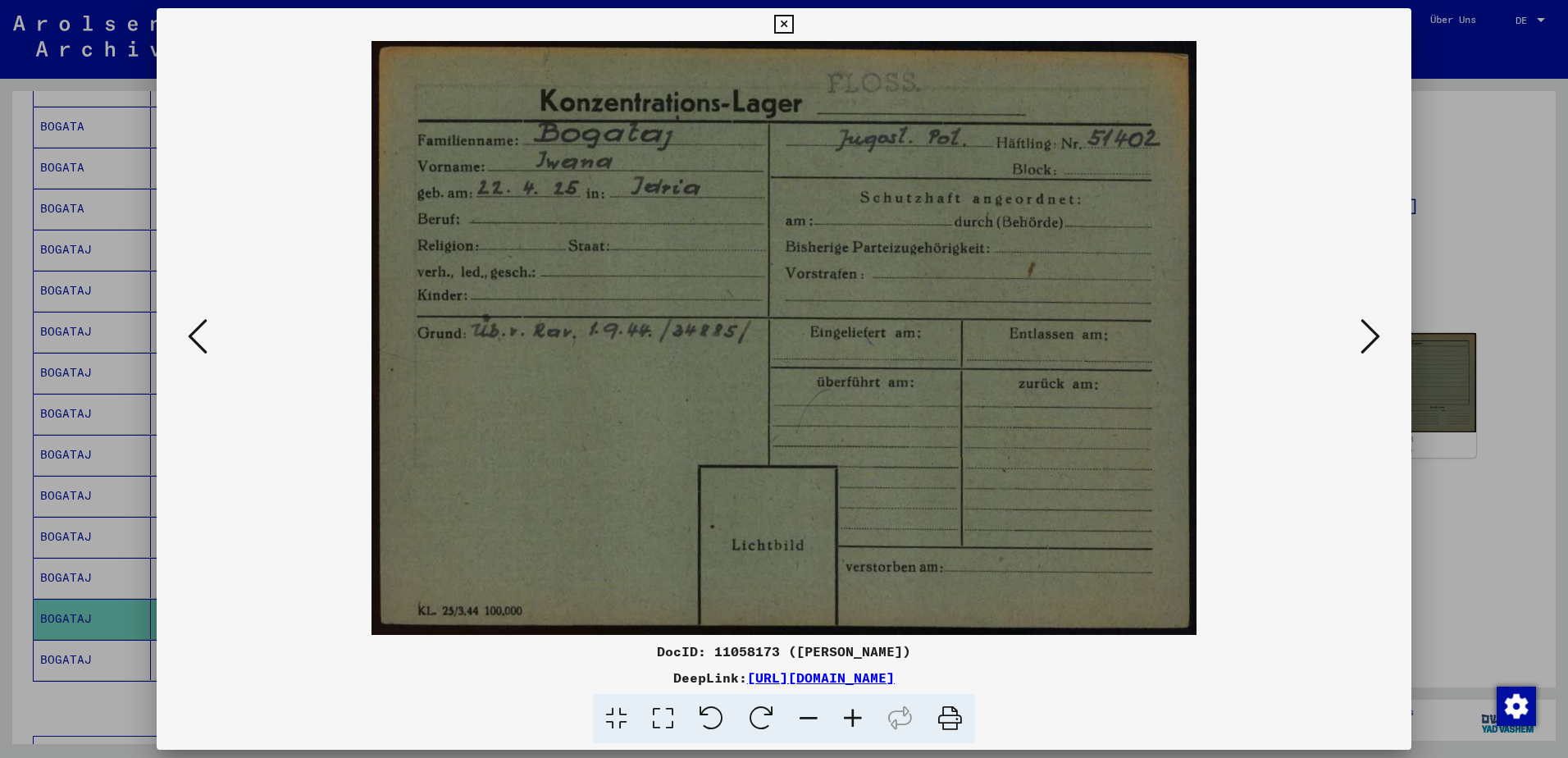
click at [1366, 339] on icon at bounding box center [1370, 336] width 20 height 39
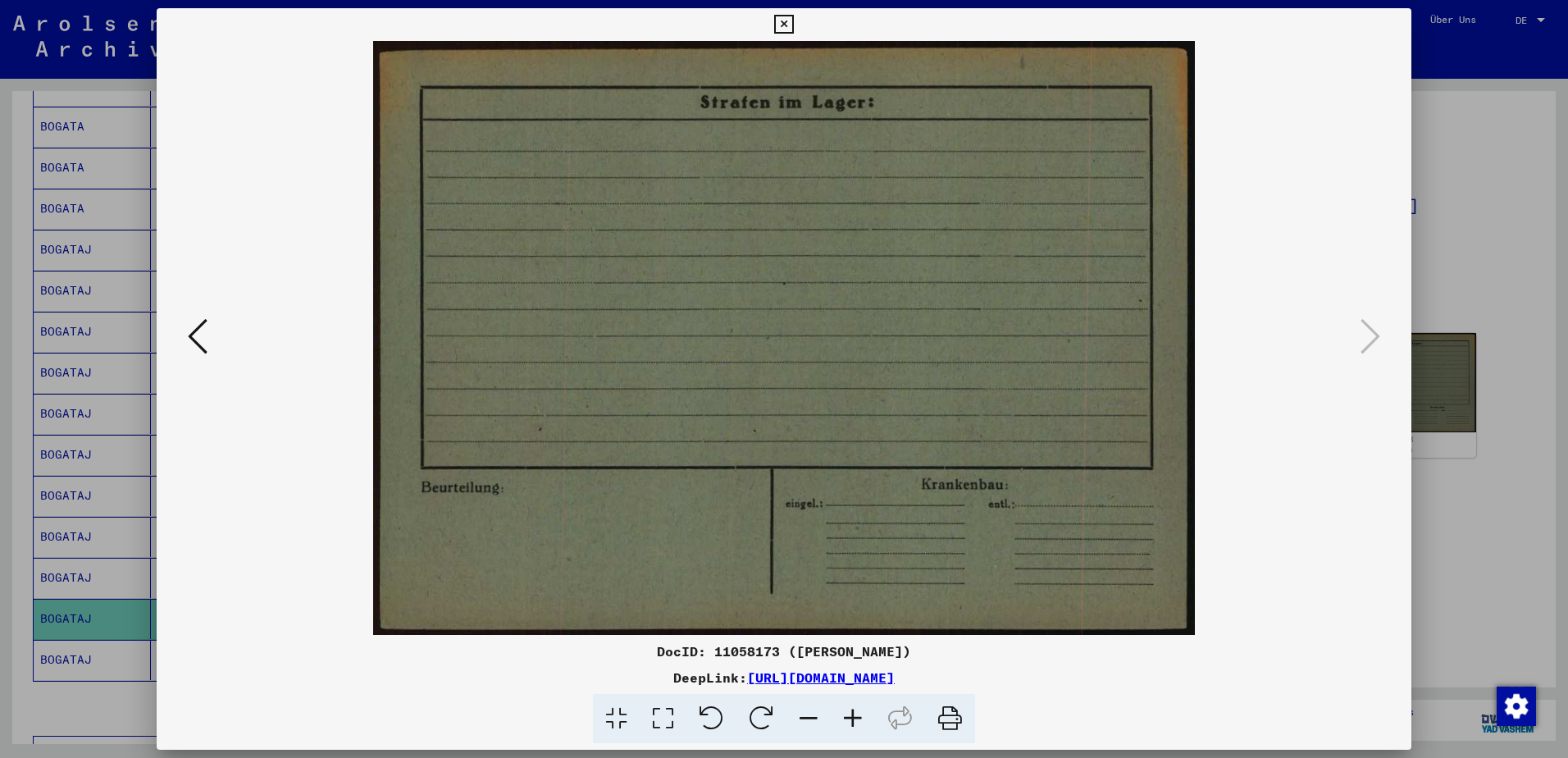
click at [1422, 251] on div at bounding box center [784, 379] width 1568 height 758
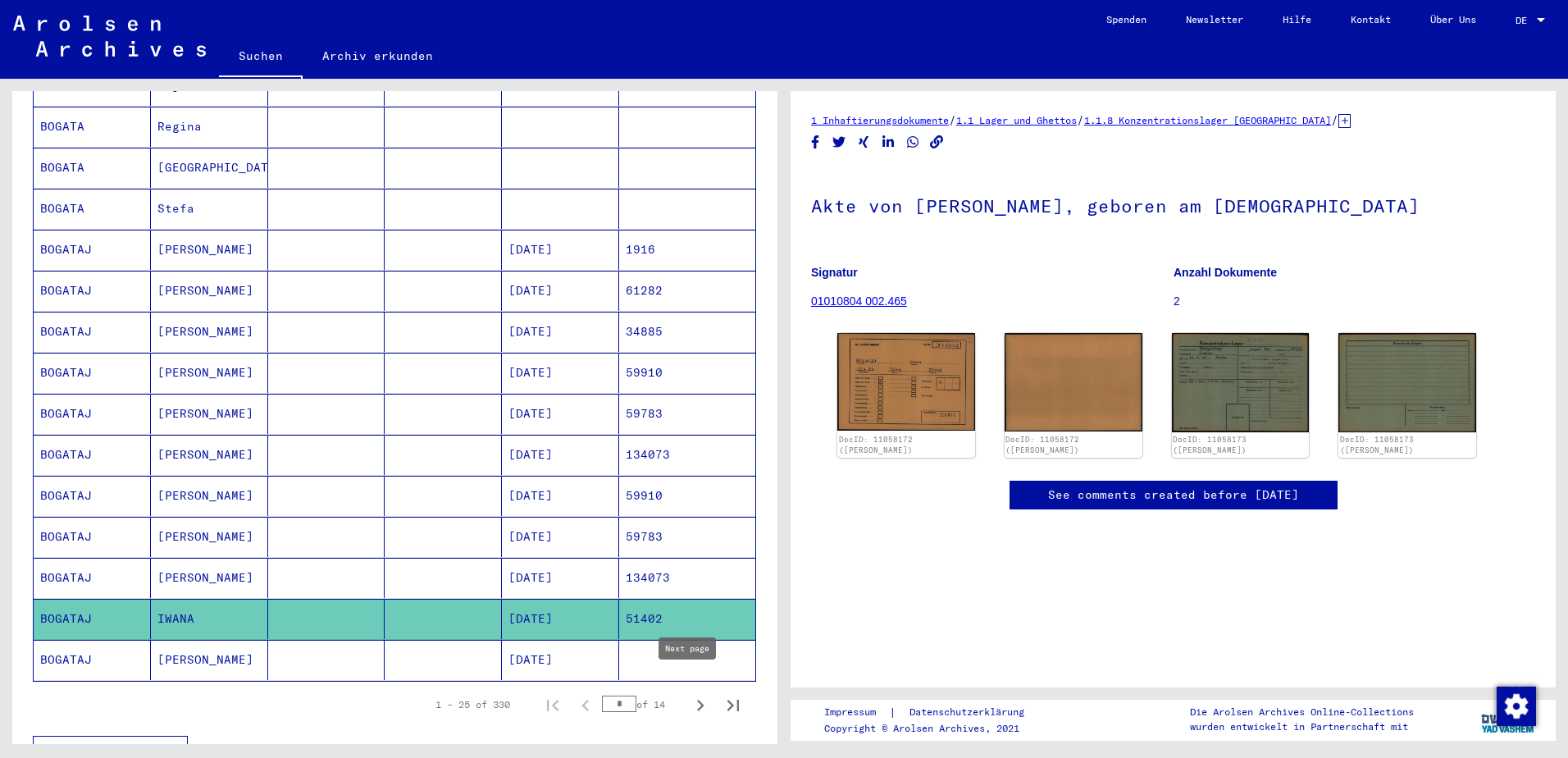
drag, startPoint x: 688, startPoint y: 689, endPoint x: 676, endPoint y: 685, distance: 12.6
click at [688, 694] on icon "Next page" at bounding box center [700, 706] width 23 height 23
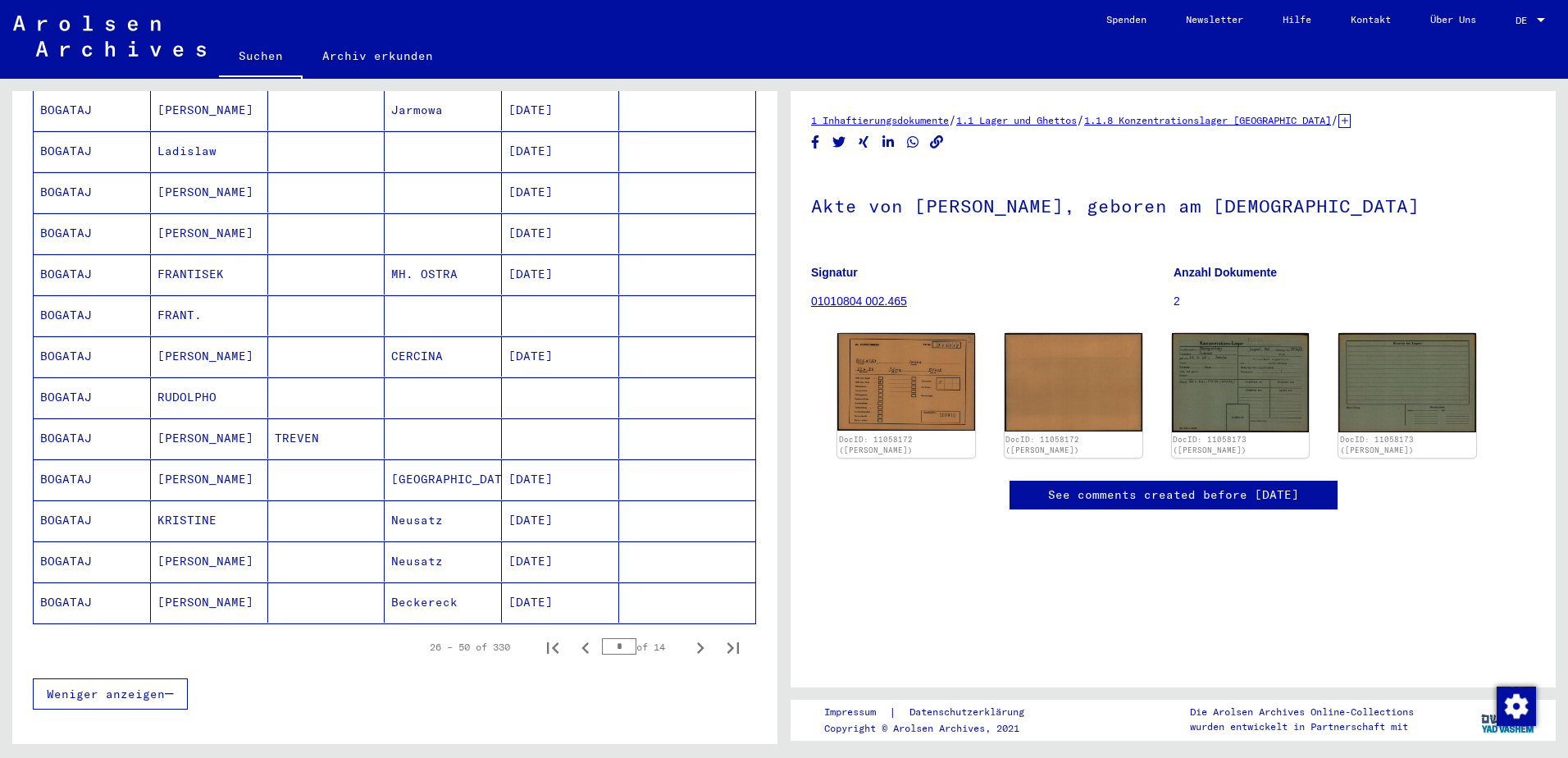
scroll to position [1066, 0]
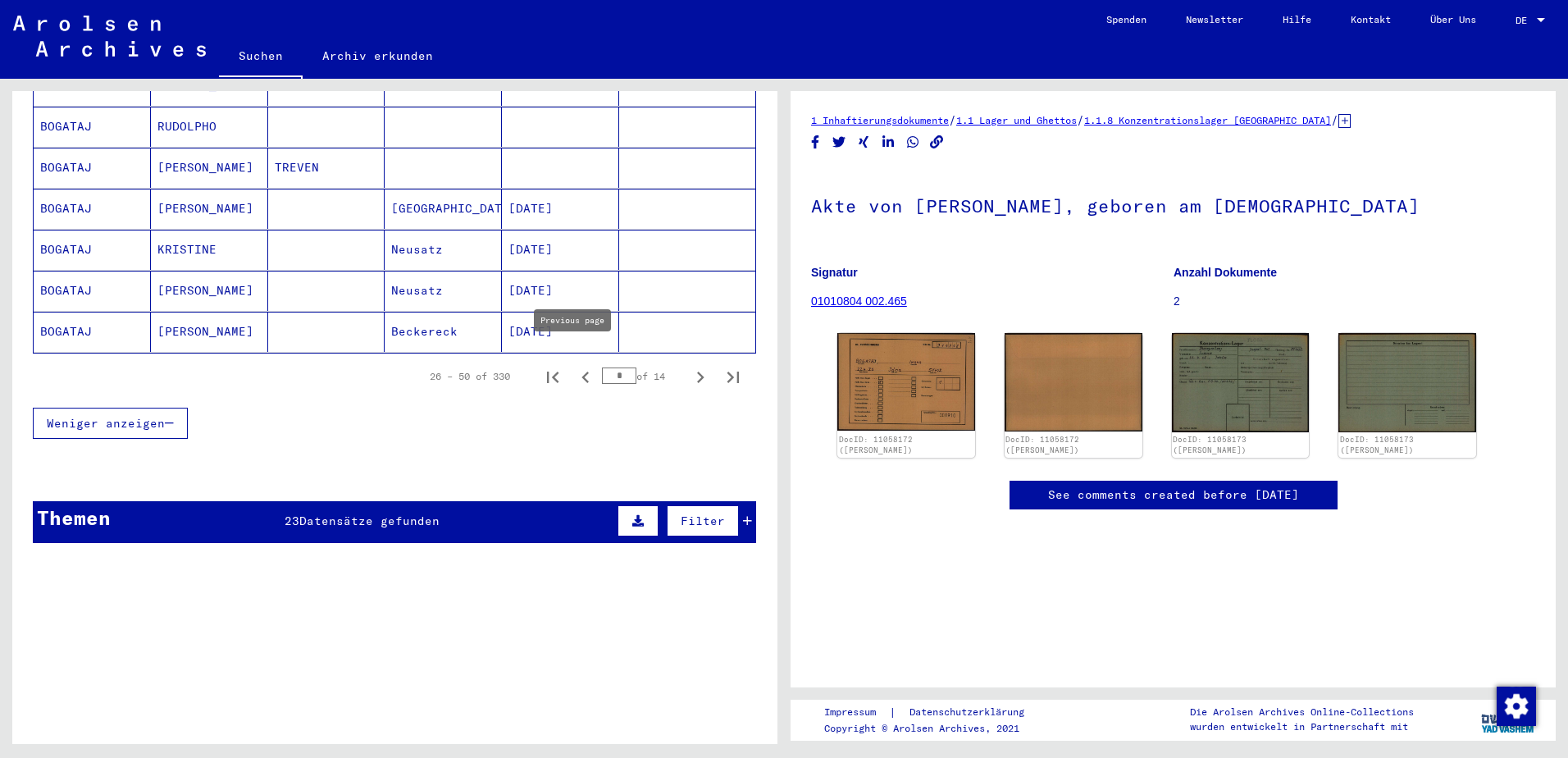
click at [574, 366] on icon "Previous page" at bounding box center [586, 378] width 23 height 23
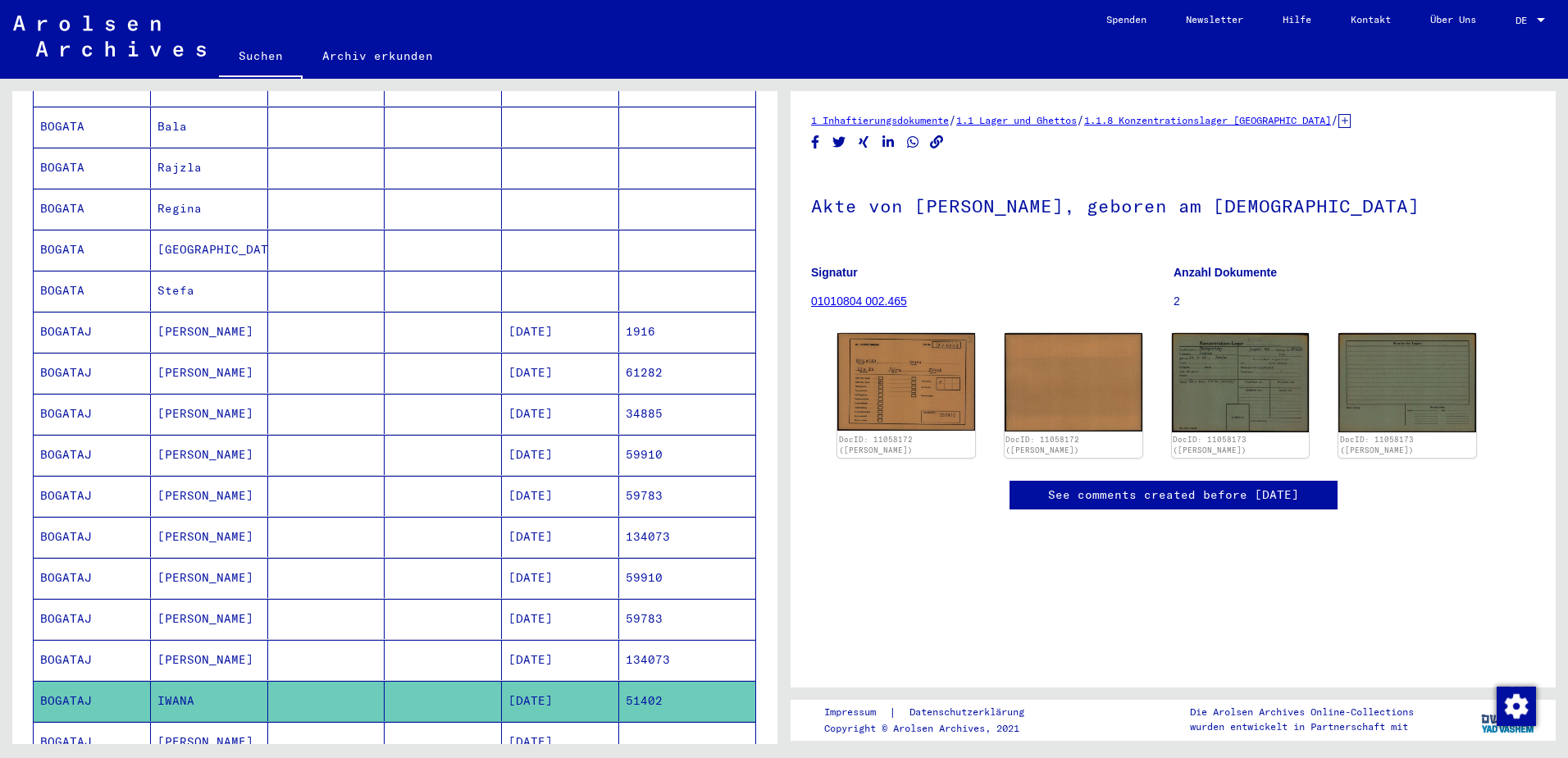
scroll to position [820, 0]
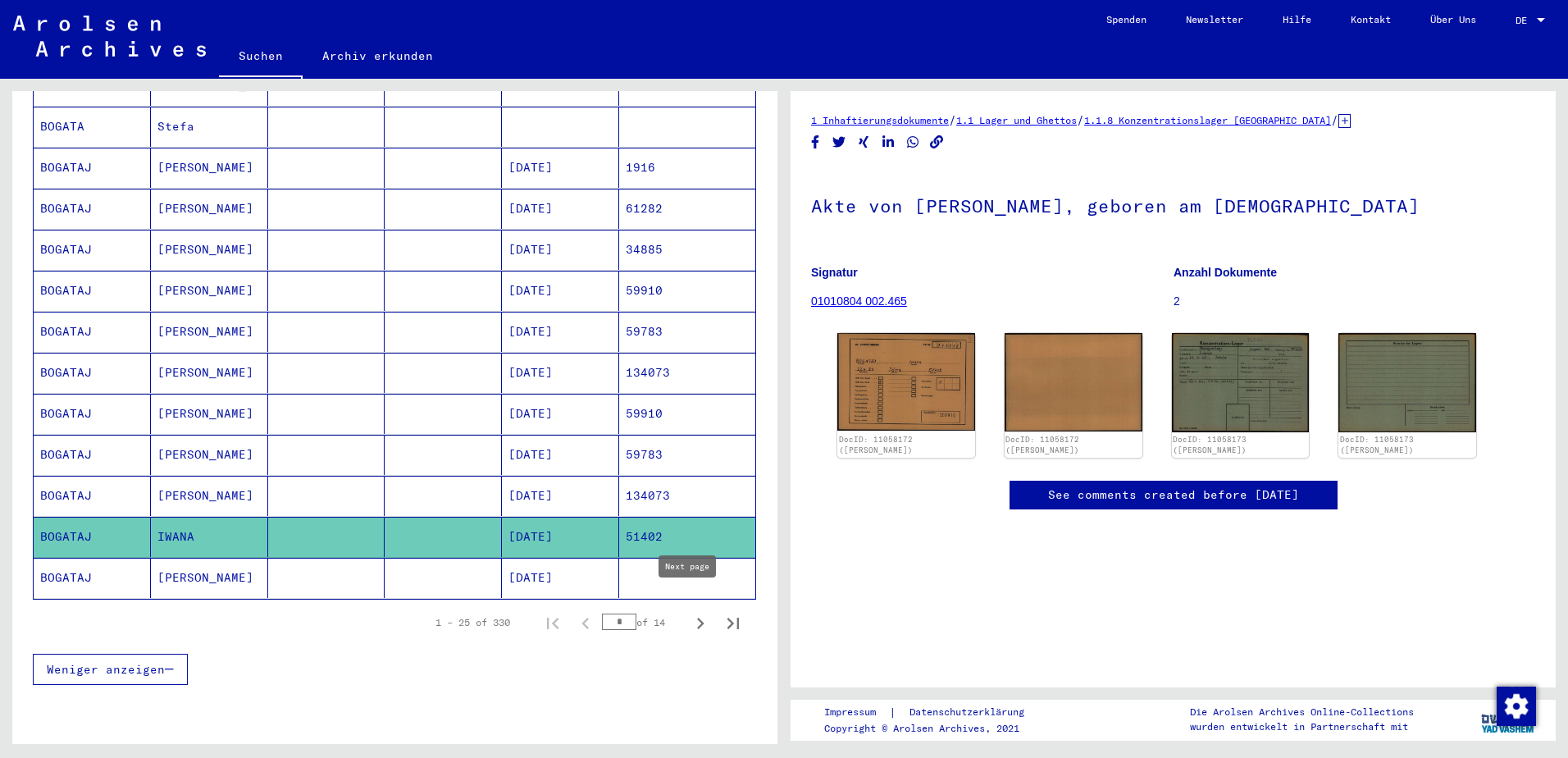
click at [689, 612] on icon "Next page" at bounding box center [700, 623] width 23 height 23
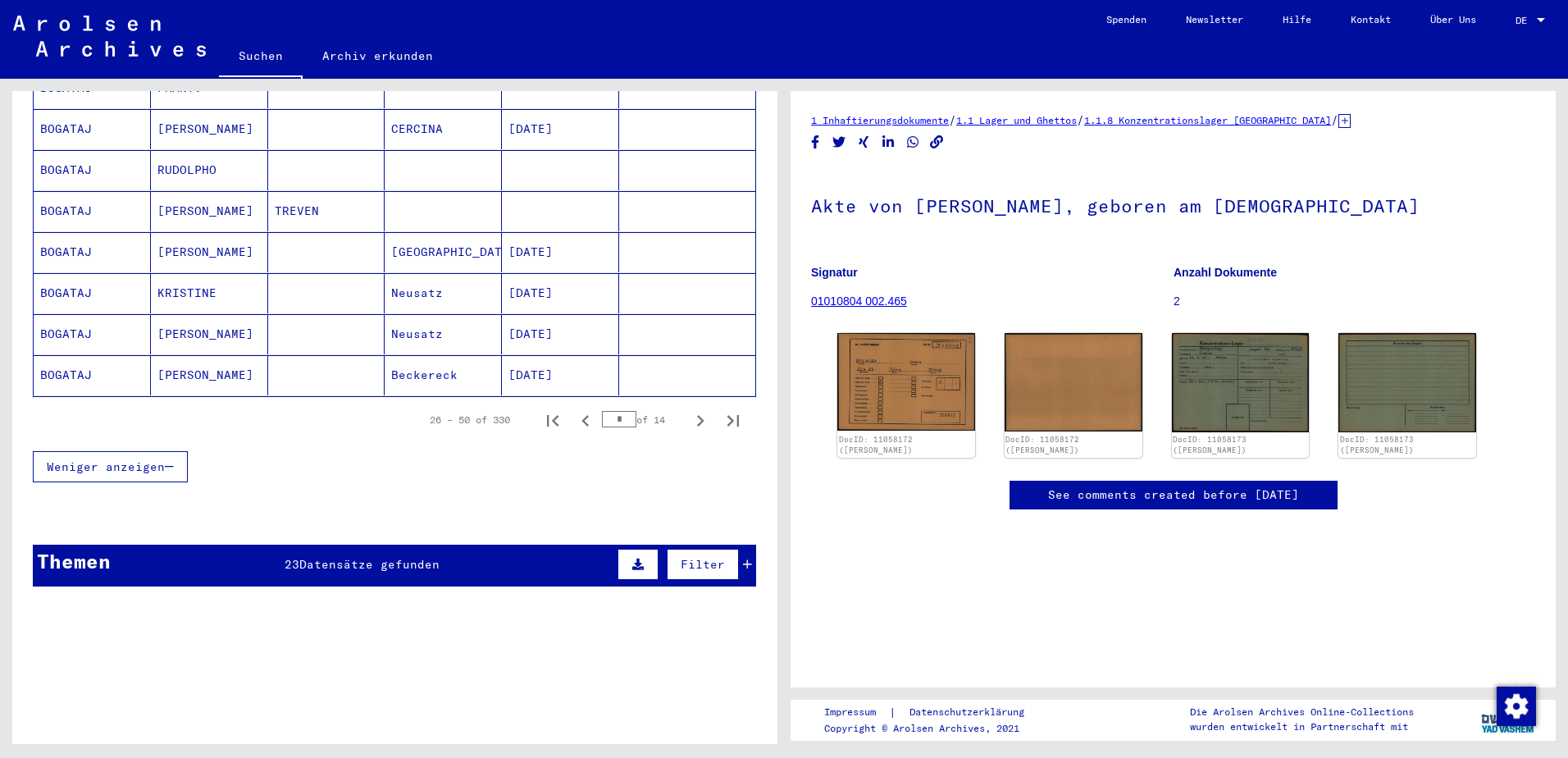
scroll to position [1148, 0]
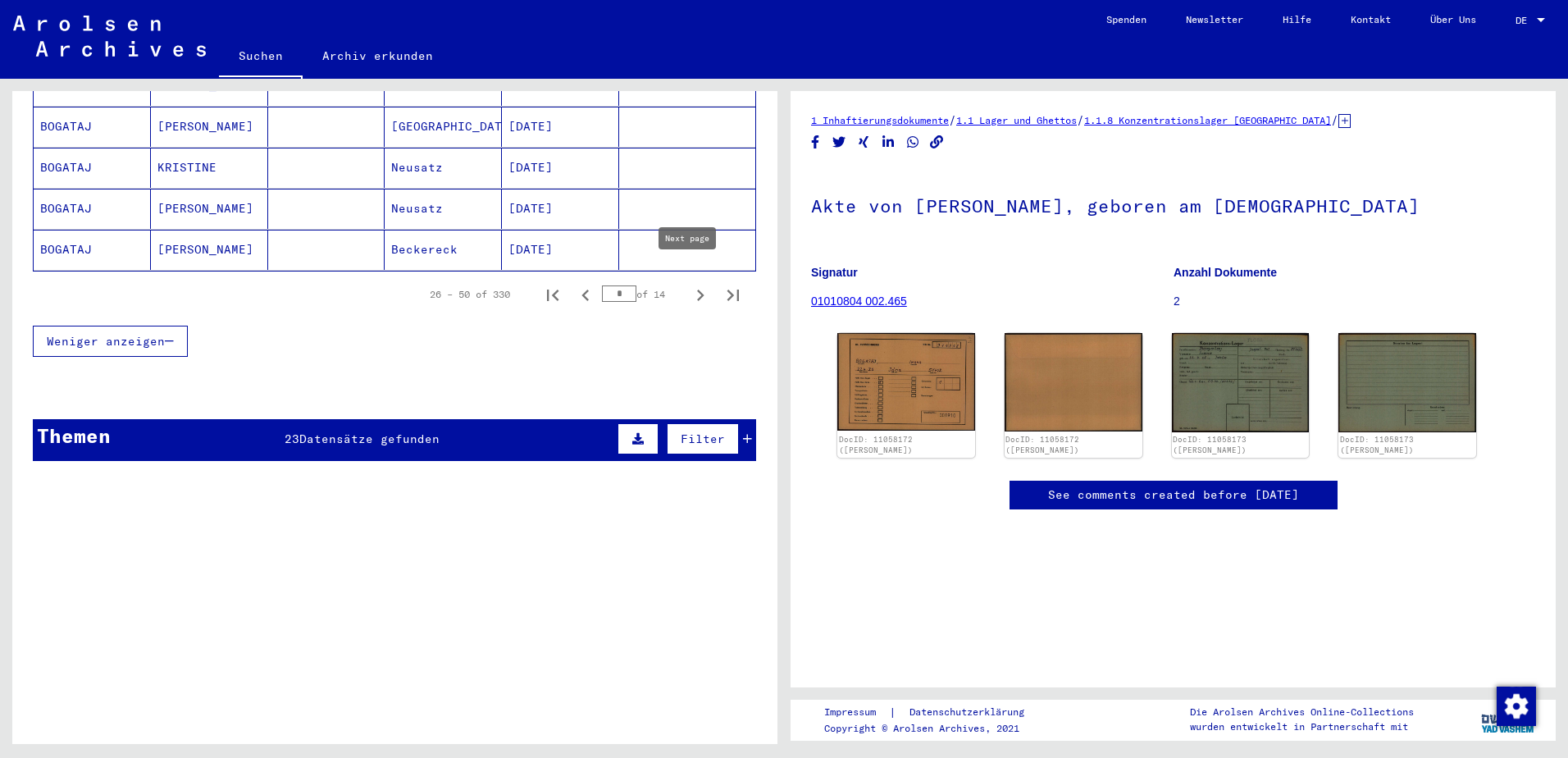
click at [697, 289] on icon "Next page" at bounding box center [701, 295] width 8 height 11
type input "*"
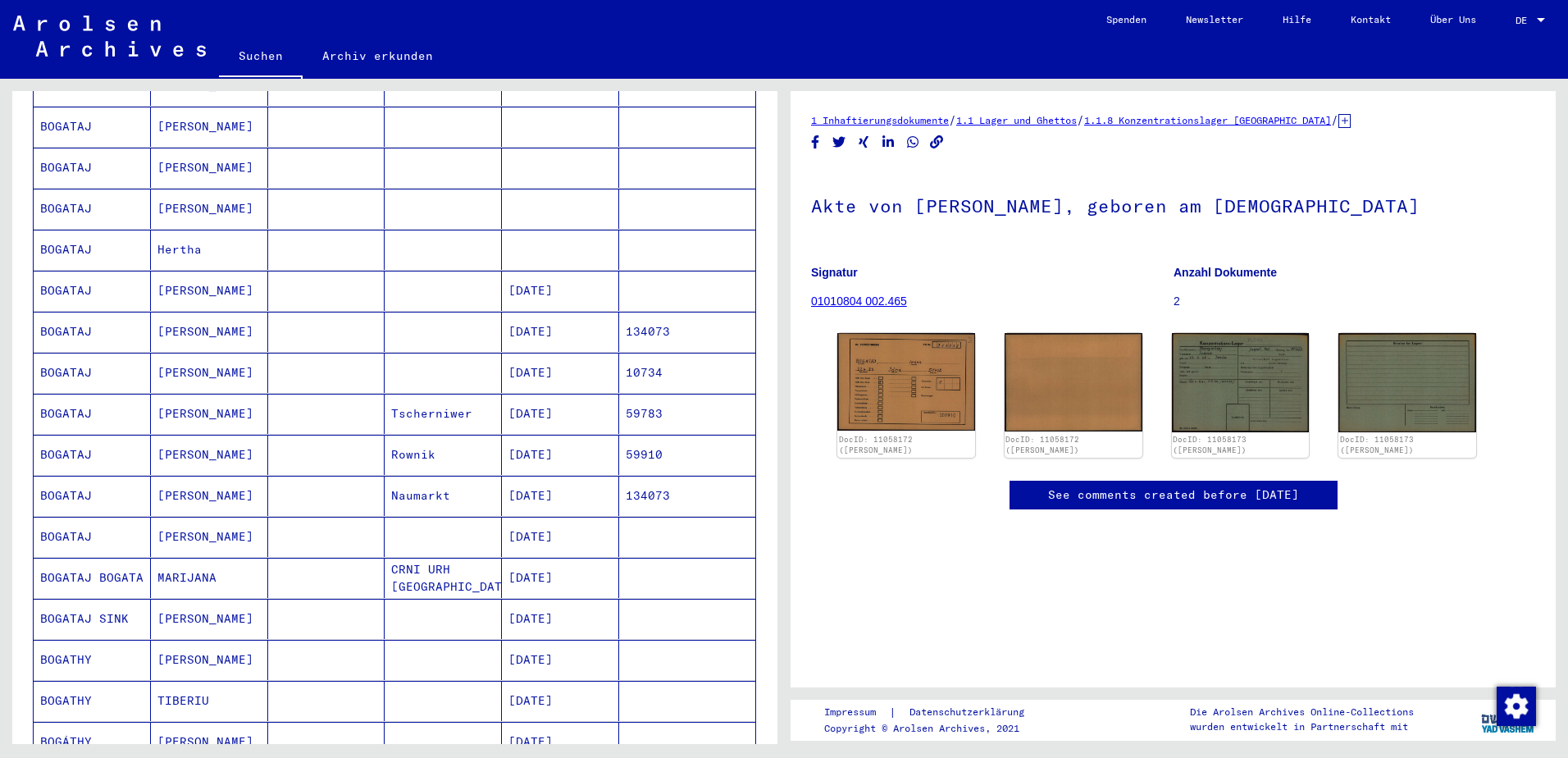
scroll to position [328, 0]
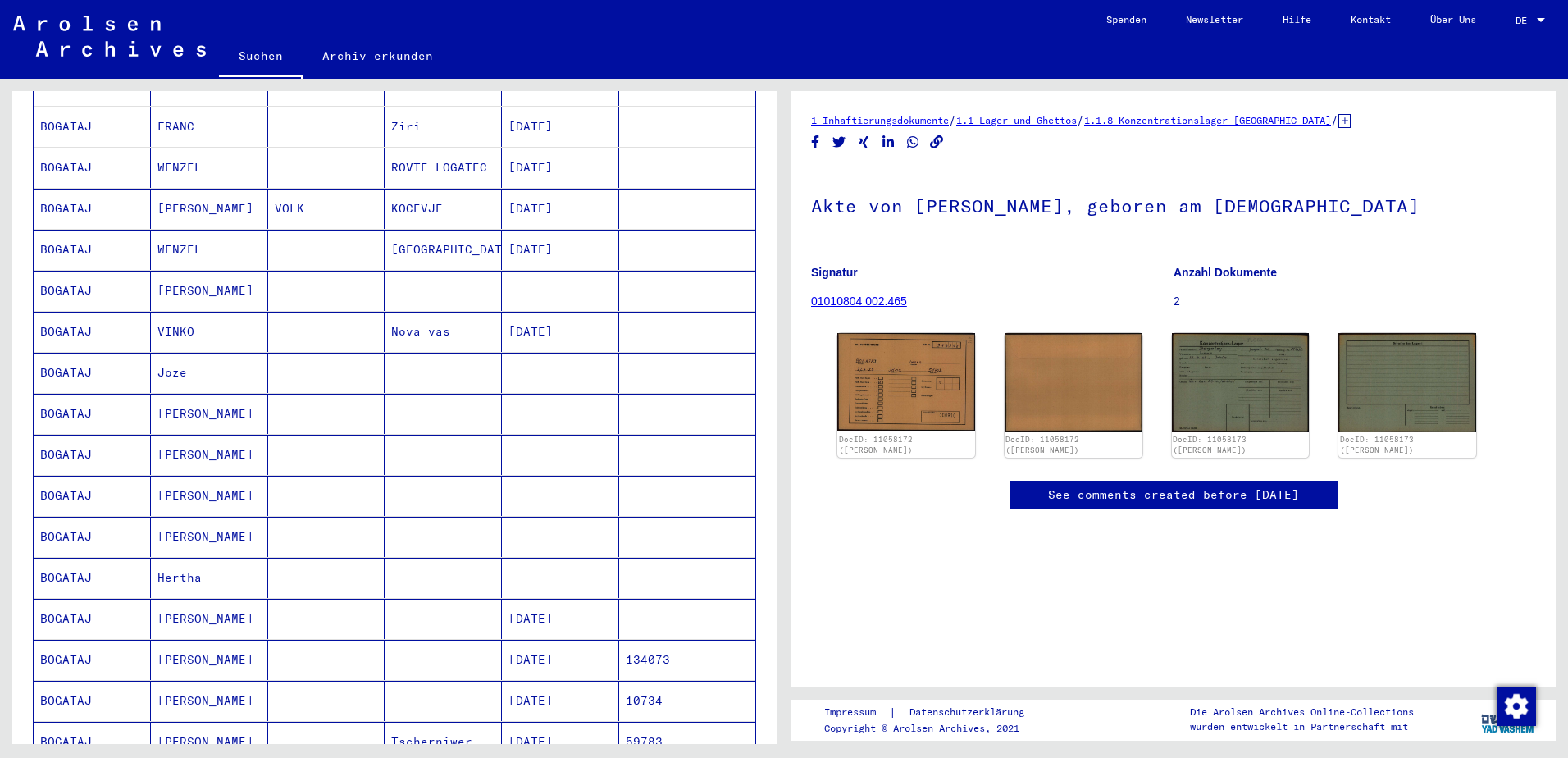
click at [175, 191] on mat-cell "[PERSON_NAME]" at bounding box center [209, 208] width 117 height 40
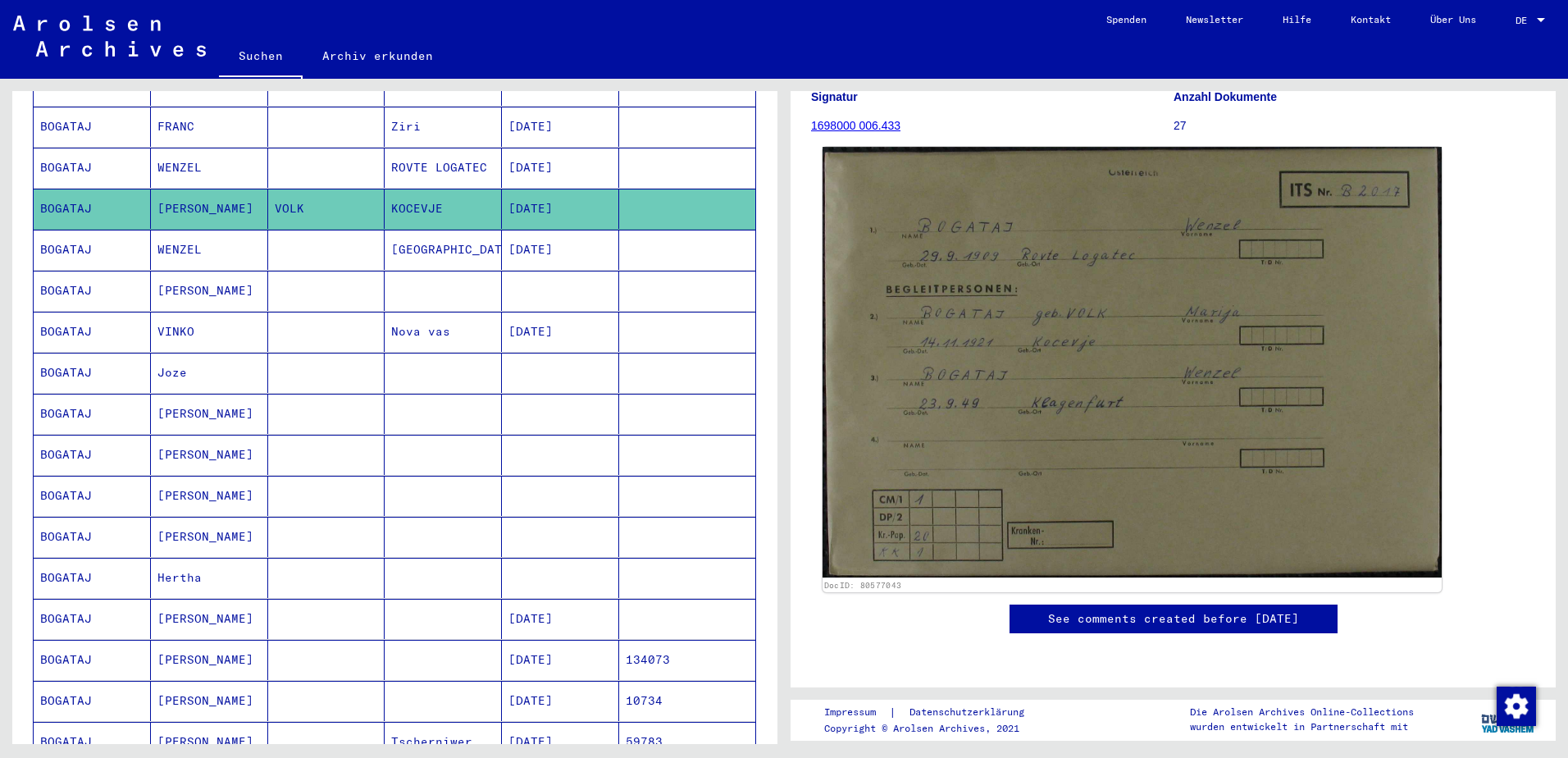
scroll to position [82, 0]
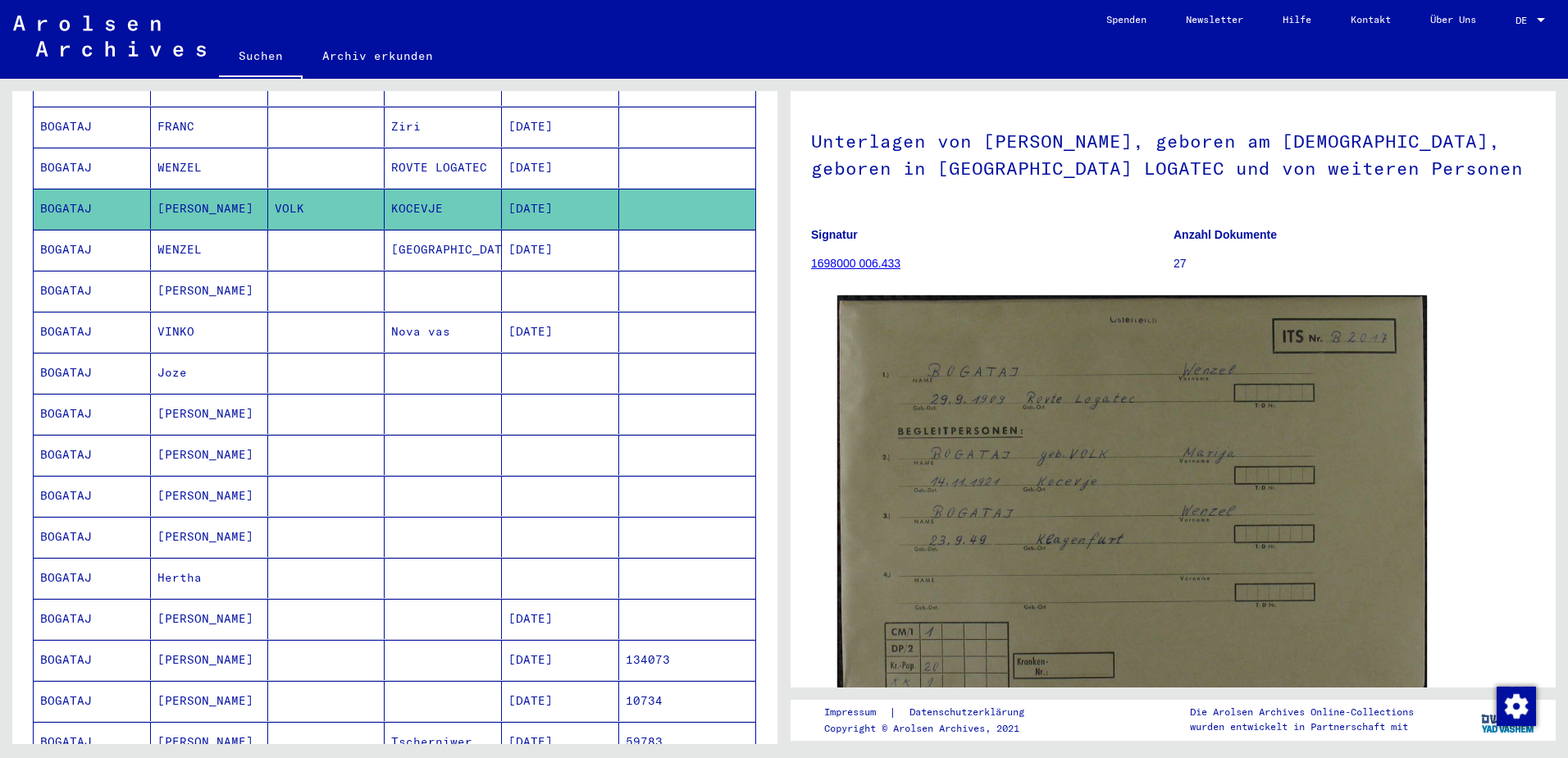
click at [860, 262] on link "1698000 006.433" at bounding box center [856, 263] width 89 height 13
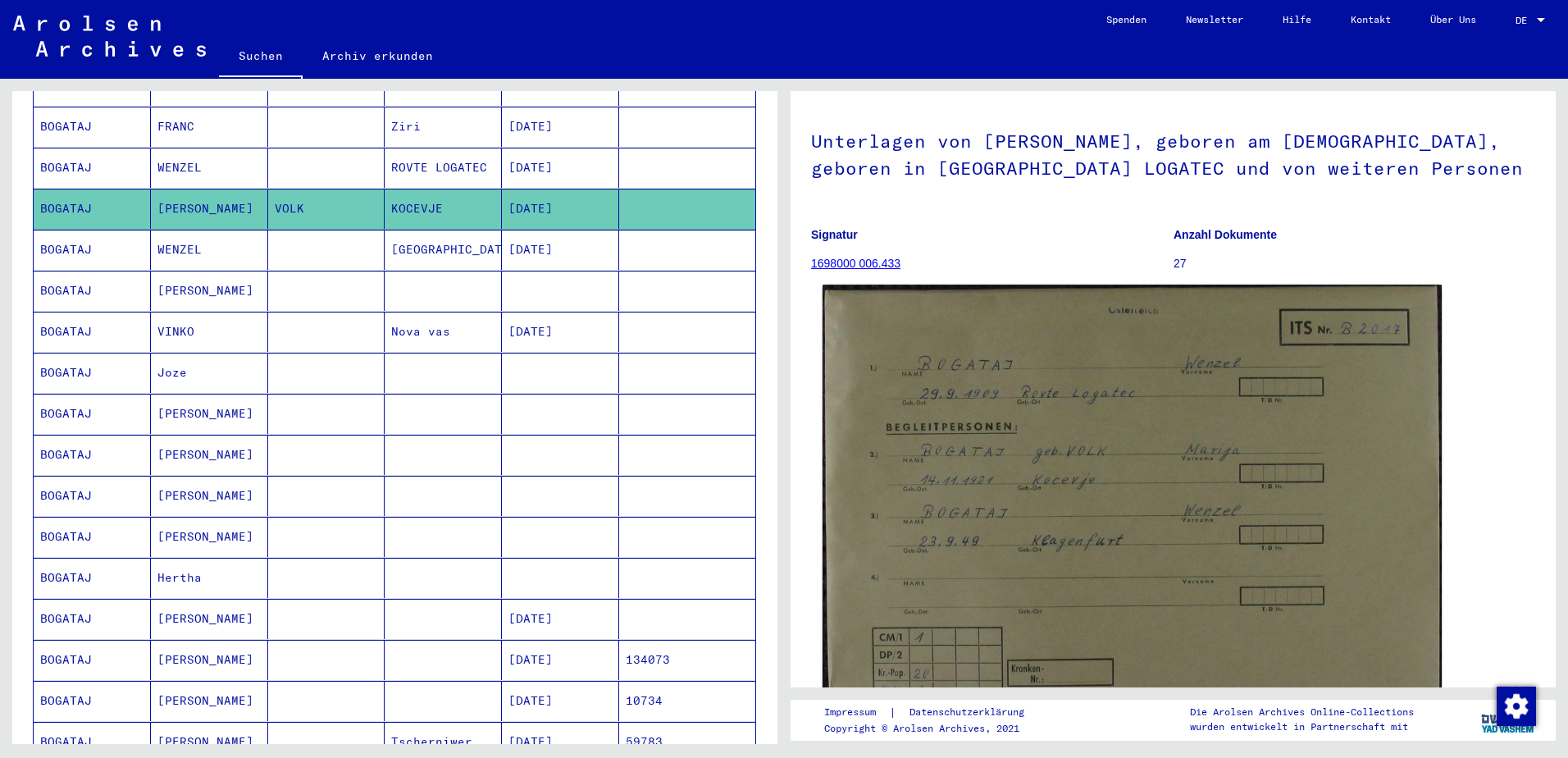
click at [1112, 366] on img at bounding box center [1132, 500] width 619 height 432
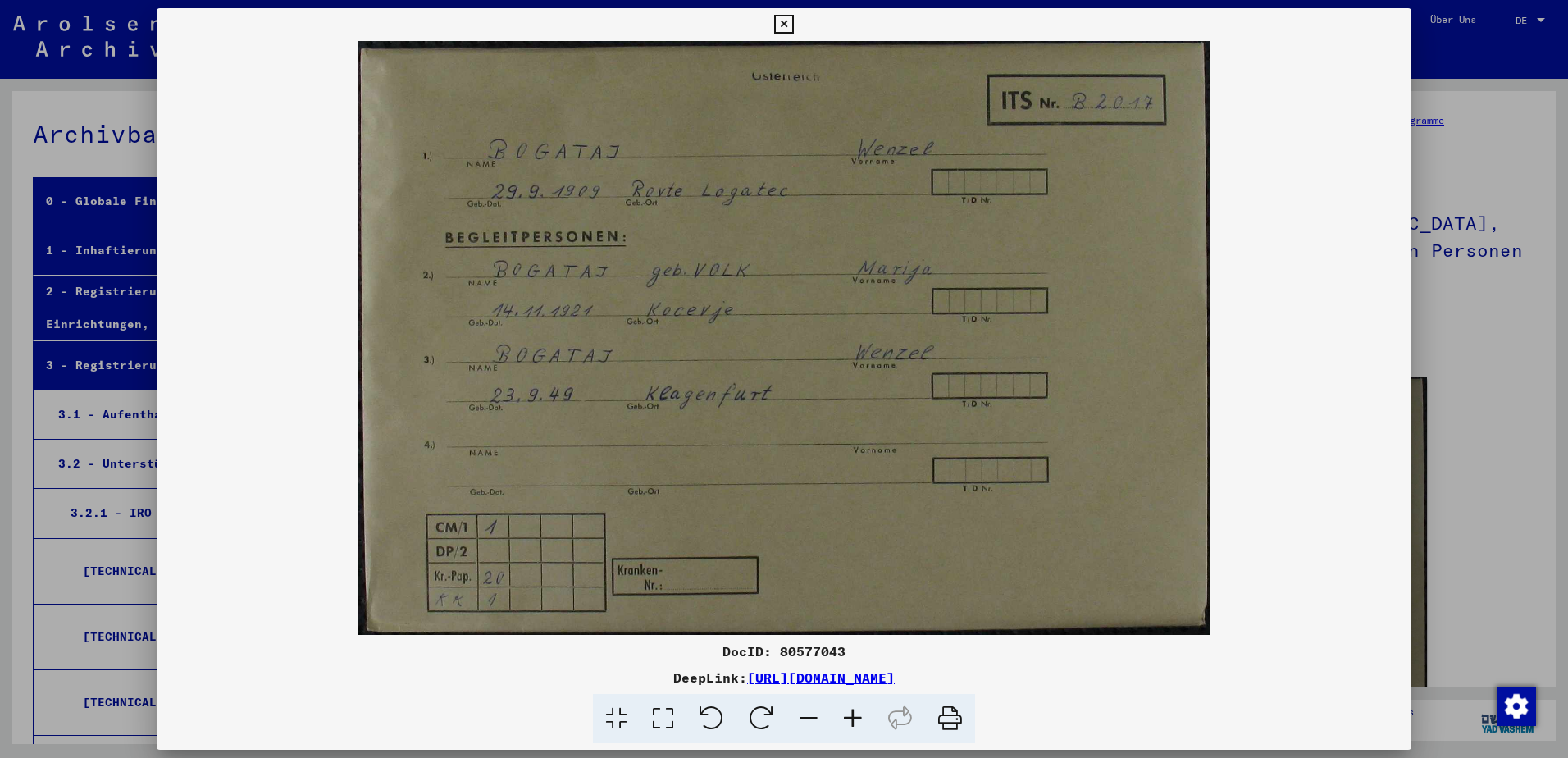
scroll to position [34898, 0]
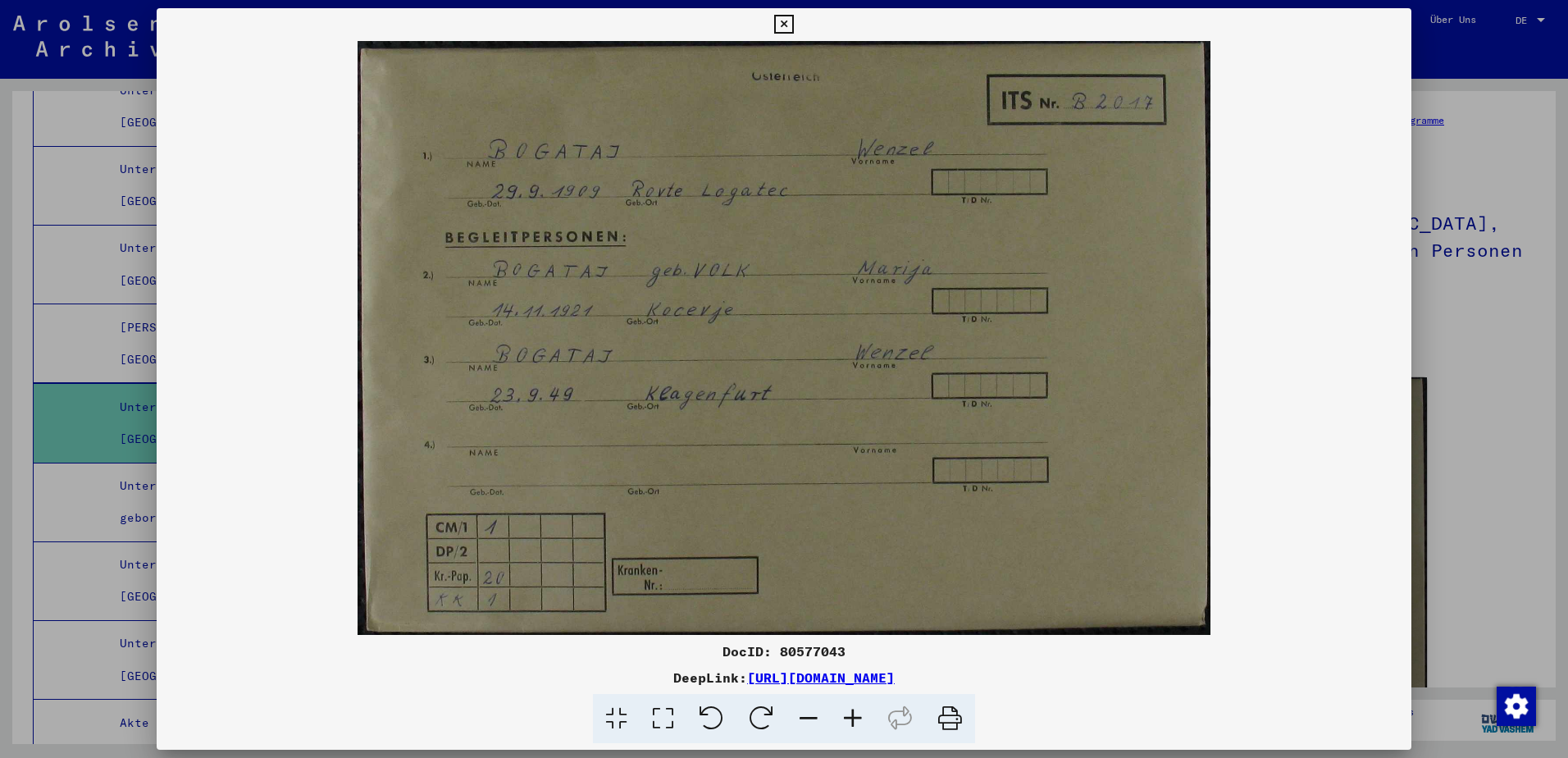
drag, startPoint x: 1471, startPoint y: 87, endPoint x: 1462, endPoint y: 83, distance: 9.8
click at [1472, 86] on div at bounding box center [784, 379] width 1568 height 758
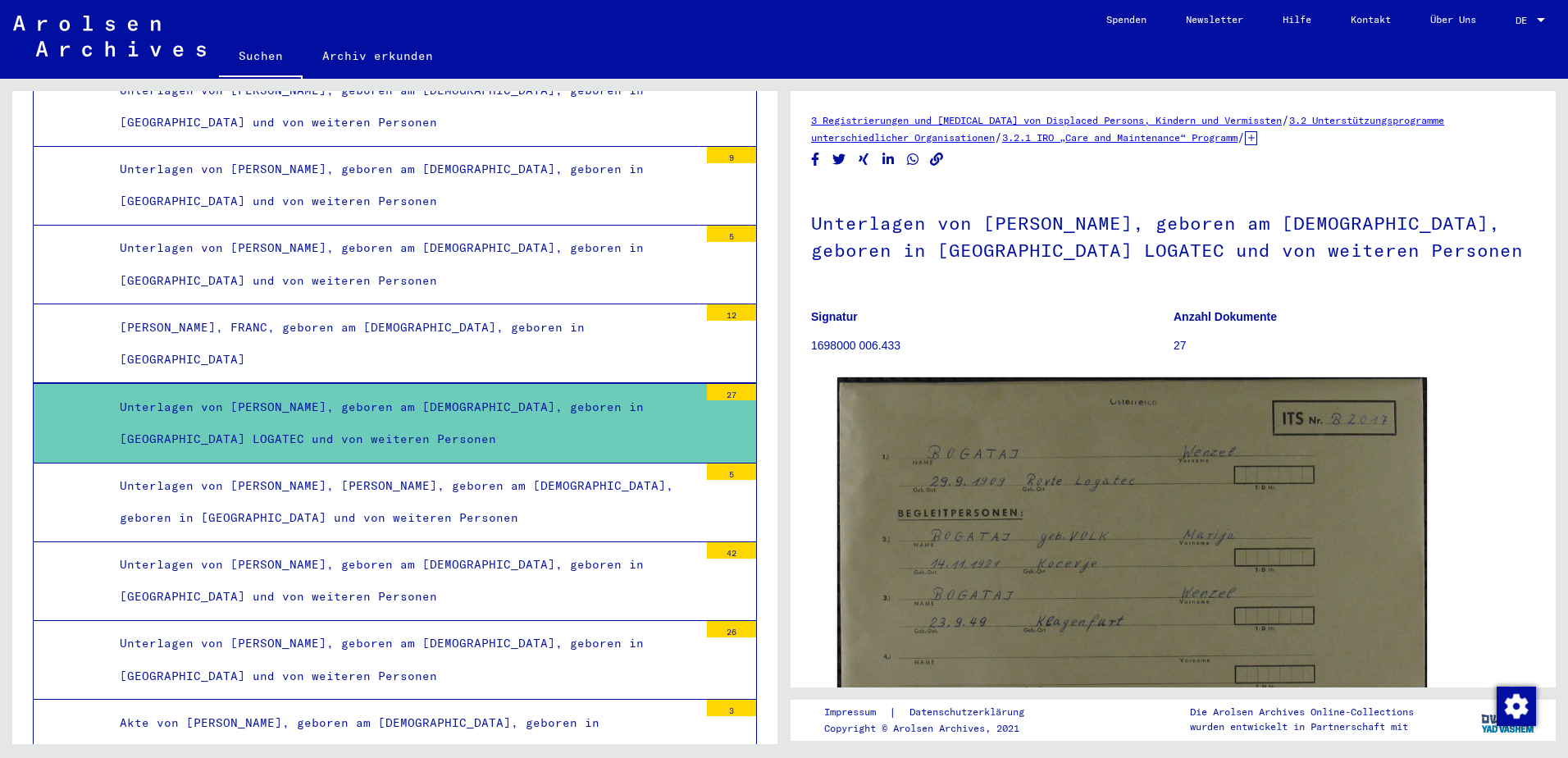
click at [289, 353] on div "[PERSON_NAME], FRANC, geboren am [DEMOGRAPHIC_DATA], geboren in [GEOGRAPHIC_DAT…" at bounding box center [403, 343] width 591 height 64
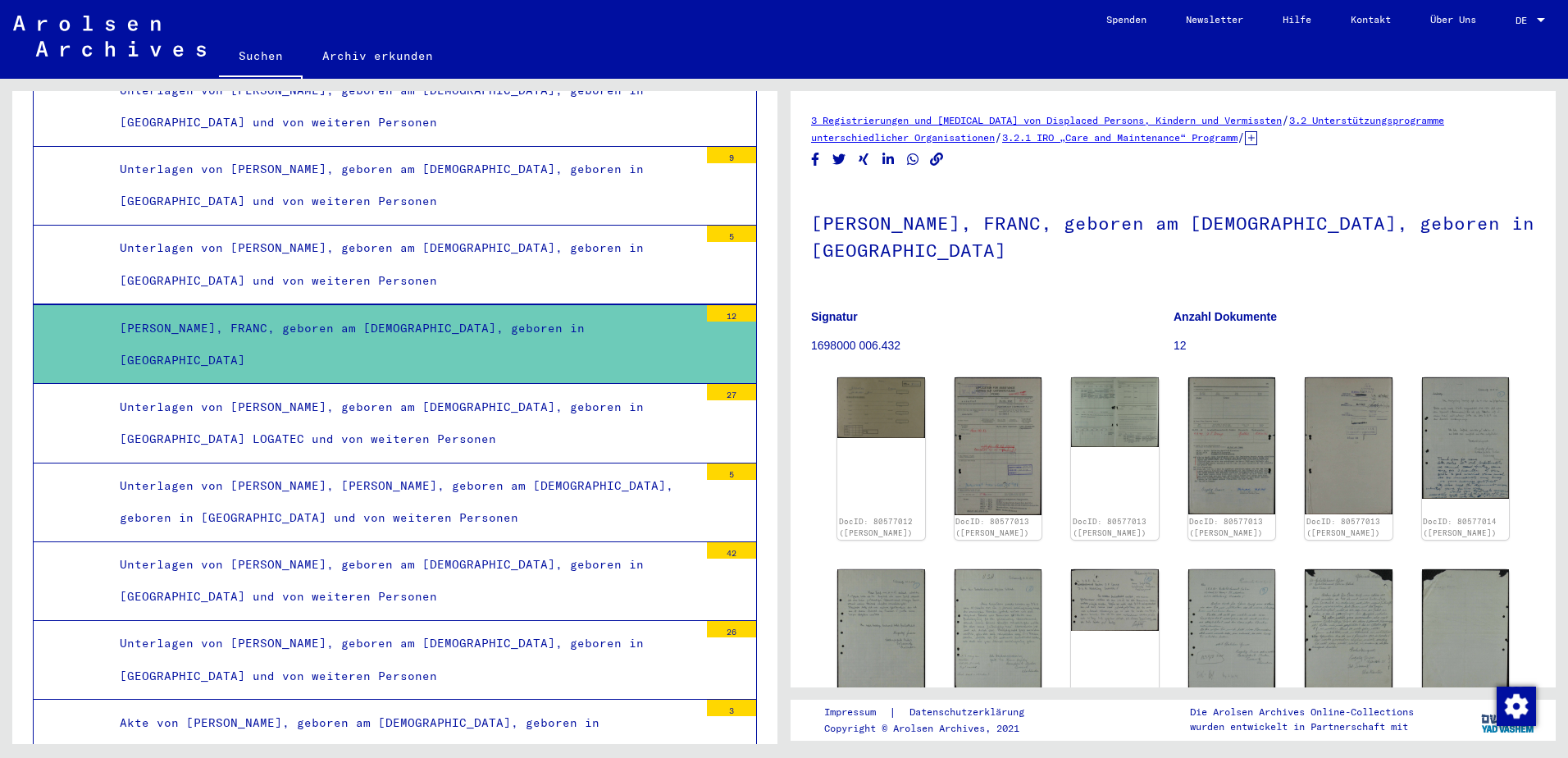
click at [296, 234] on div "Unterlagen von [PERSON_NAME], geboren am [DEMOGRAPHIC_DATA], geboren in [GEOGRA…" at bounding box center [403, 263] width 591 height 64
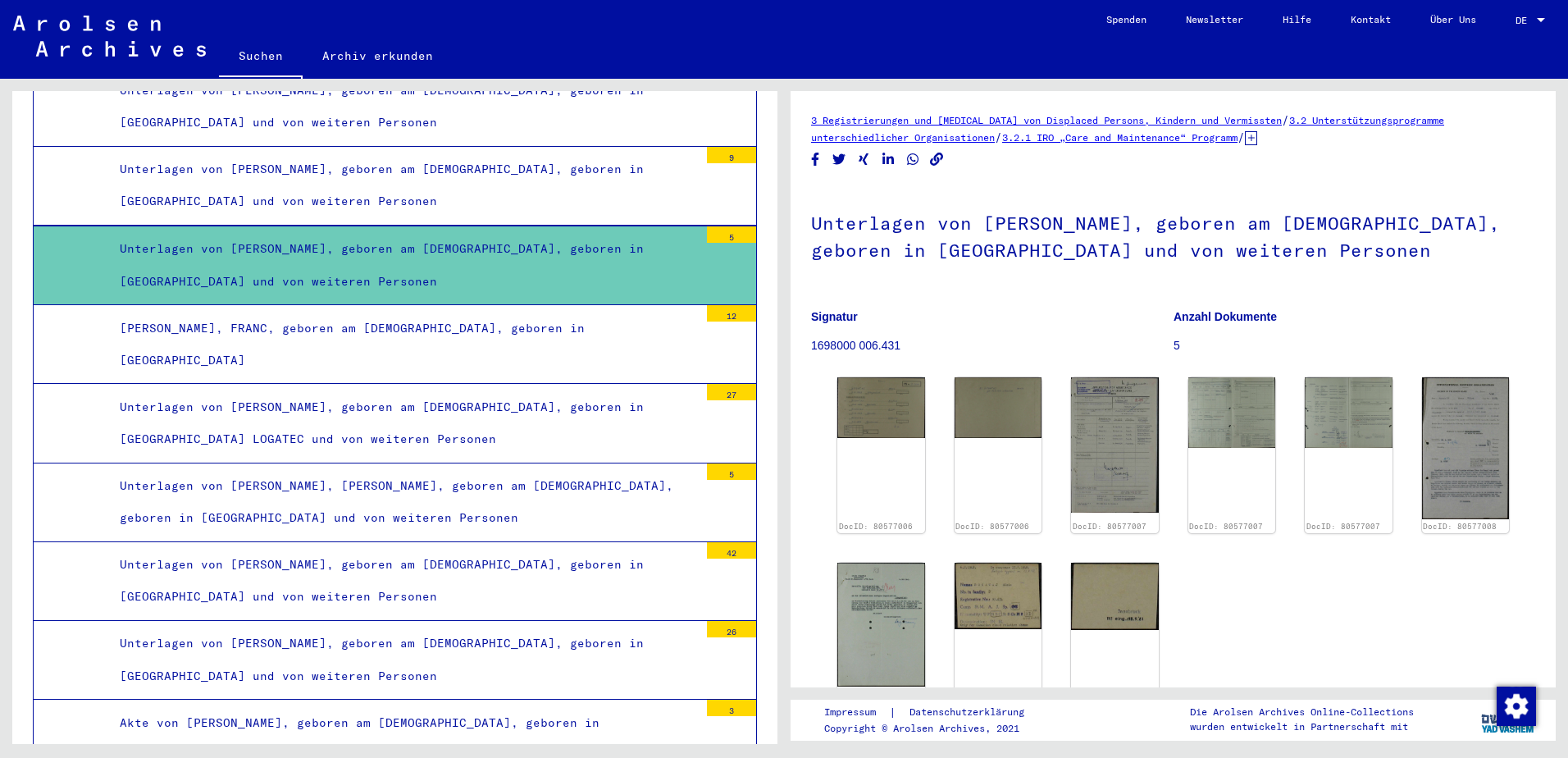
scroll to position [35308, 0]
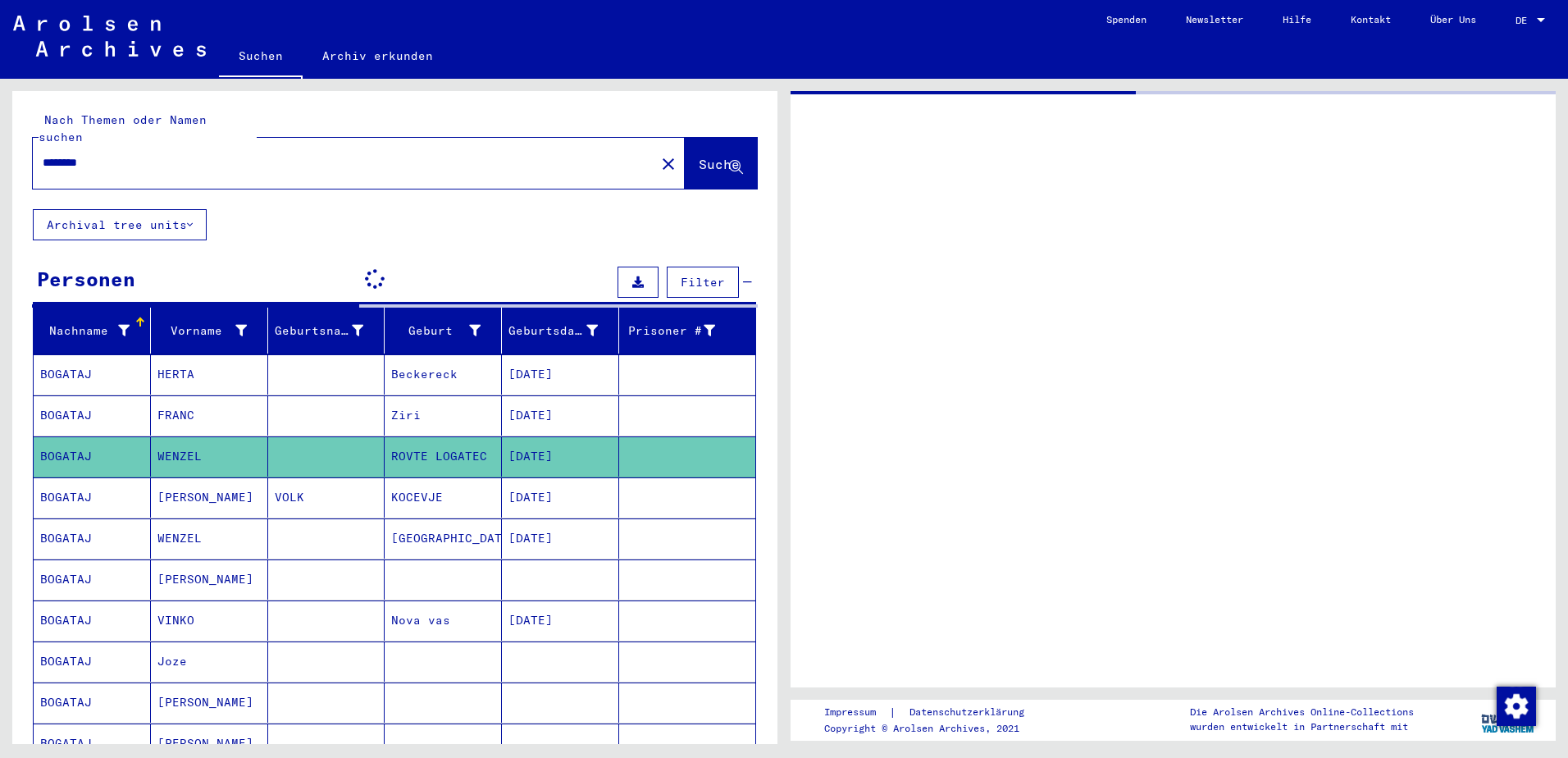
type input "*******"
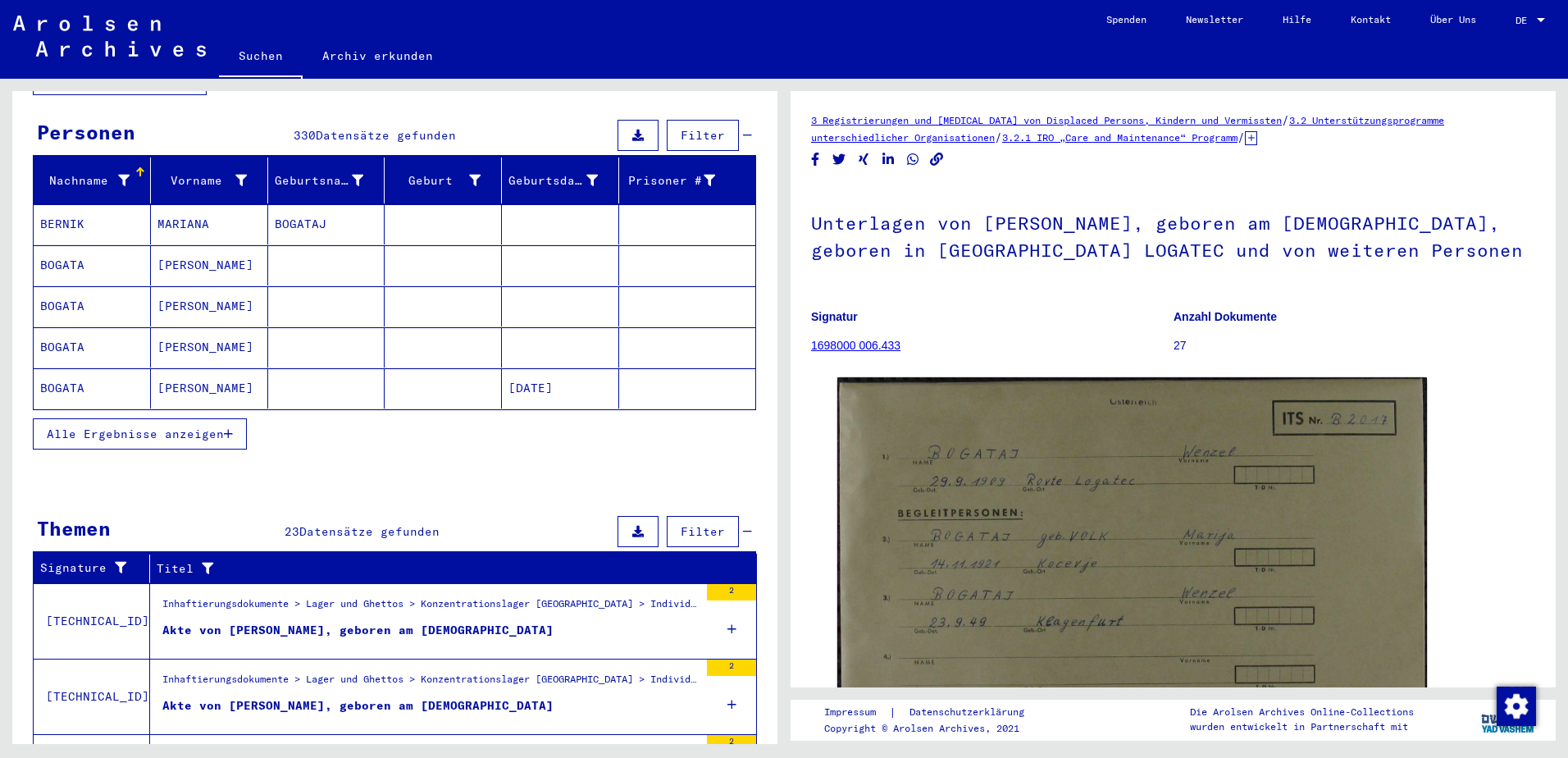
scroll to position [328, 0]
